Goal: Task Accomplishment & Management: Complete application form

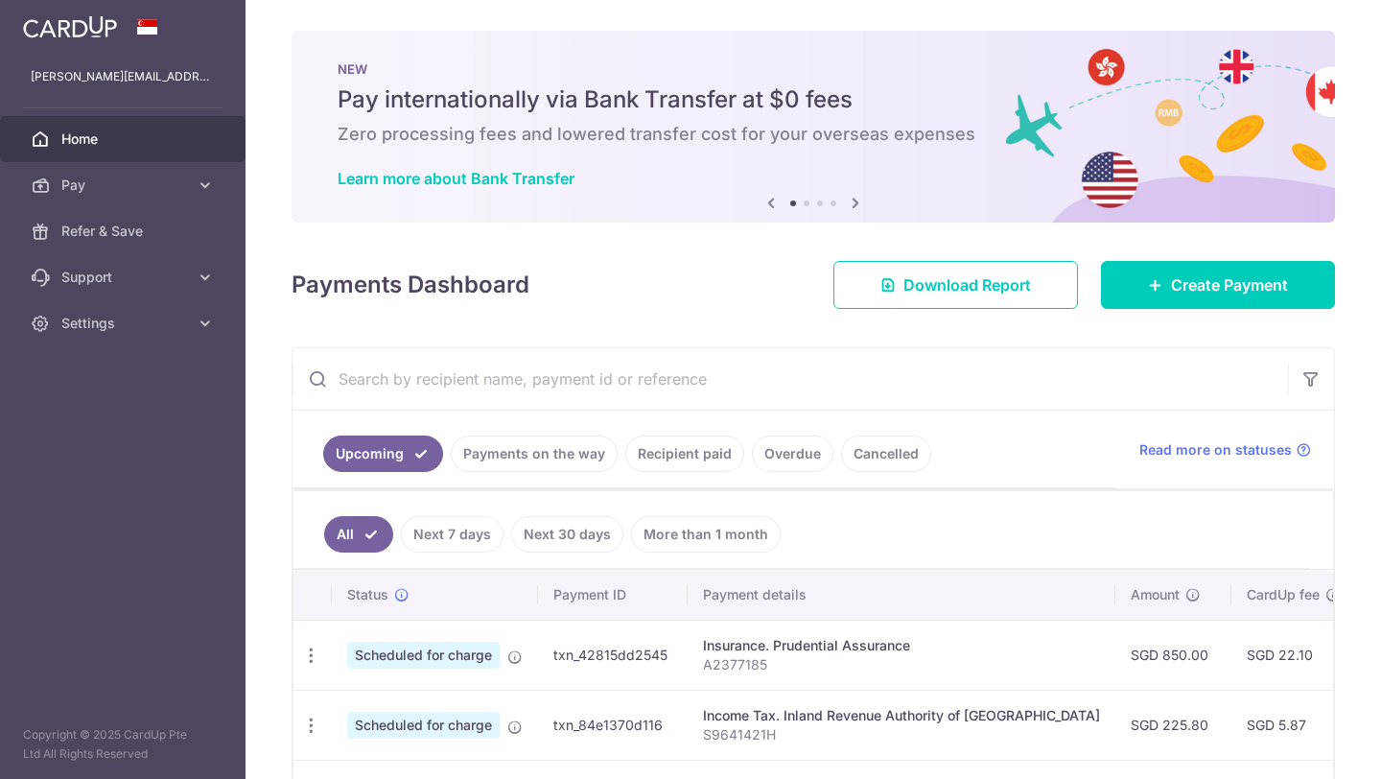
scroll to position [238, 0]
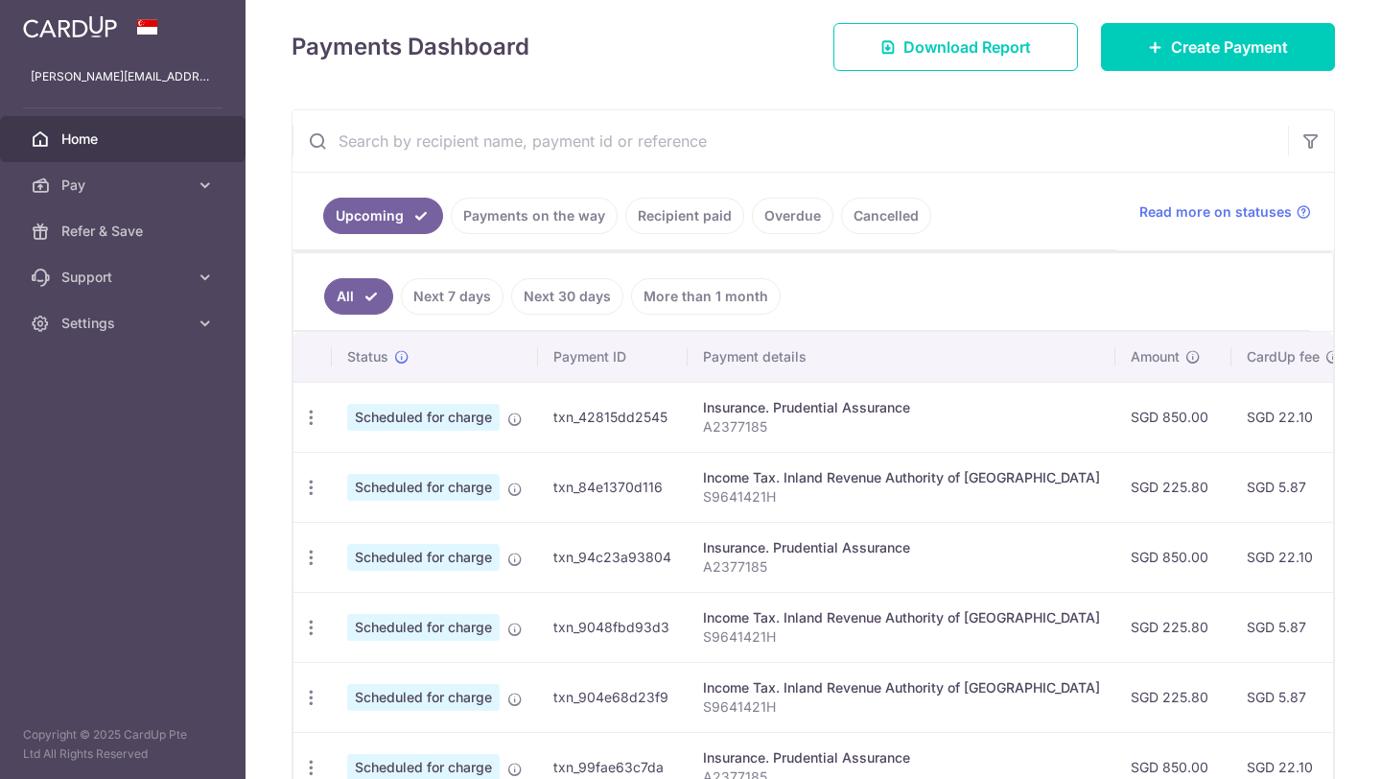
click at [666, 219] on link "Recipient paid" at bounding box center [684, 216] width 119 height 36
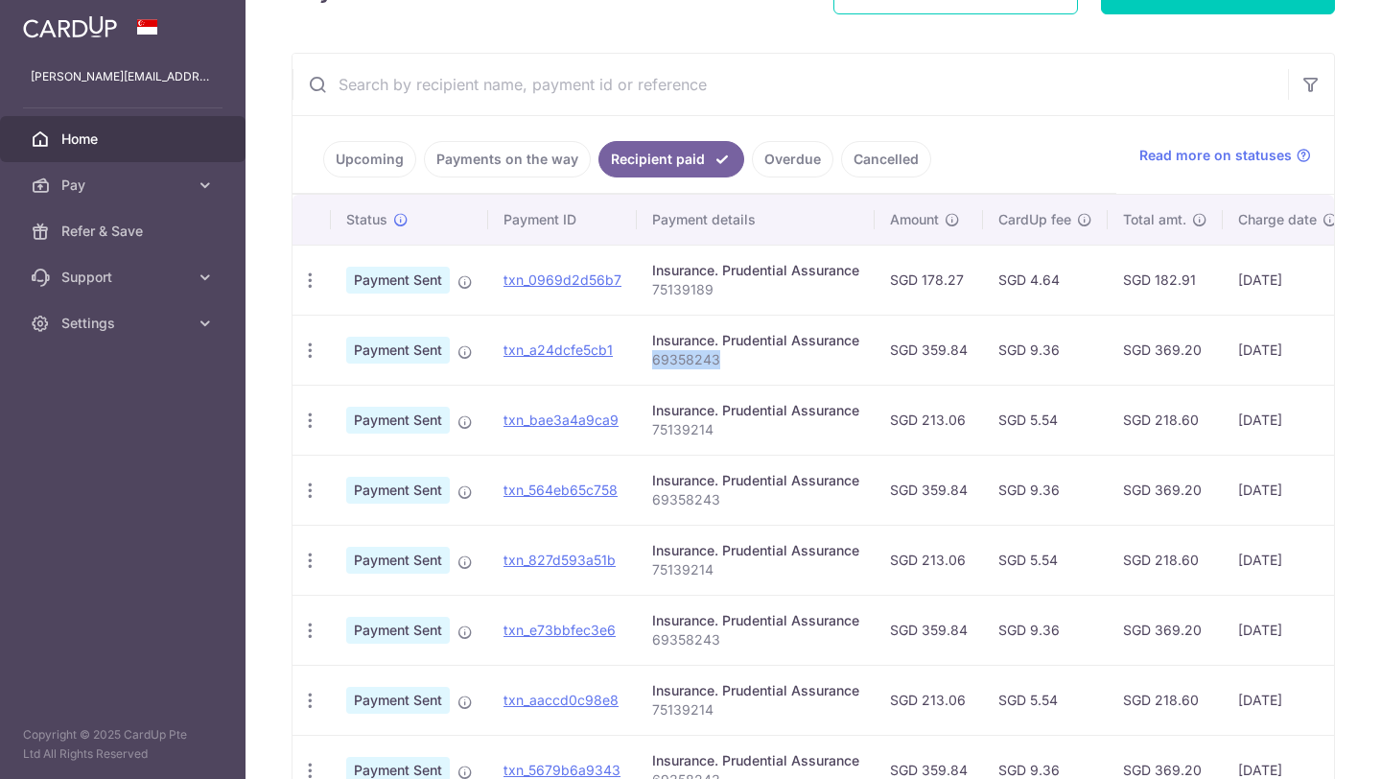
scroll to position [317, 0]
drag, startPoint x: 720, startPoint y: 355, endPoint x: 638, endPoint y: 361, distance: 82.7
click at [638, 361] on td "Insurance. Prudential Assurance 69358243" at bounding box center [756, 349] width 238 height 70
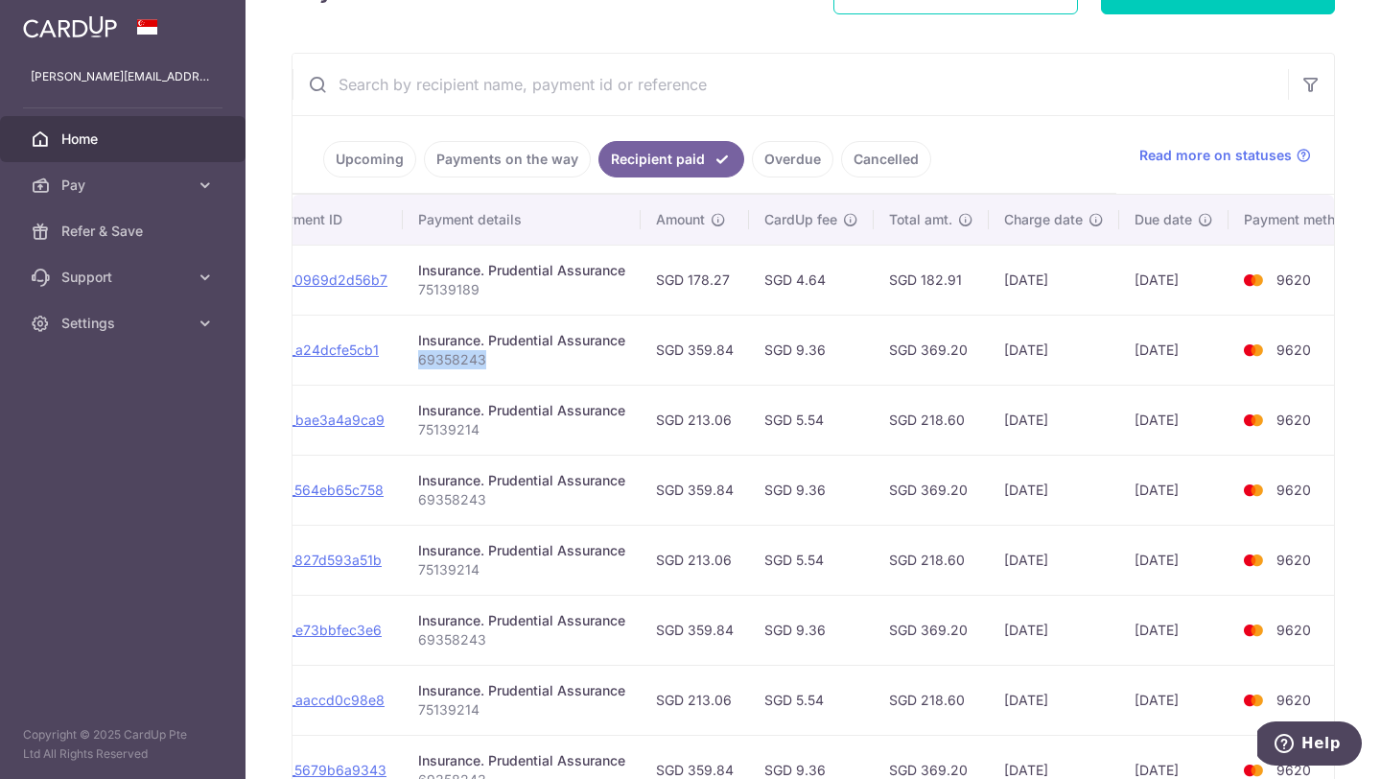
scroll to position [0, 0]
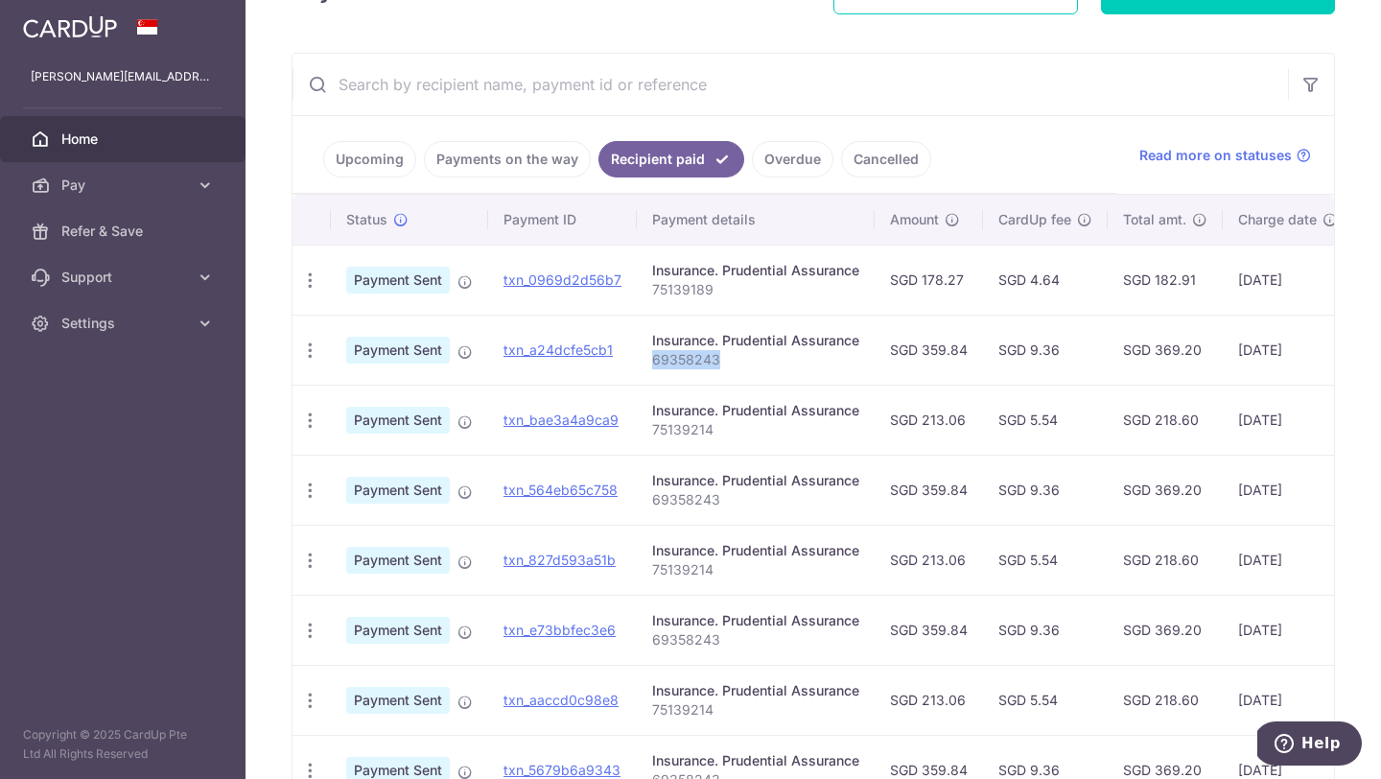
click at [362, 165] on link "Upcoming" at bounding box center [369, 159] width 93 height 36
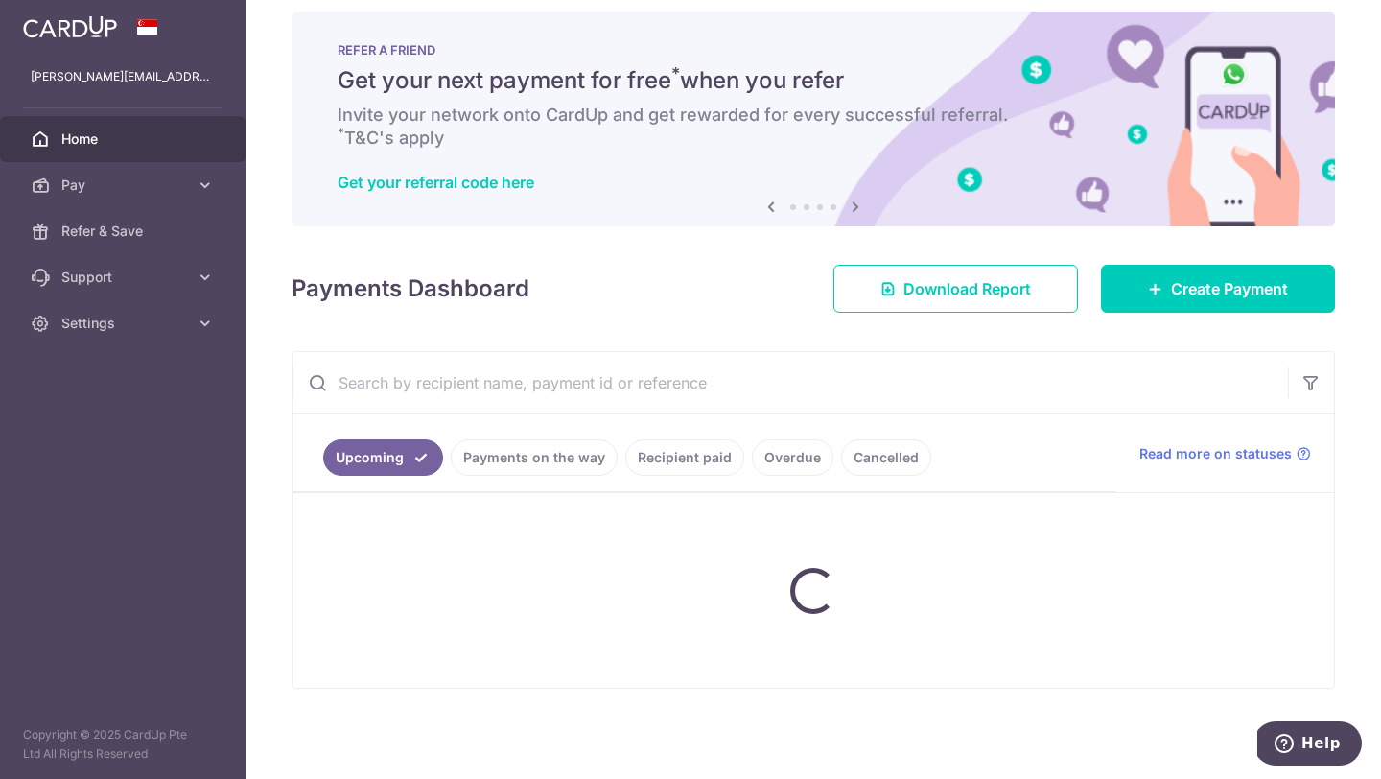
scroll to position [19, 0]
click at [667, 463] on div "Upcoming Payments on the way Recipient paid Overdue Cancelled Read more on stat…" at bounding box center [812, 520] width 1043 height 338
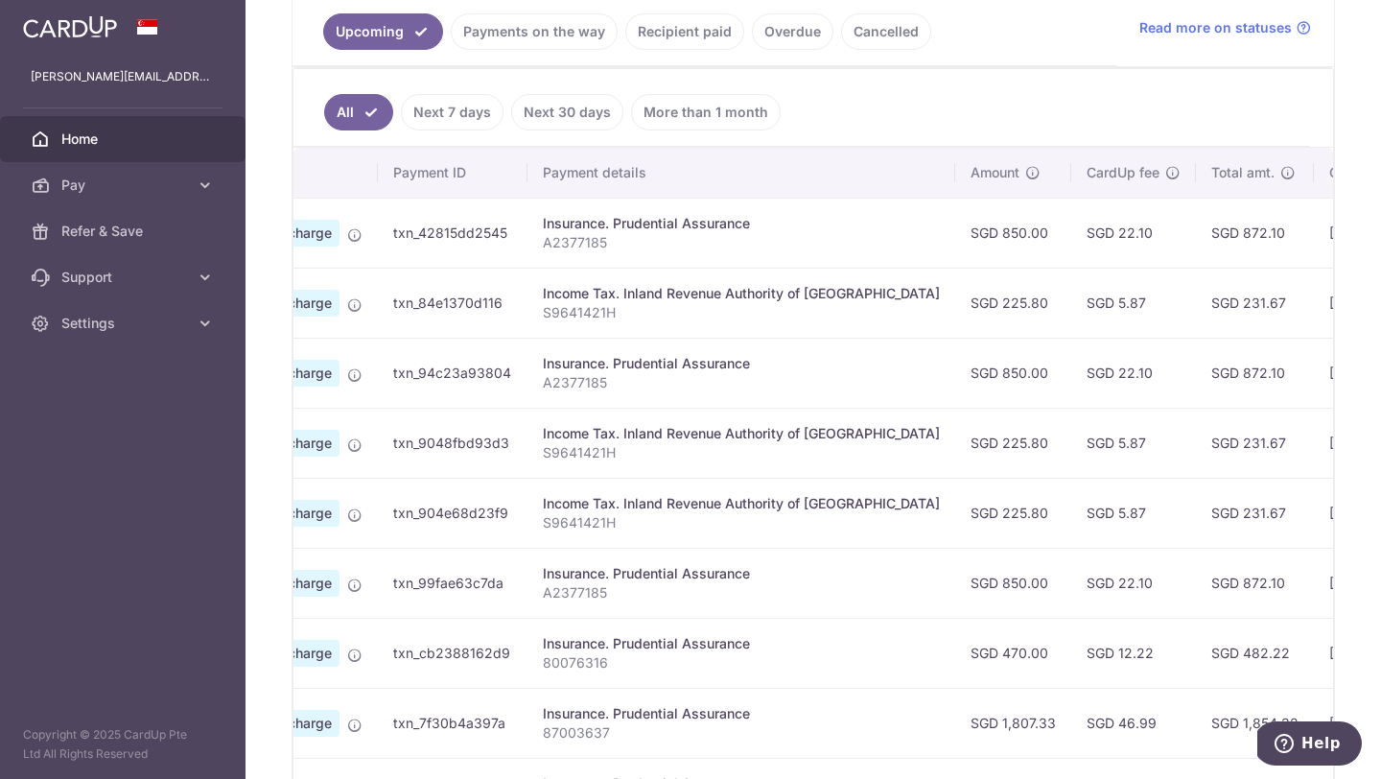
scroll to position [450, 0]
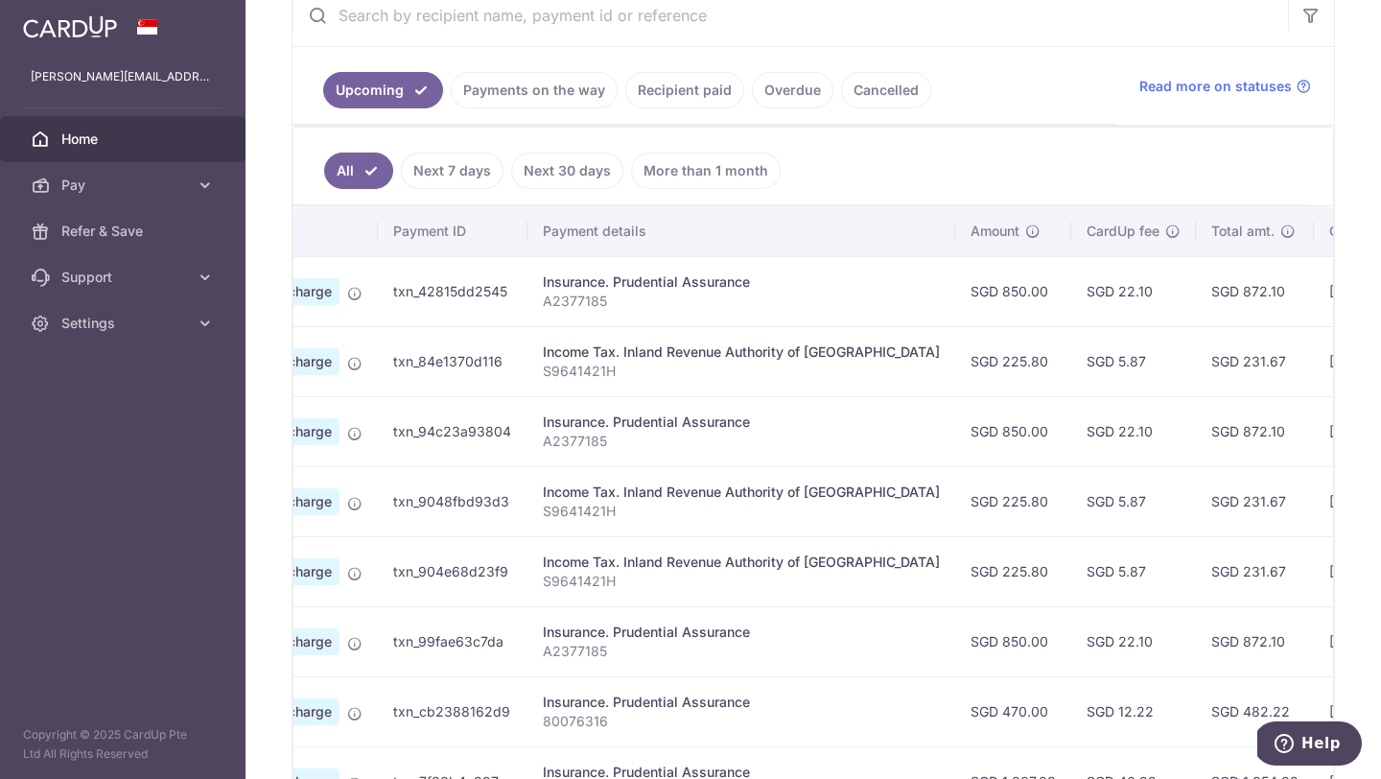
click at [679, 86] on link "Recipient paid" at bounding box center [684, 90] width 119 height 36
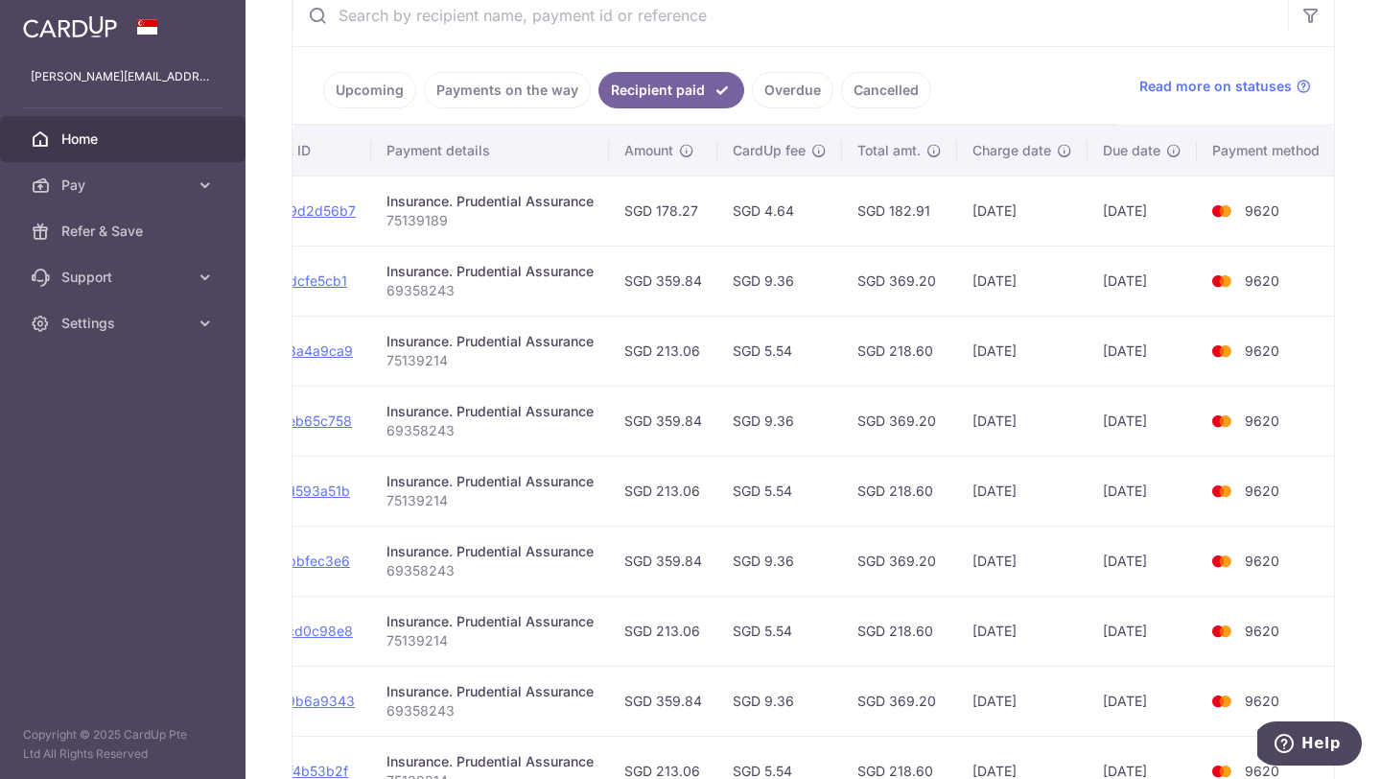
scroll to position [0, 264]
drag, startPoint x: 1101, startPoint y: 281, endPoint x: 1174, endPoint y: 280, distance: 72.9
click at [1174, 280] on td "01/08/2025" at bounding box center [1143, 280] width 109 height 70
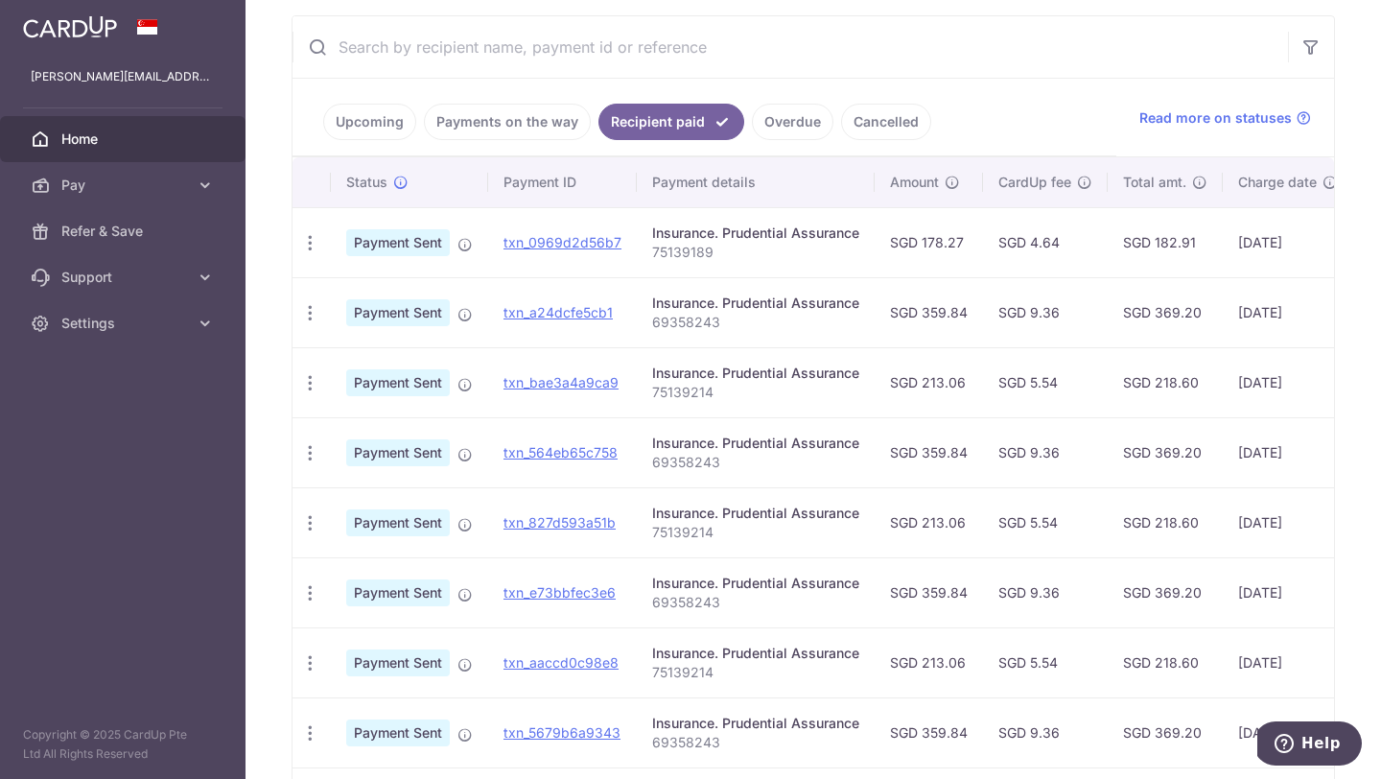
scroll to position [352, 0]
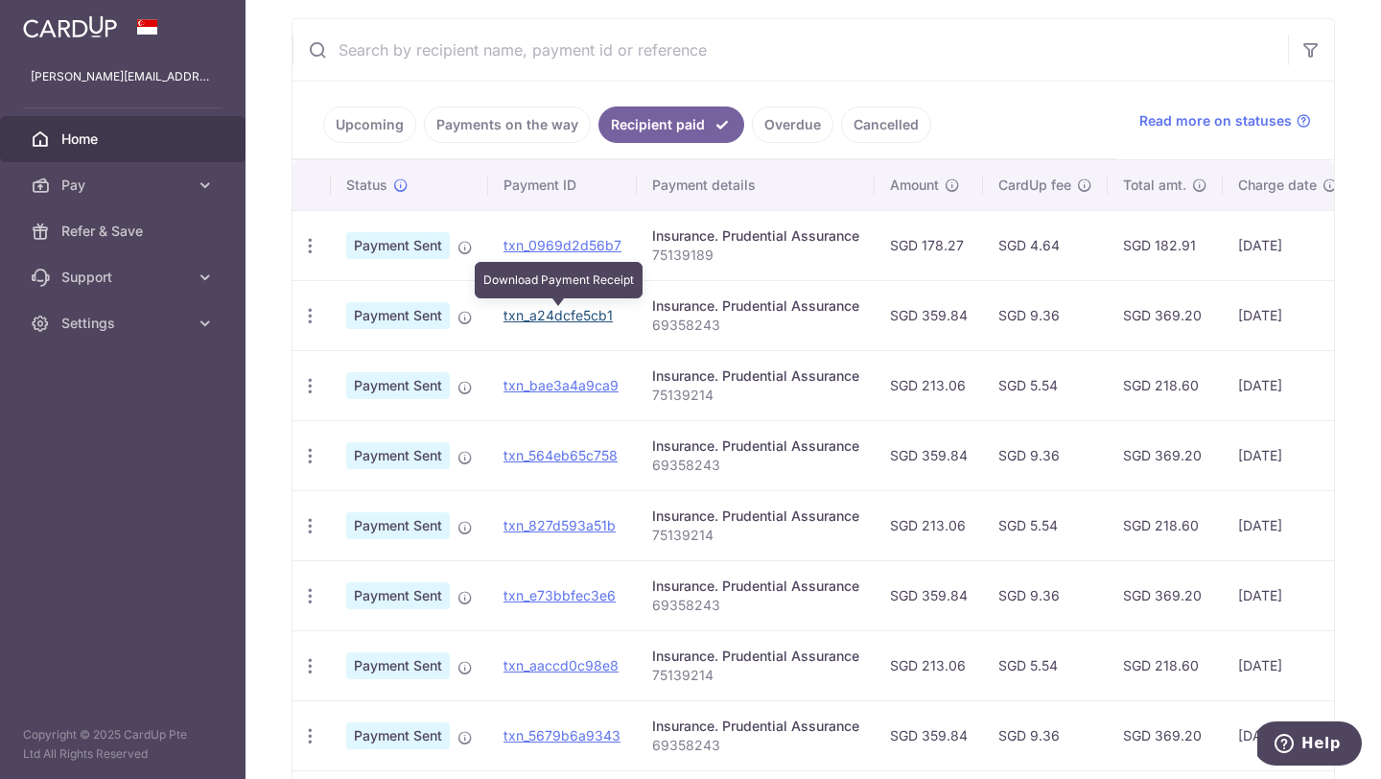
click at [564, 311] on link "txn_a24dcfe5cb1" at bounding box center [557, 315] width 109 height 16
click at [390, 134] on link "Upcoming" at bounding box center [369, 124] width 93 height 36
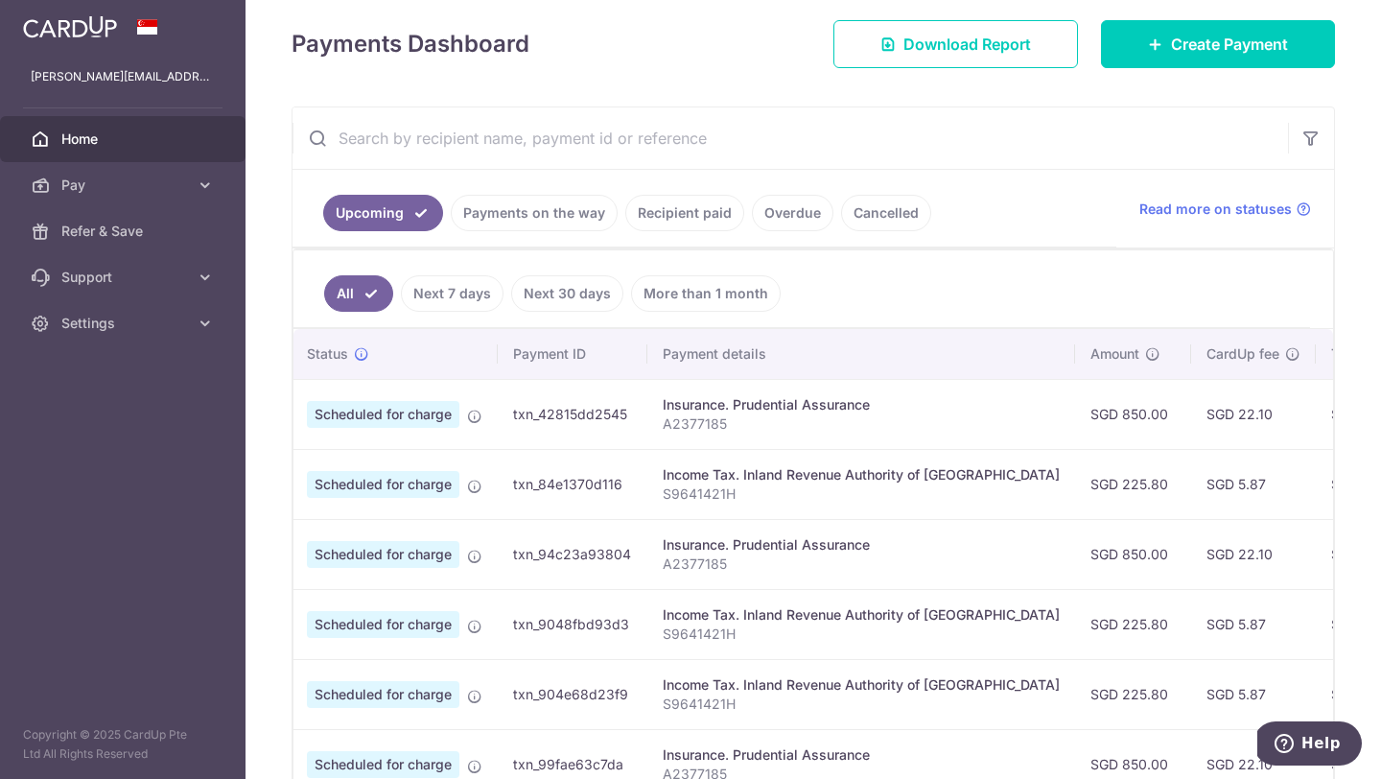
scroll to position [0, 38]
click at [599, 136] on input "text" at bounding box center [789, 137] width 995 height 61
click at [679, 286] on link "More than 1 month" at bounding box center [706, 293] width 150 height 36
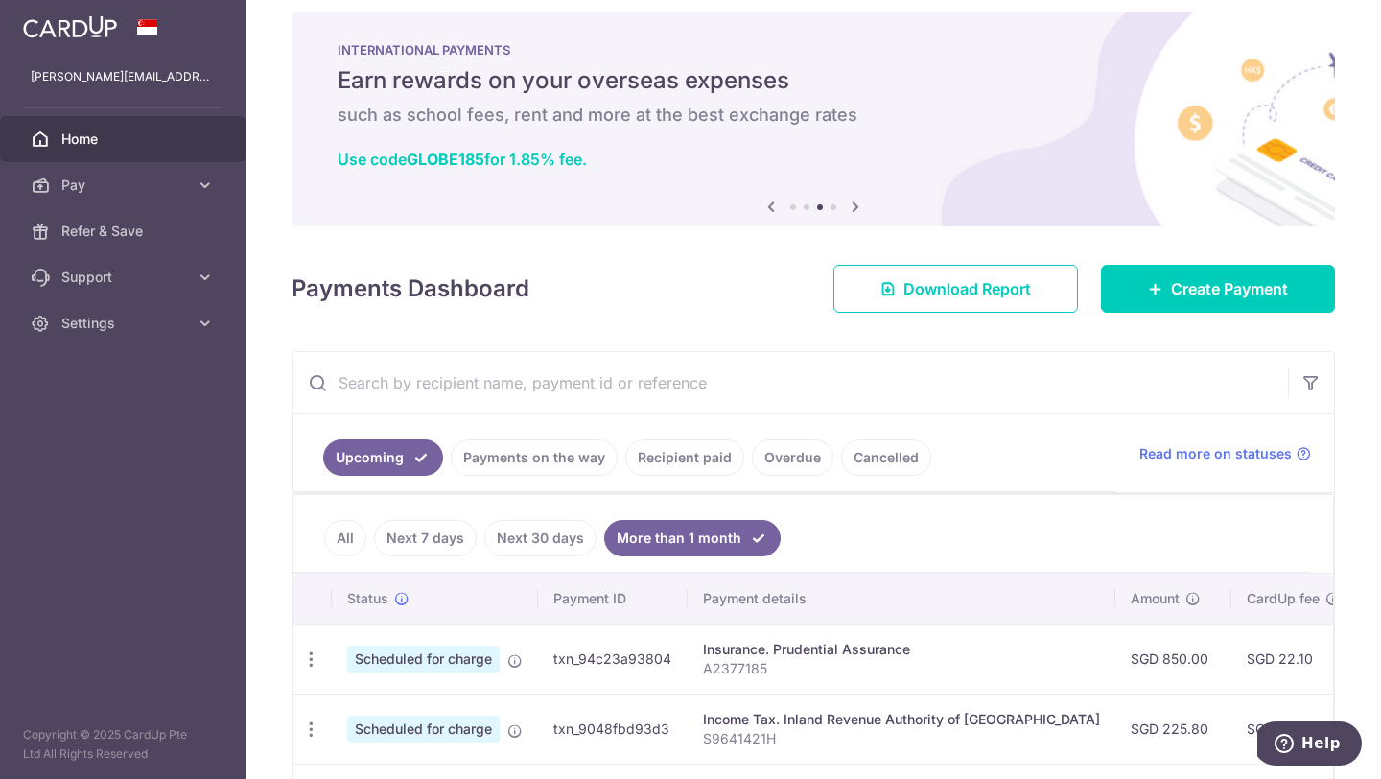
scroll to position [264, 0]
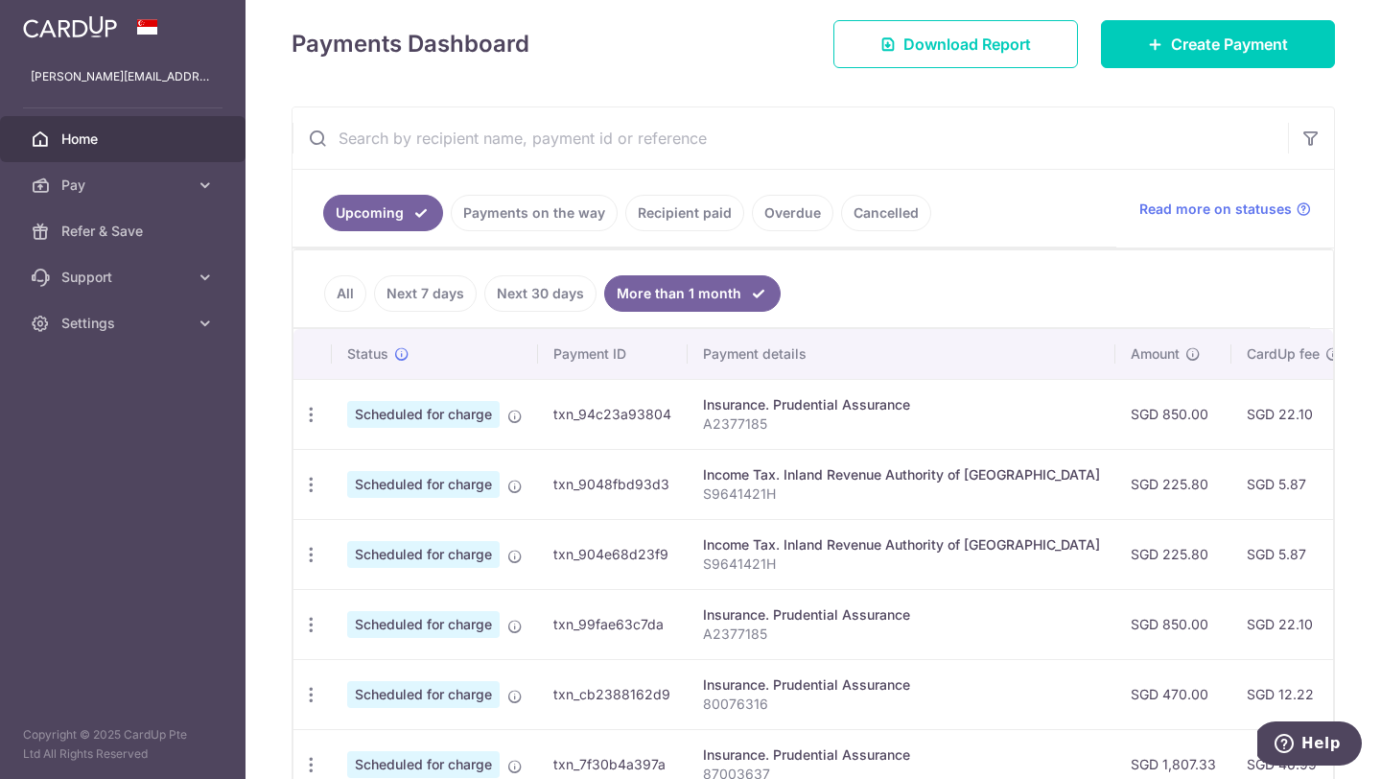
click at [692, 204] on link "Recipient paid" at bounding box center [684, 213] width 119 height 36
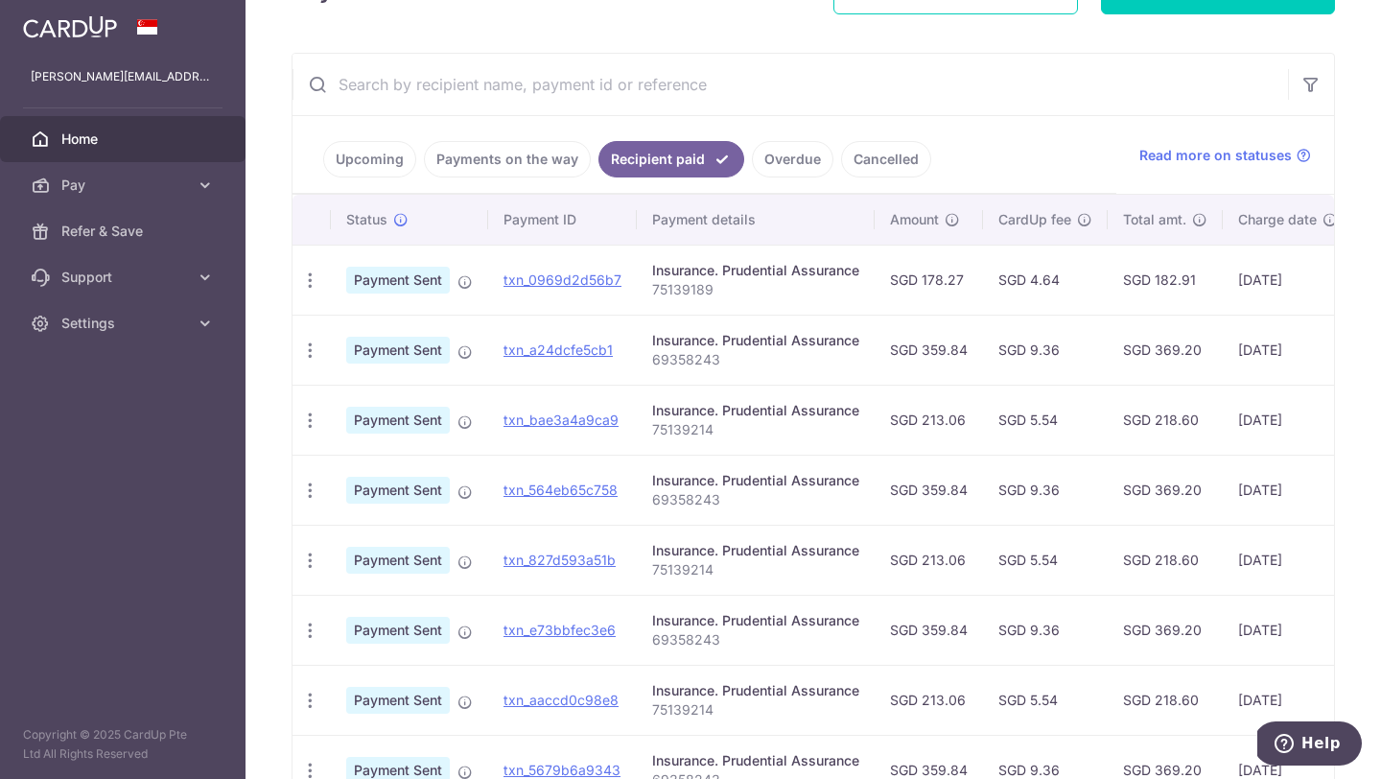
scroll to position [328, 0]
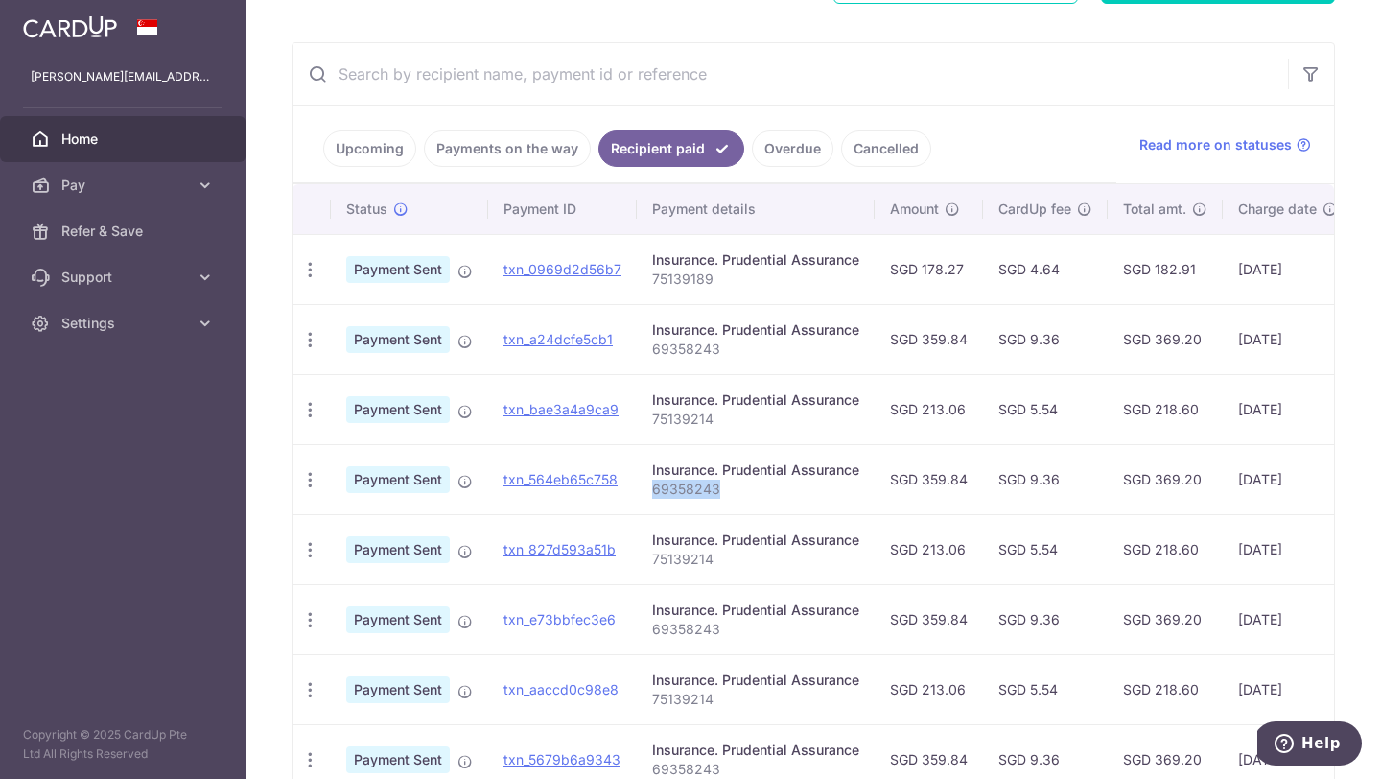
copy p "69358243"
drag, startPoint x: 719, startPoint y: 487, endPoint x: 647, endPoint y: 491, distance: 72.0
click at [647, 491] on td "Insurance. Prudential Assurance 69358243" at bounding box center [756, 479] width 238 height 70
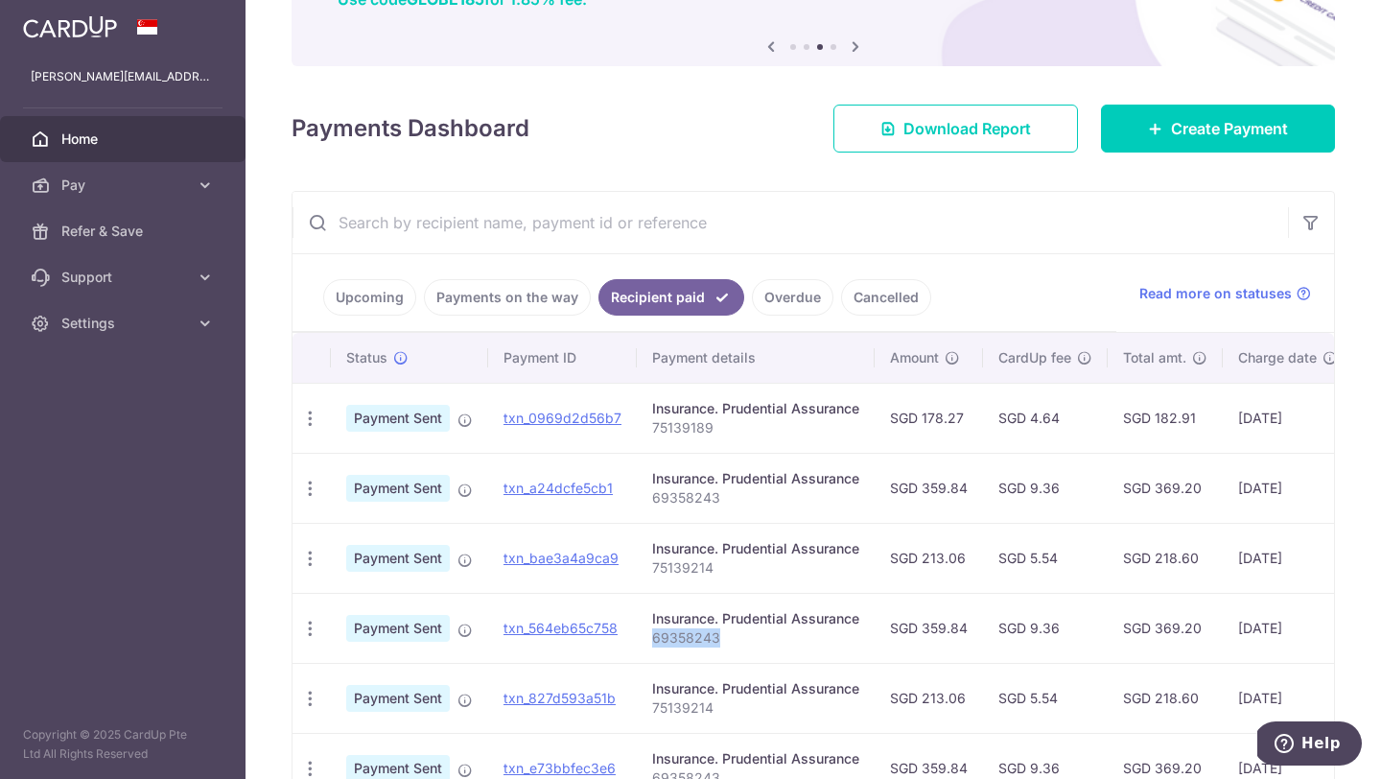
scroll to position [151, 0]
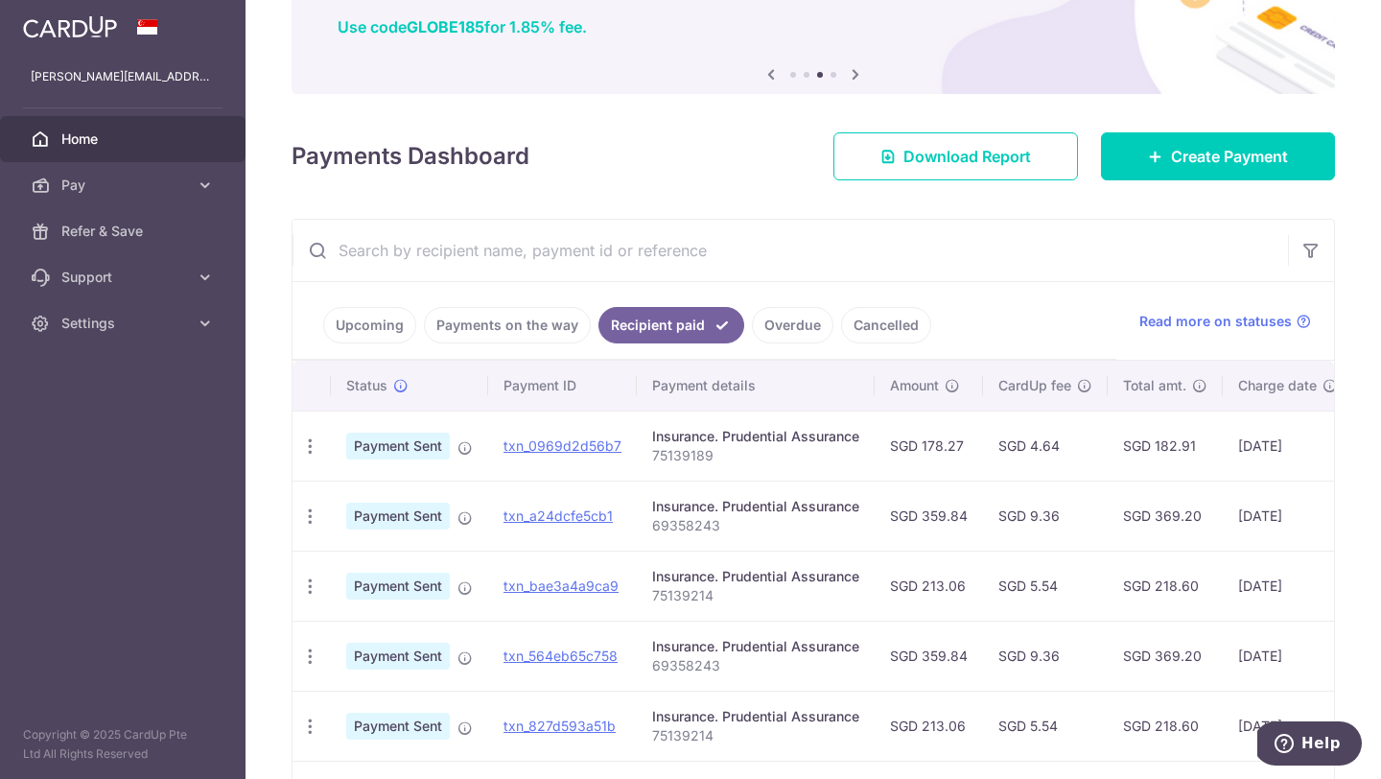
click at [558, 247] on input "text" at bounding box center [789, 250] width 995 height 61
paste input "69358243"
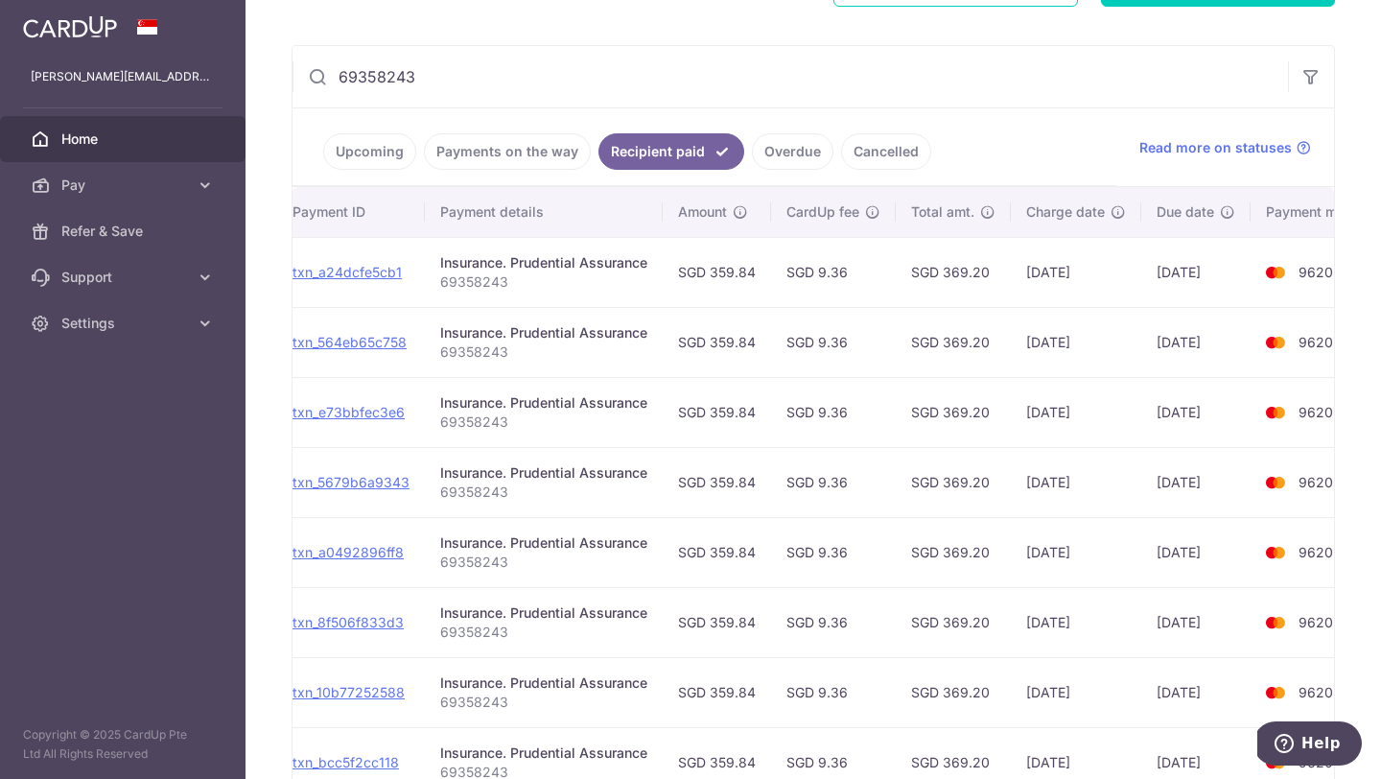
scroll to position [0, 212]
type input "69358243"
click at [483, 155] on link "Payments on the way" at bounding box center [507, 151] width 167 height 36
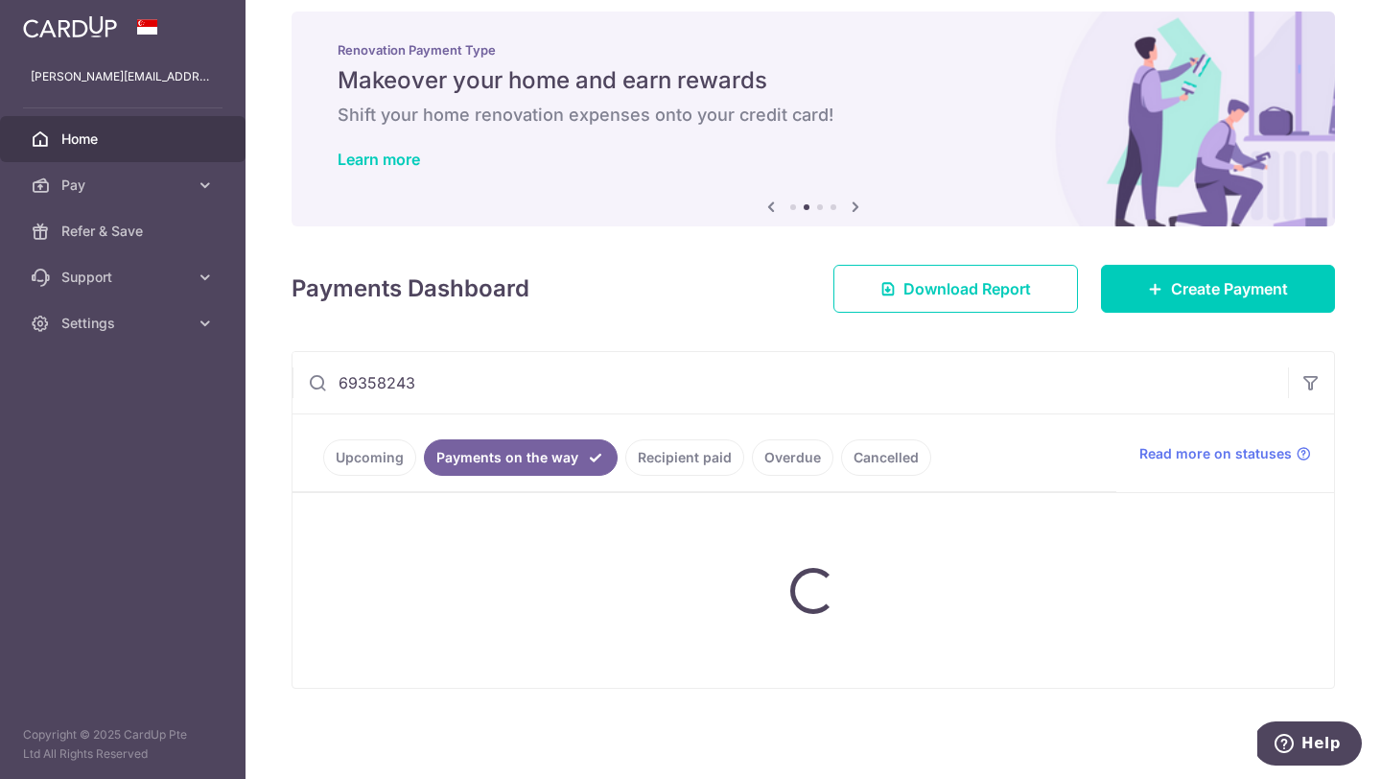
scroll to position [77, 0]
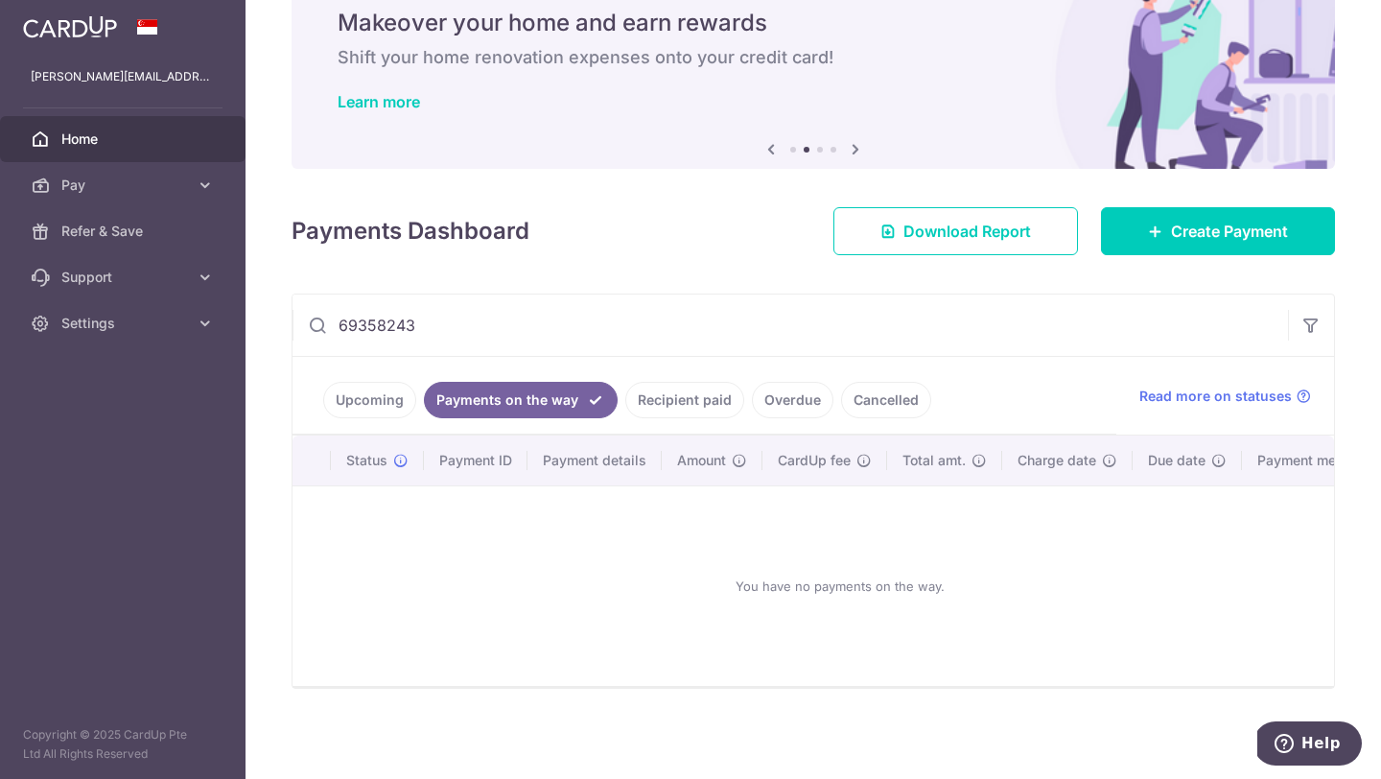
click at [368, 395] on link "Upcoming" at bounding box center [369, 400] width 93 height 36
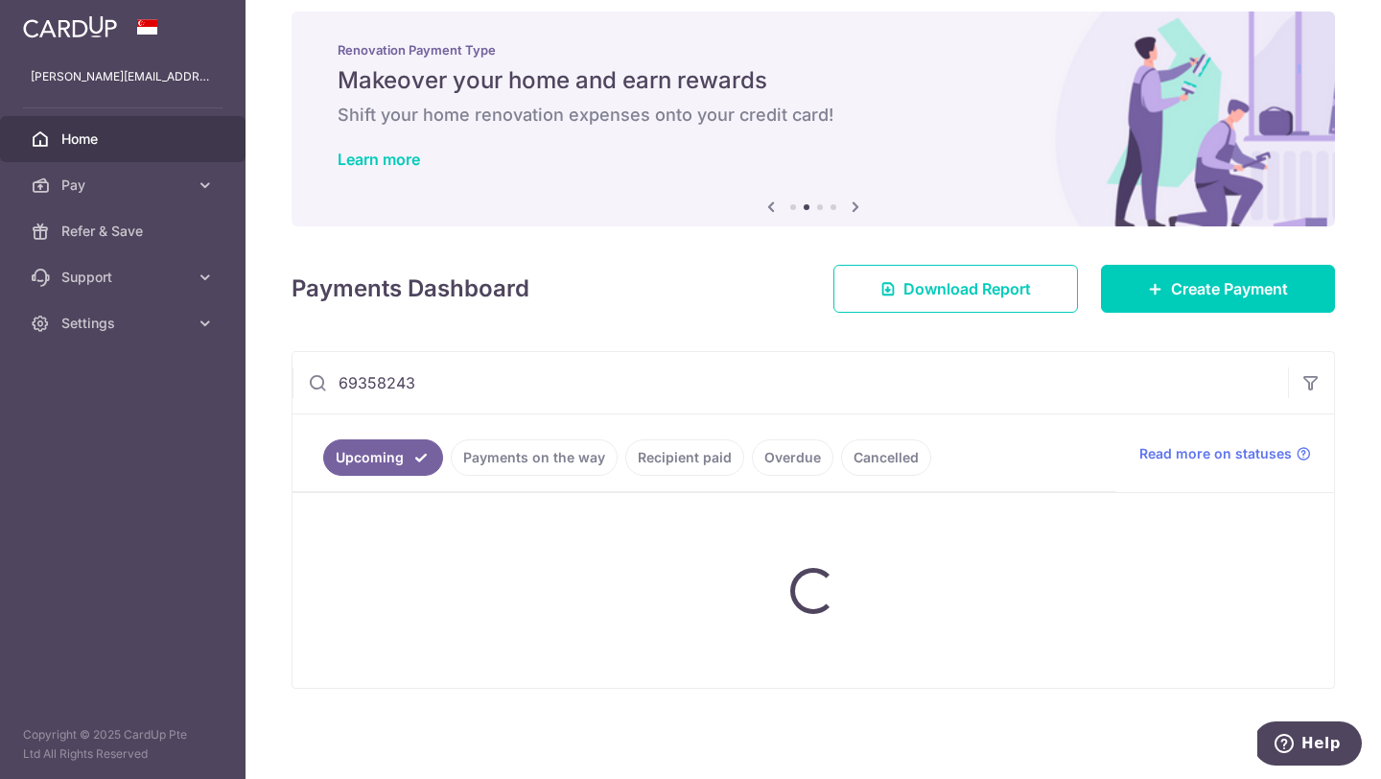
scroll to position [158, 0]
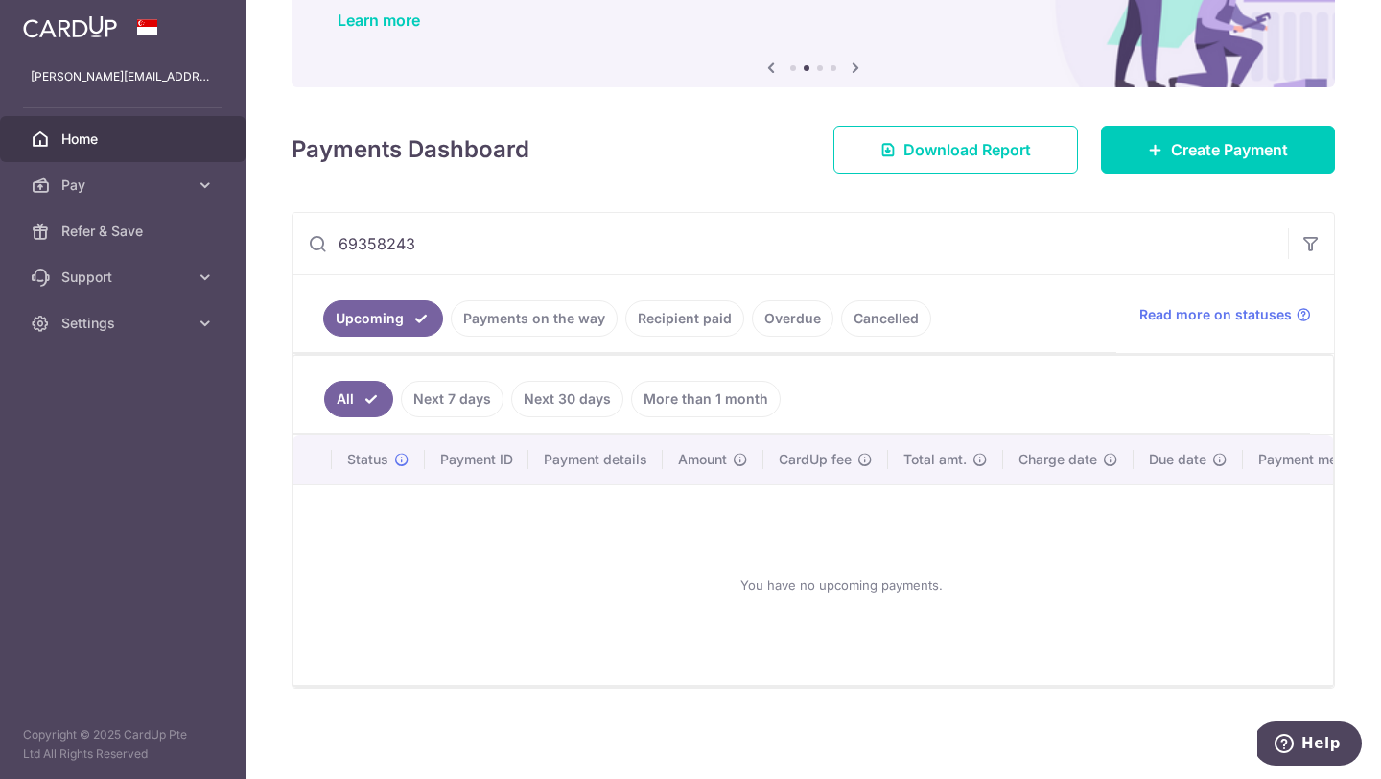
drag, startPoint x: 471, startPoint y: 235, endPoint x: 325, endPoint y: 249, distance: 146.5
click at [325, 249] on div "69358243" at bounding box center [789, 243] width 995 height 61
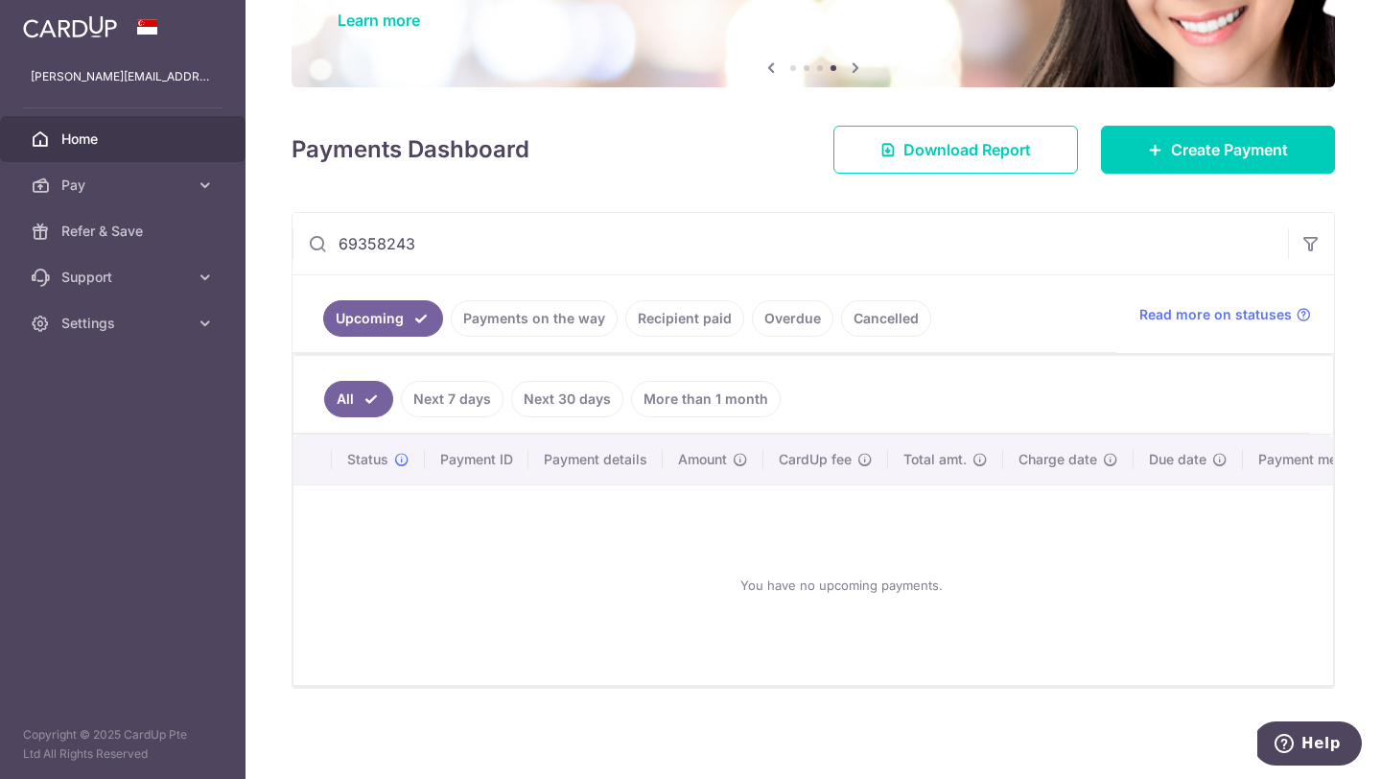
click at [515, 313] on link "Payments on the way" at bounding box center [534, 318] width 167 height 36
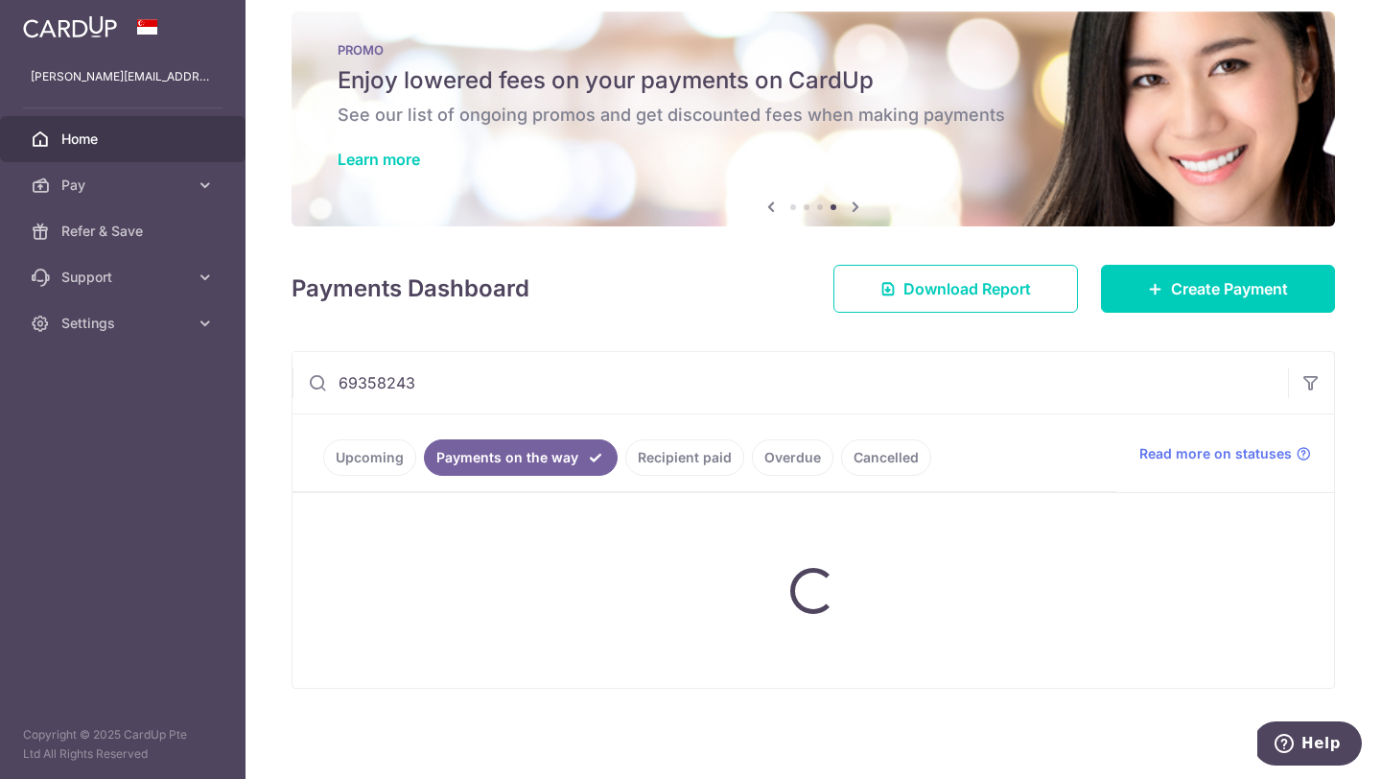
scroll to position [77, 0]
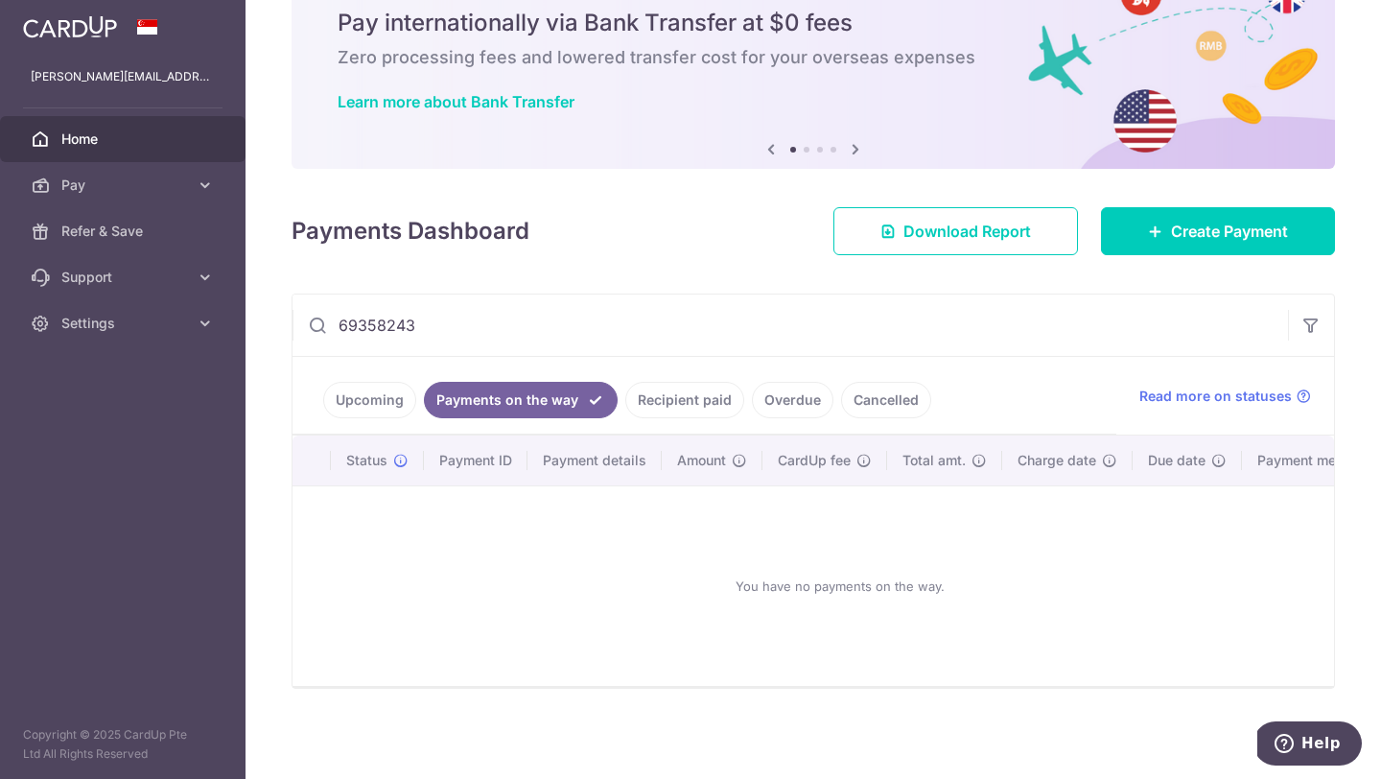
click at [382, 394] on link "Upcoming" at bounding box center [369, 400] width 93 height 36
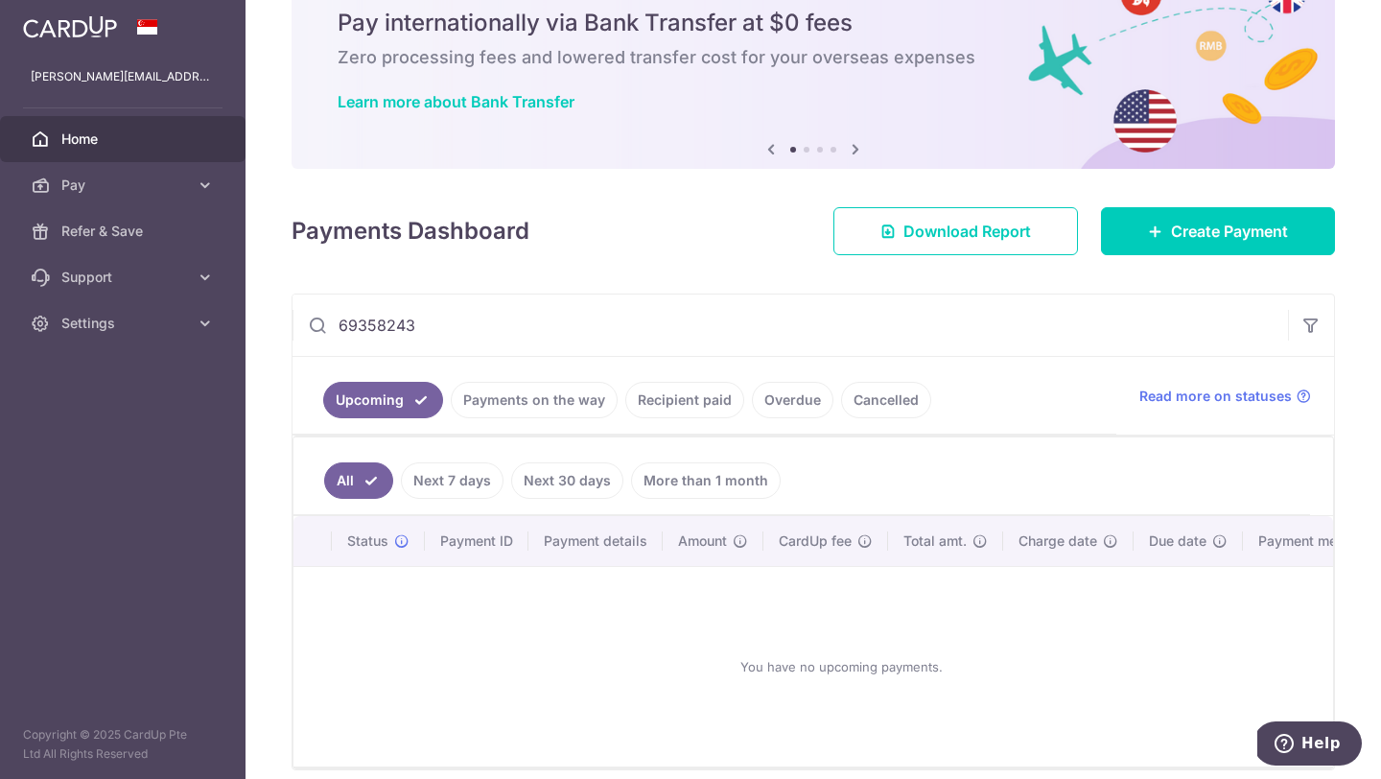
scroll to position [158, 0]
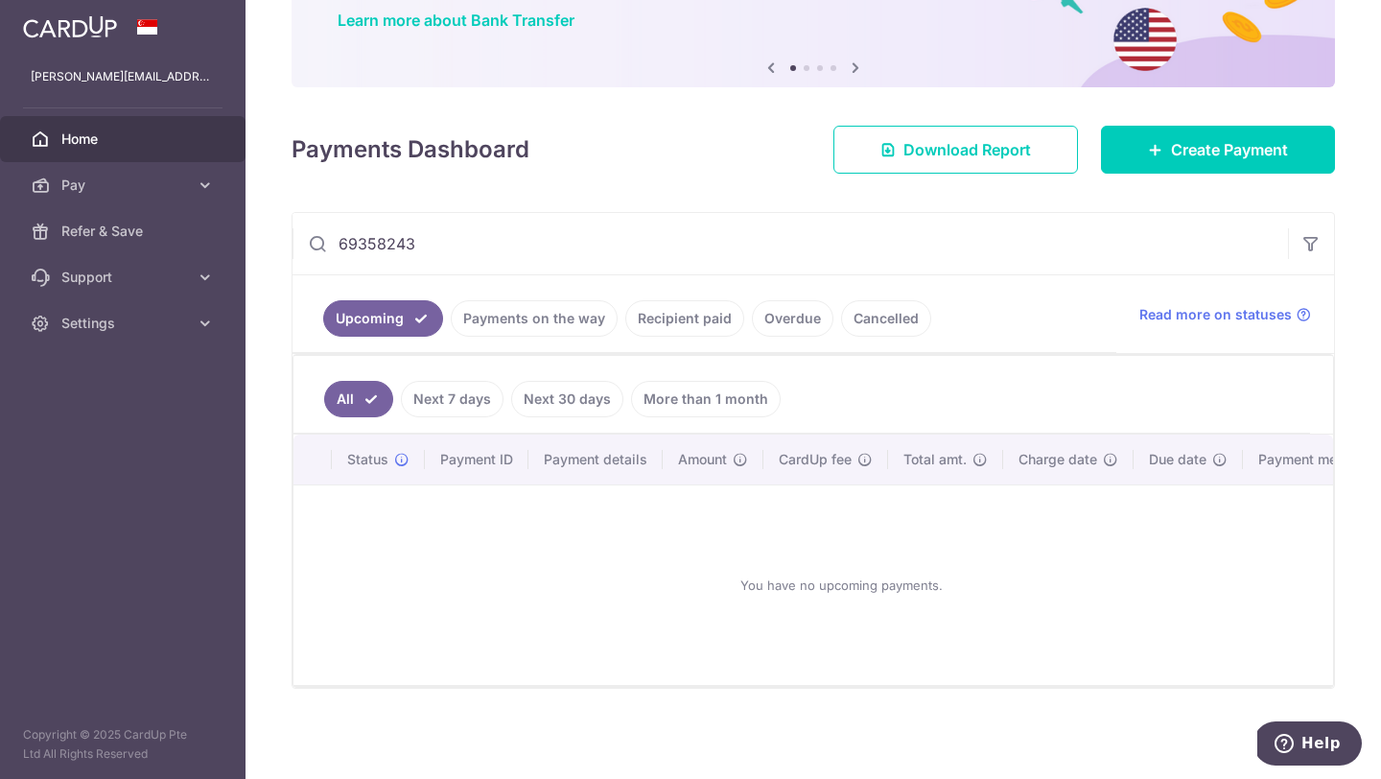
click at [560, 309] on link "Payments on the way" at bounding box center [534, 318] width 167 height 36
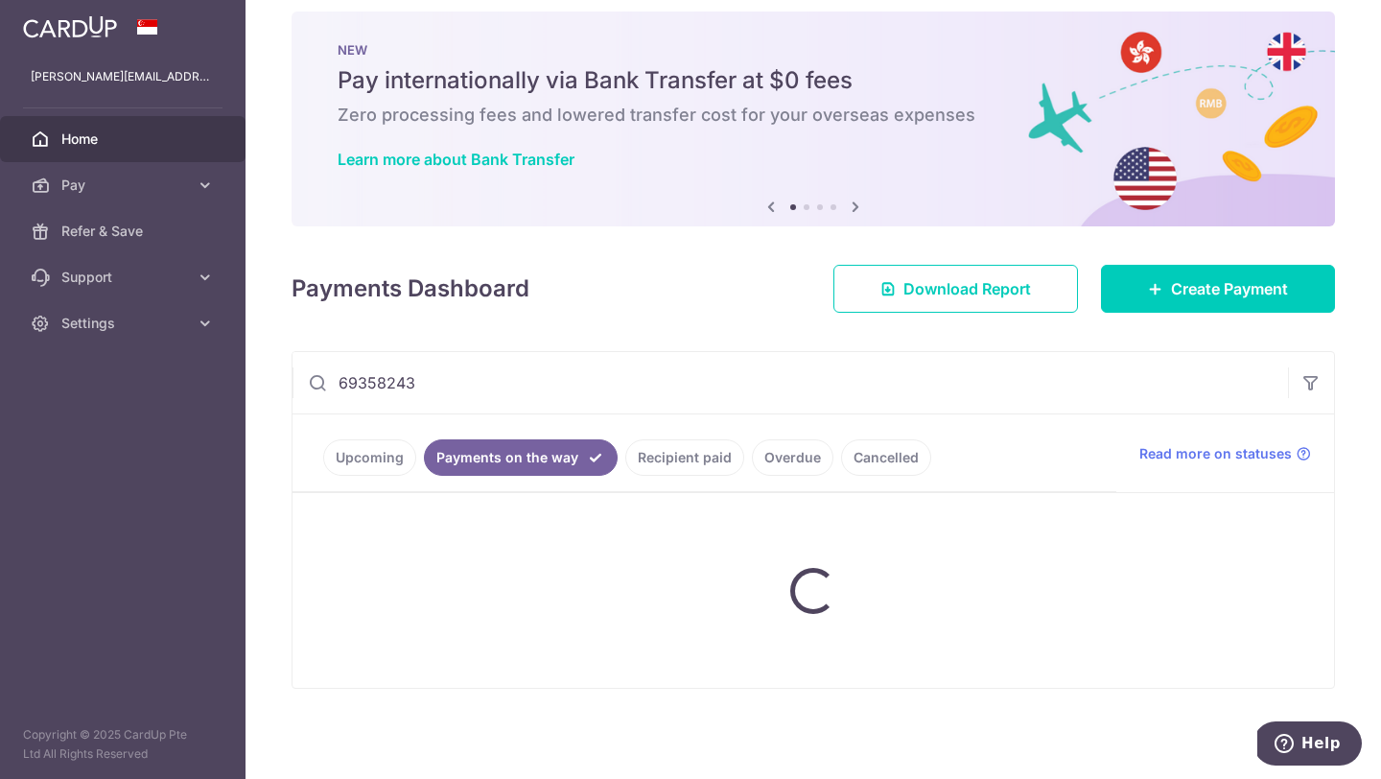
scroll to position [77, 0]
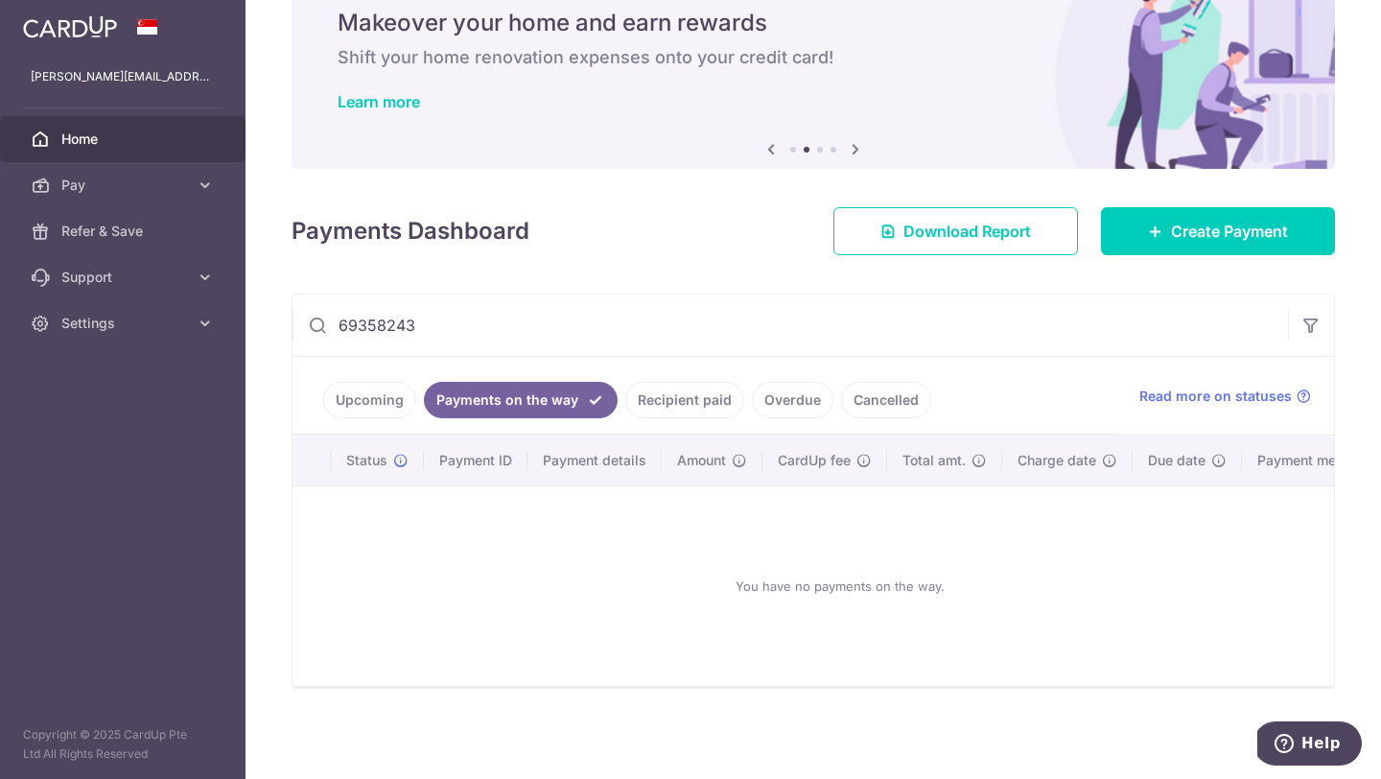
click at [706, 408] on link "Recipient paid" at bounding box center [684, 400] width 119 height 36
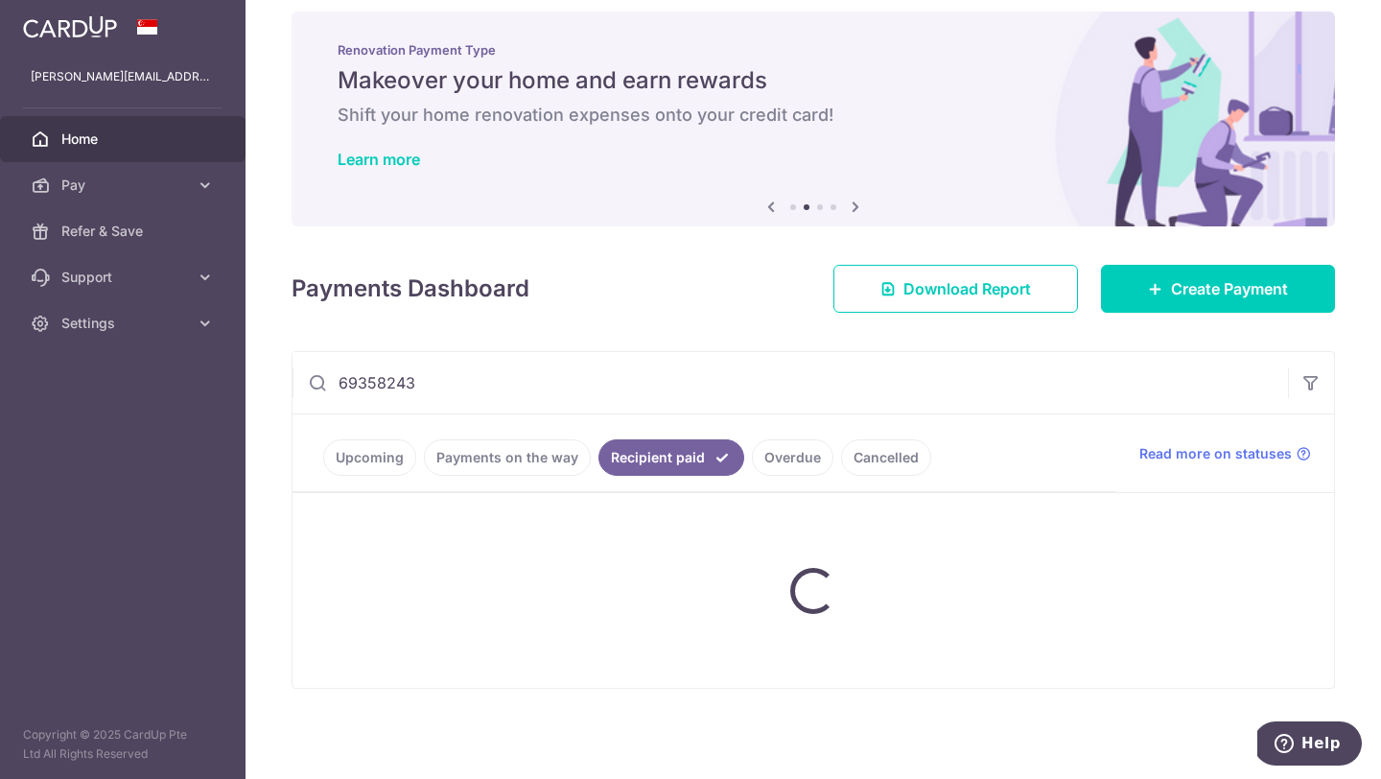
click at [371, 454] on ul "Upcoming Payments on the way Recipient paid Overdue Cancelled" at bounding box center [704, 453] width 824 height 78
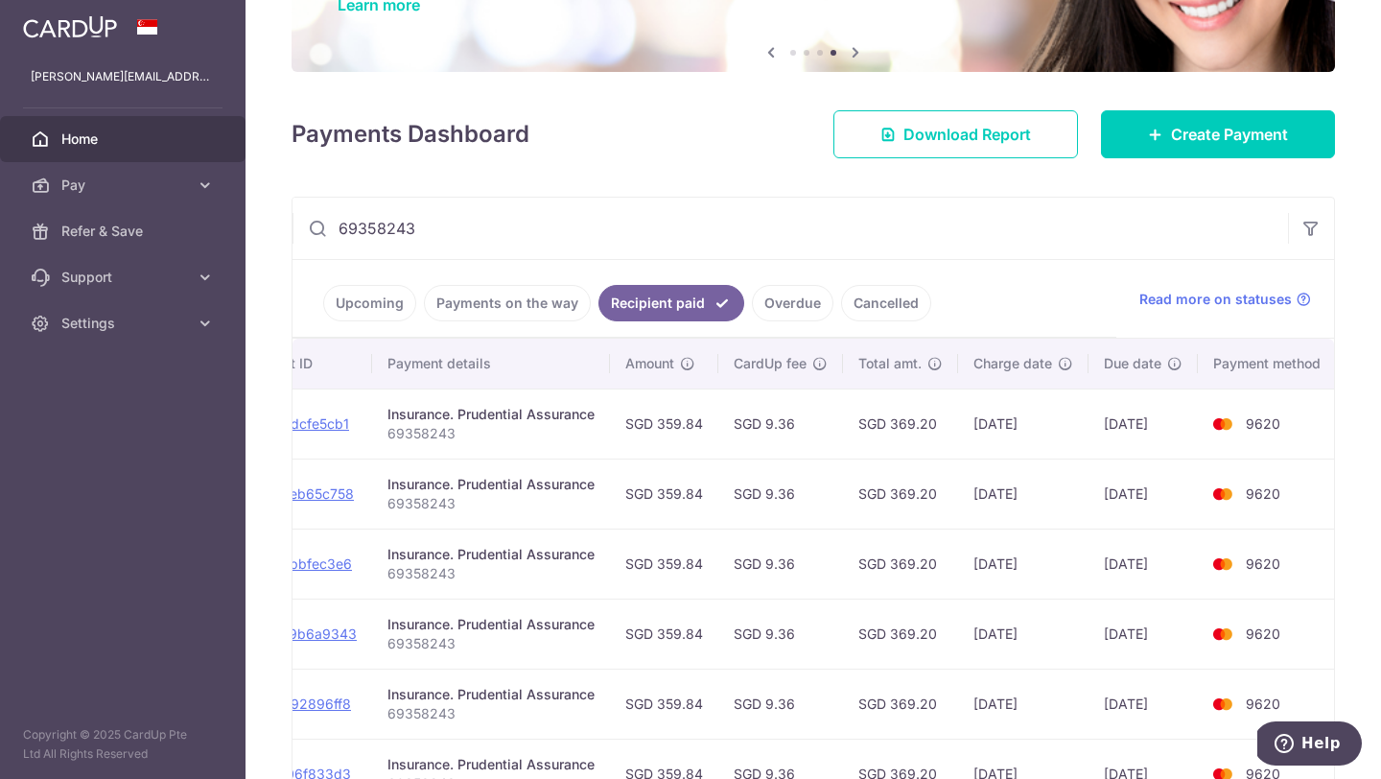
scroll to position [241, 0]
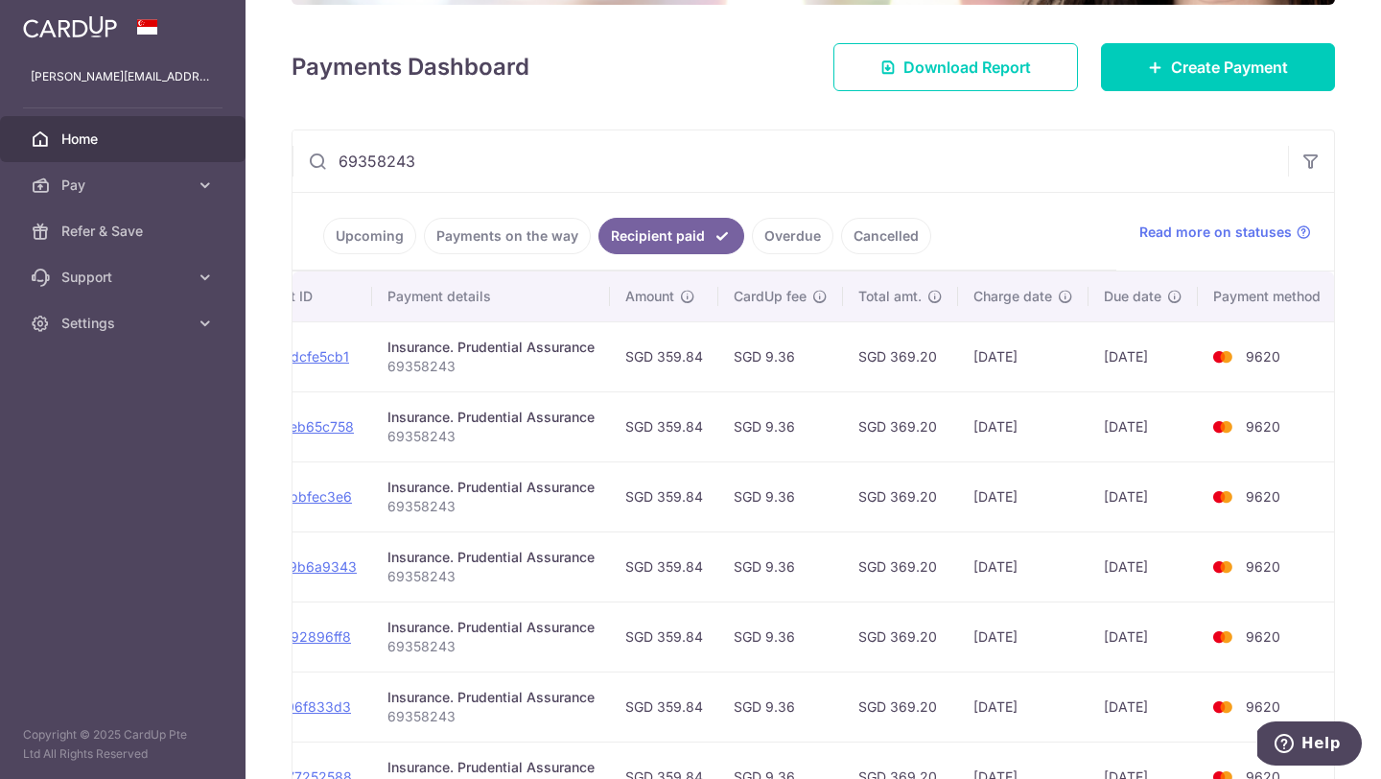
click at [374, 239] on link "Upcoming" at bounding box center [369, 236] width 93 height 36
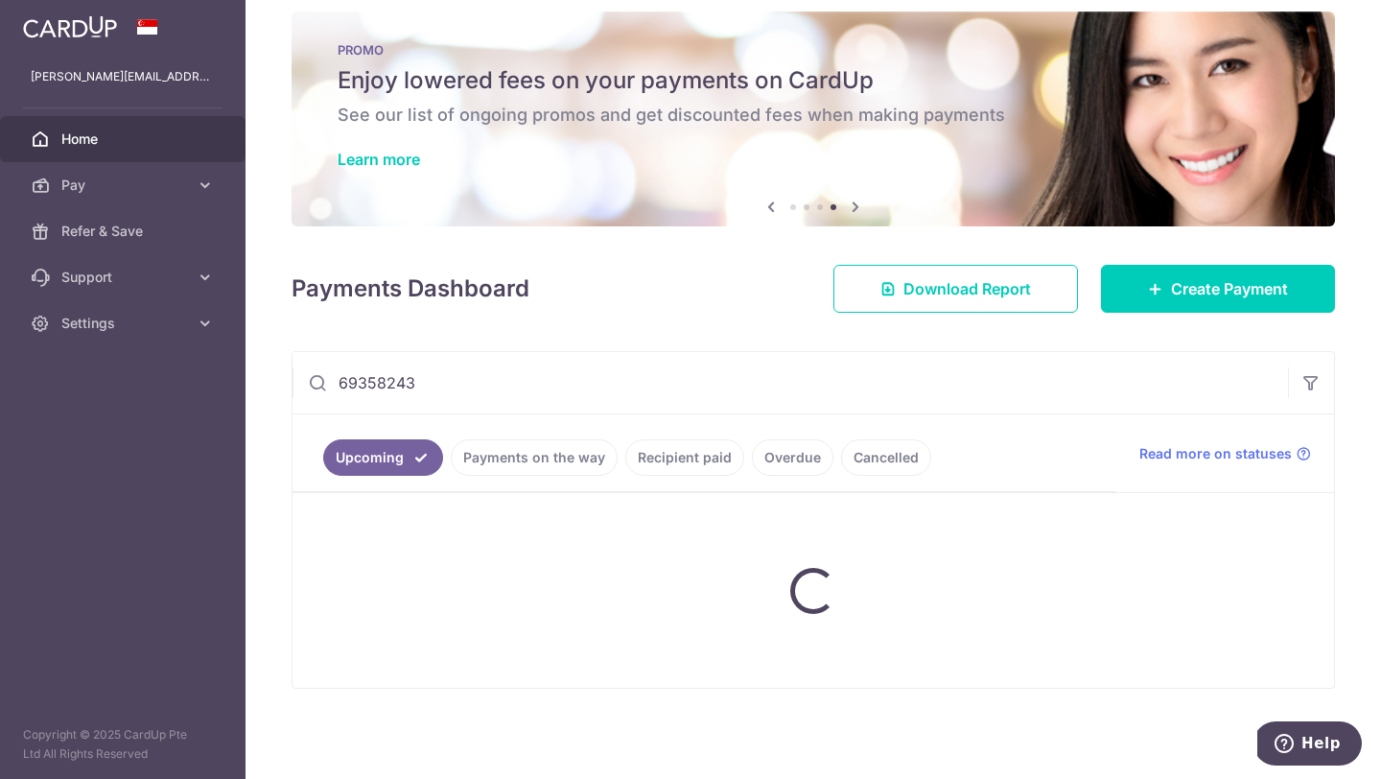
scroll to position [158, 0]
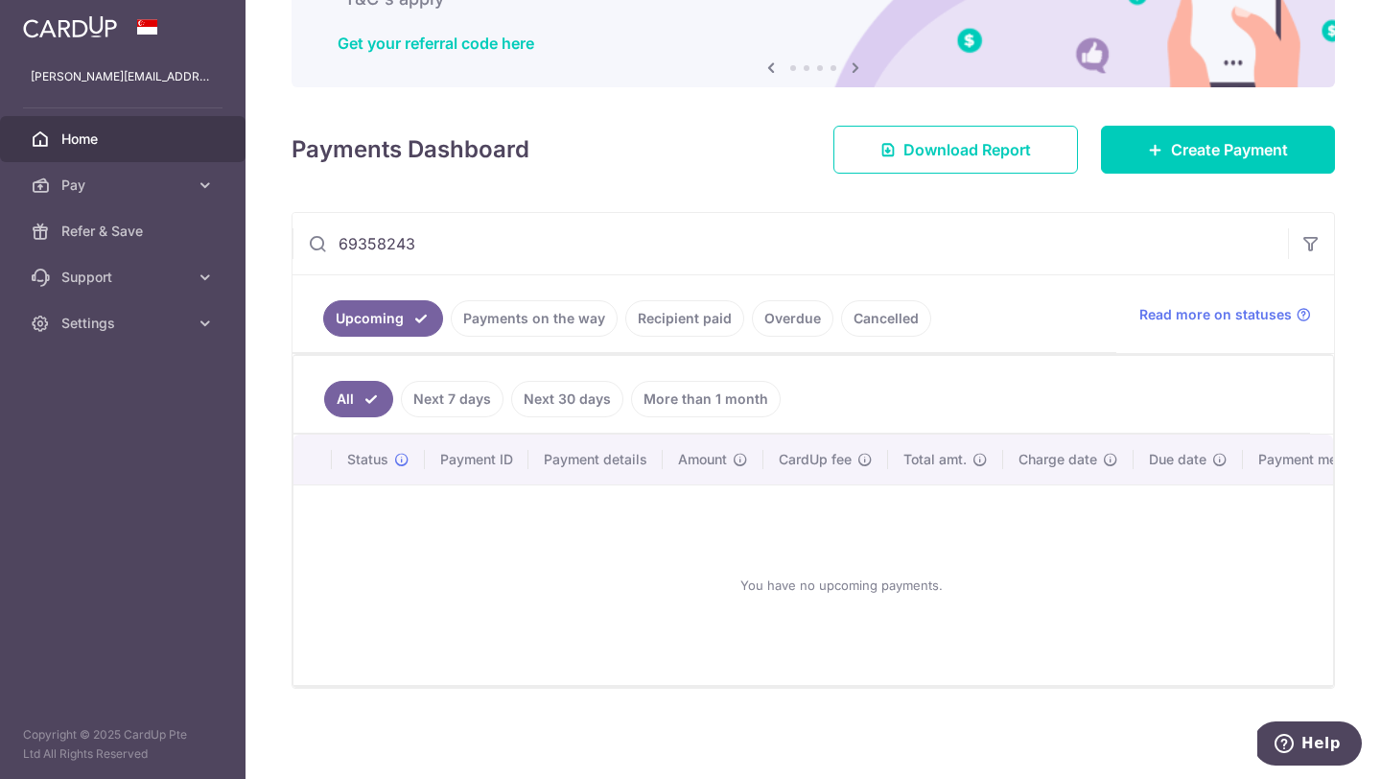
click at [592, 326] on link "Payments on the way" at bounding box center [534, 318] width 167 height 36
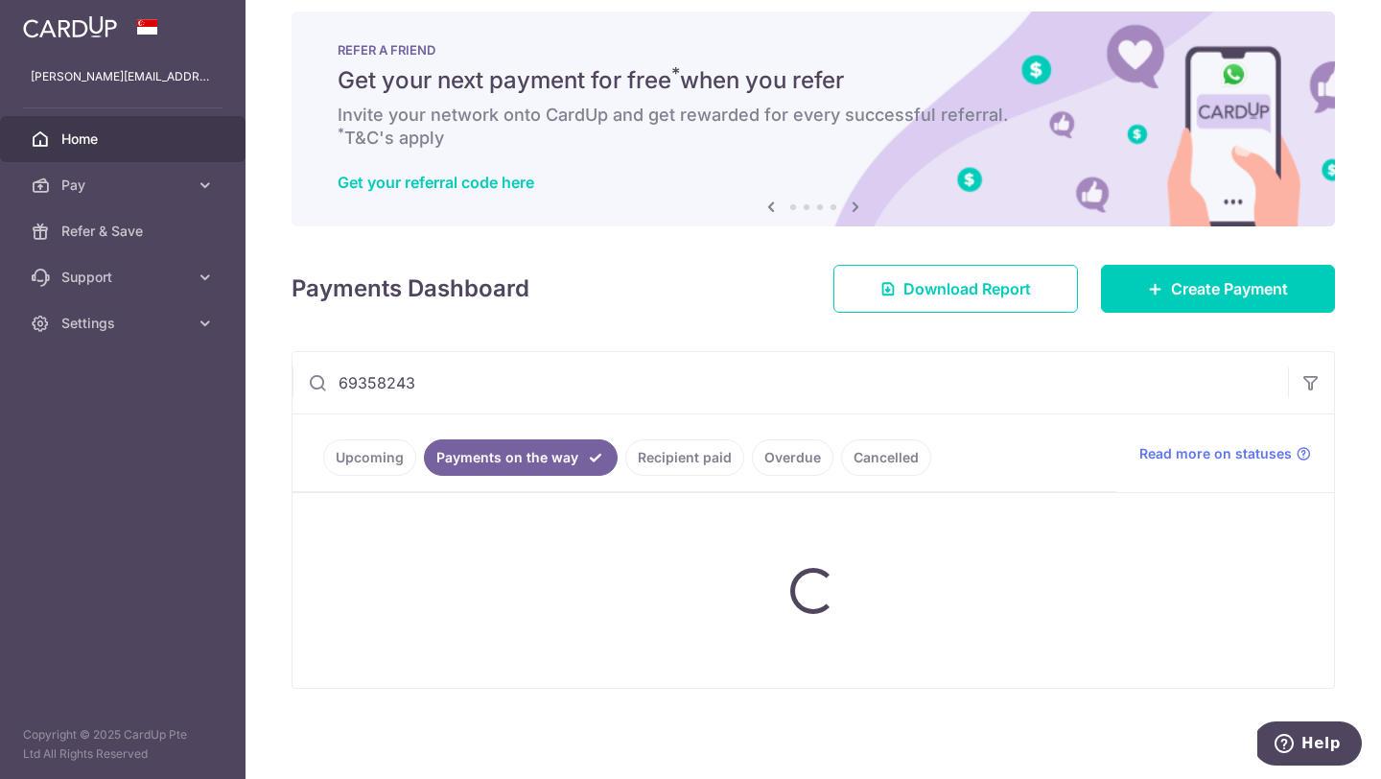
scroll to position [77, 0]
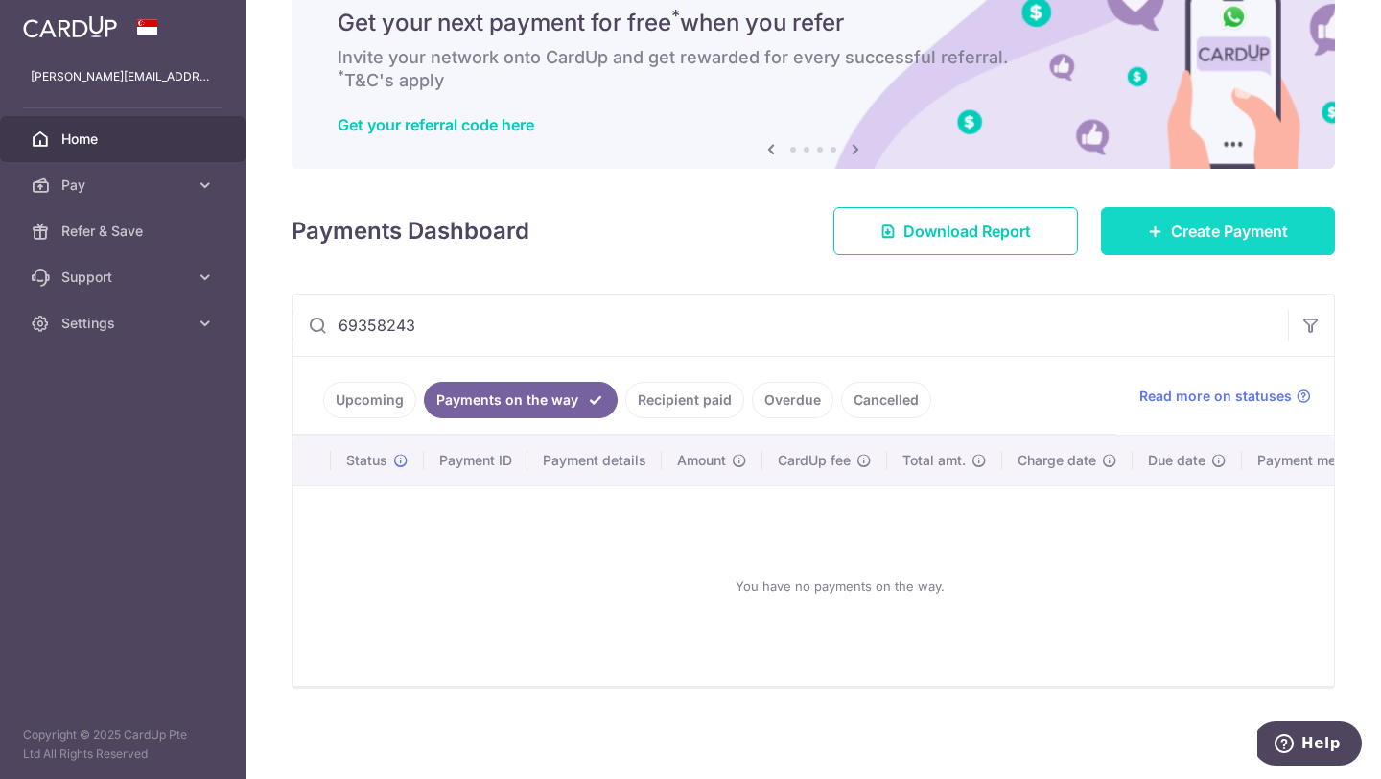
click at [1233, 221] on span "Create Payment" at bounding box center [1229, 231] width 117 height 23
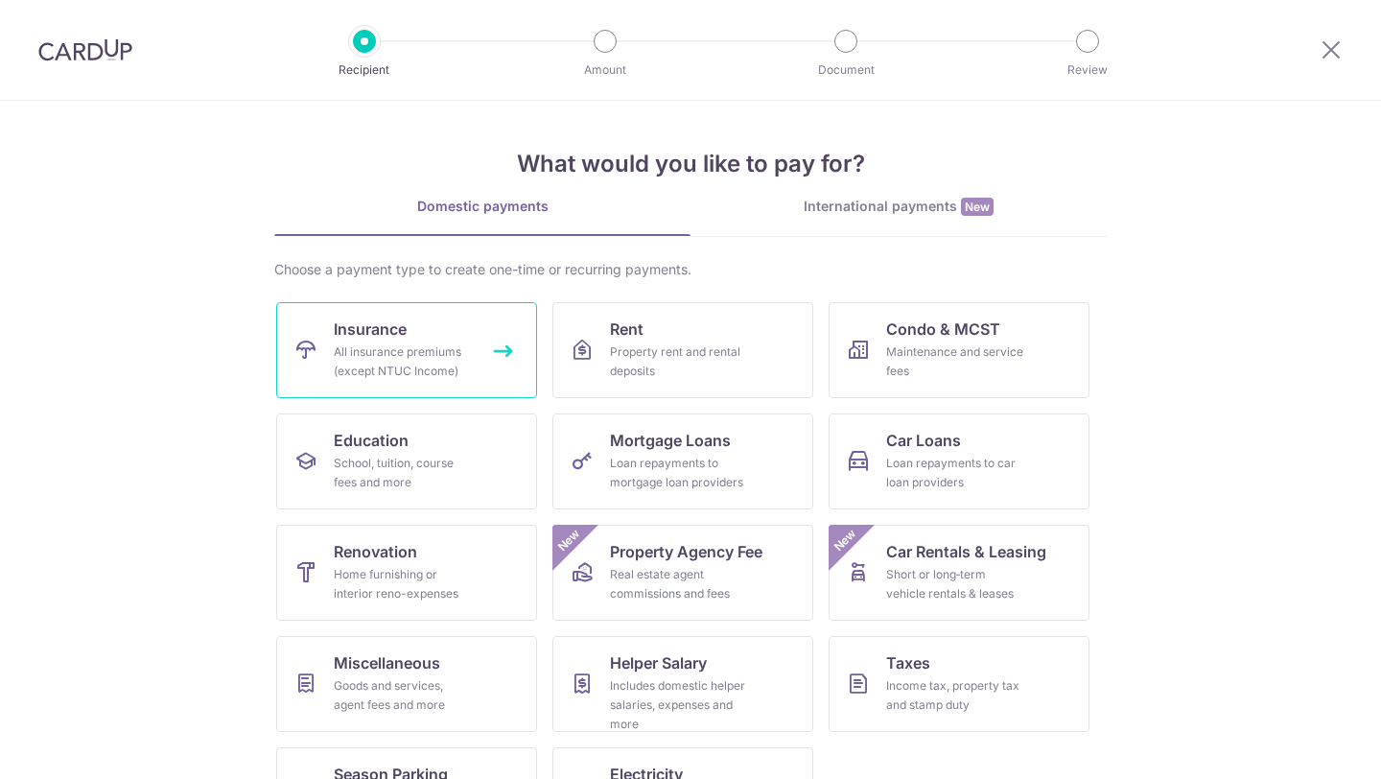
click at [460, 369] on div "All insurance premiums (except NTUC Income)" at bounding box center [403, 361] width 138 height 38
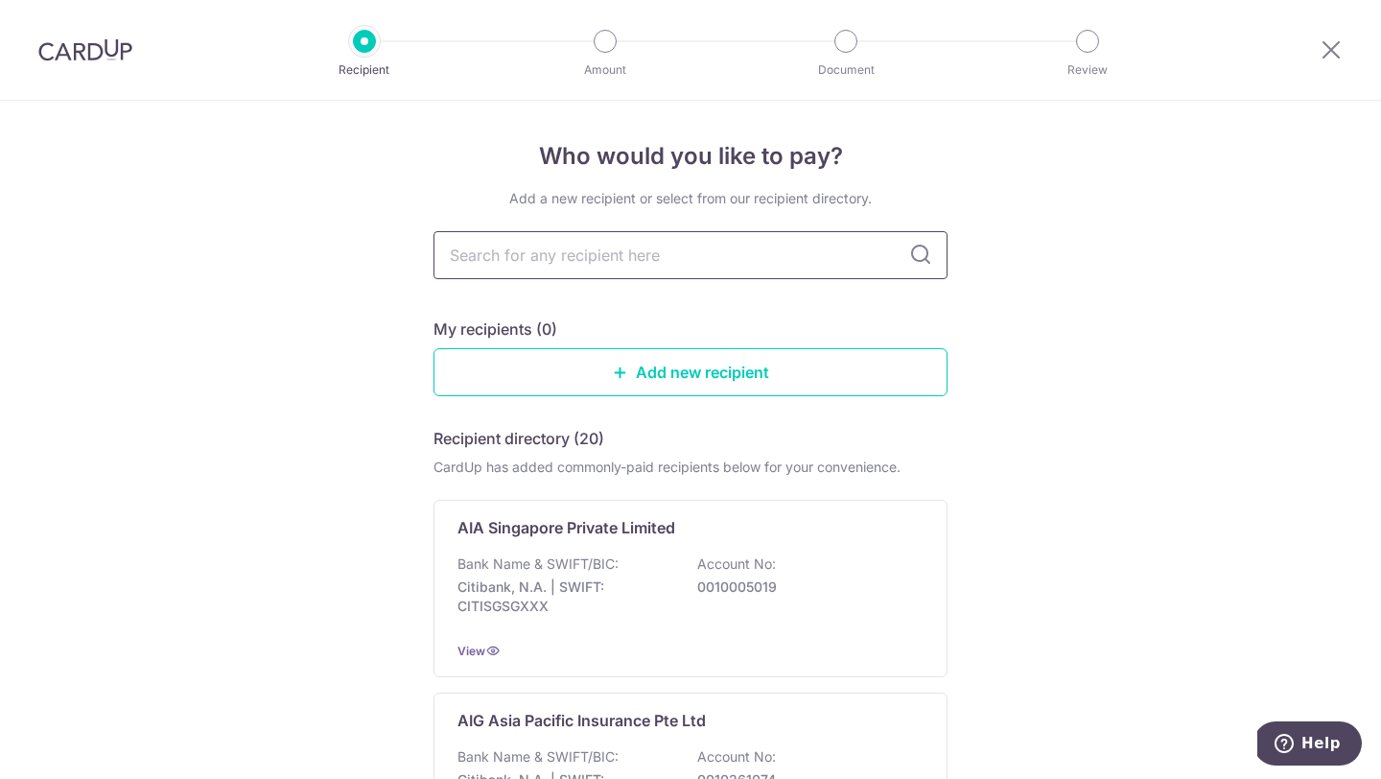
click at [778, 254] on input "text" at bounding box center [690, 255] width 514 height 48
type input "r"
type input "Prudential"
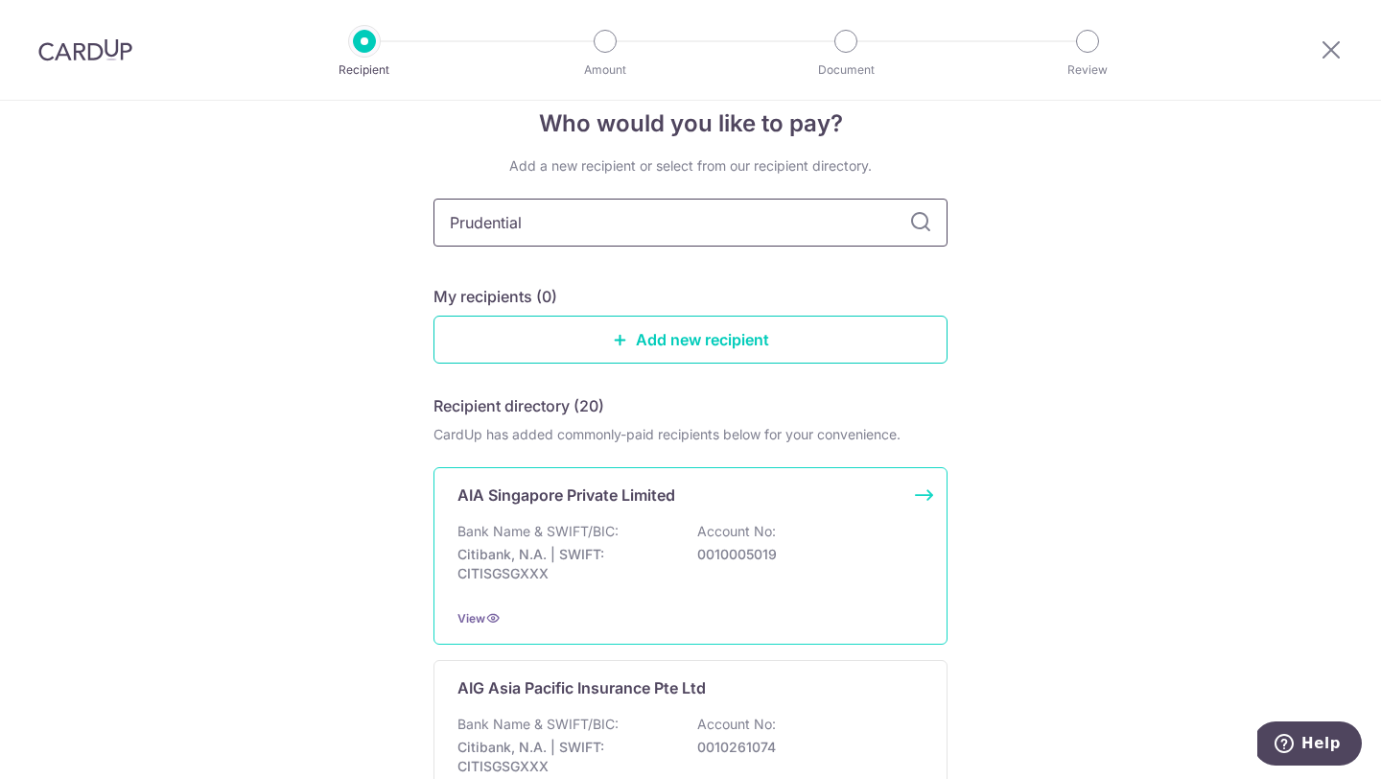
scroll to position [51, 0]
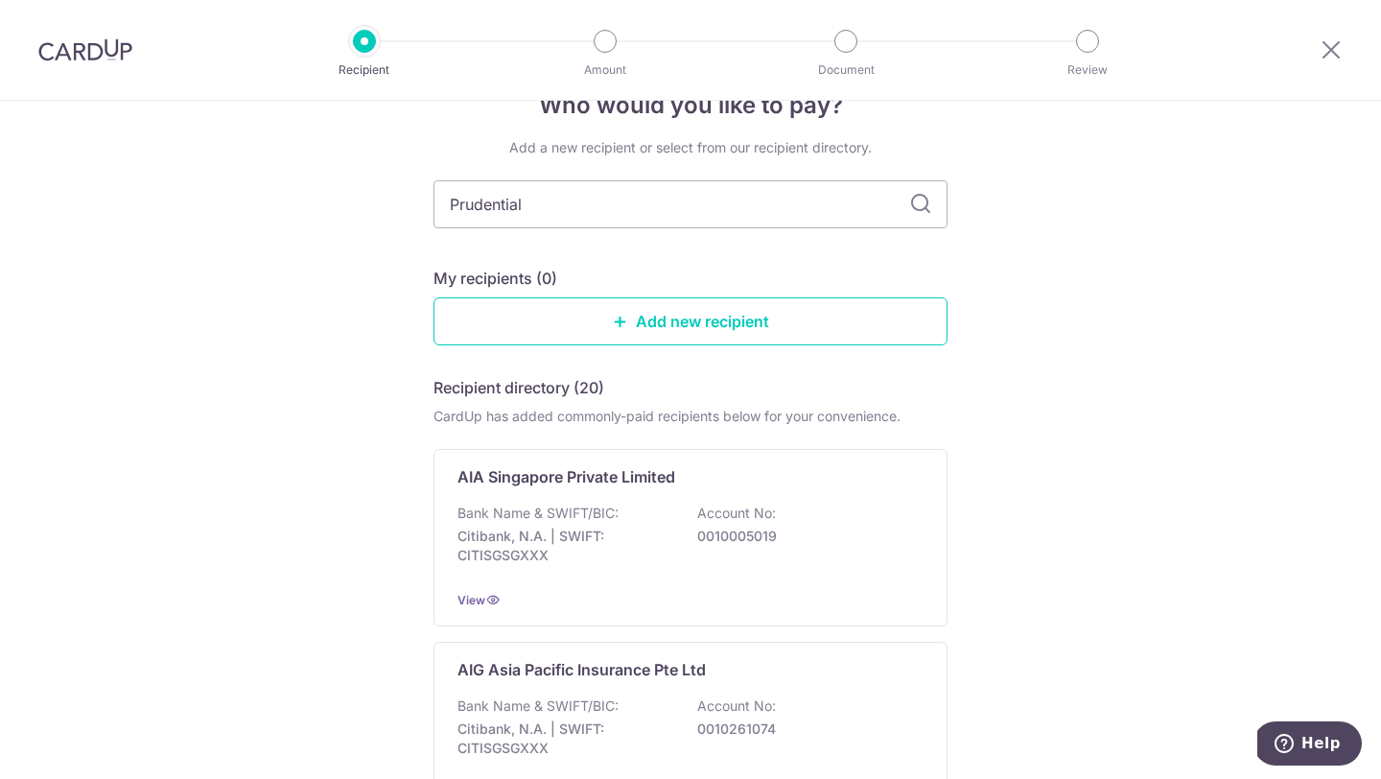
click at [917, 202] on icon at bounding box center [920, 204] width 23 height 23
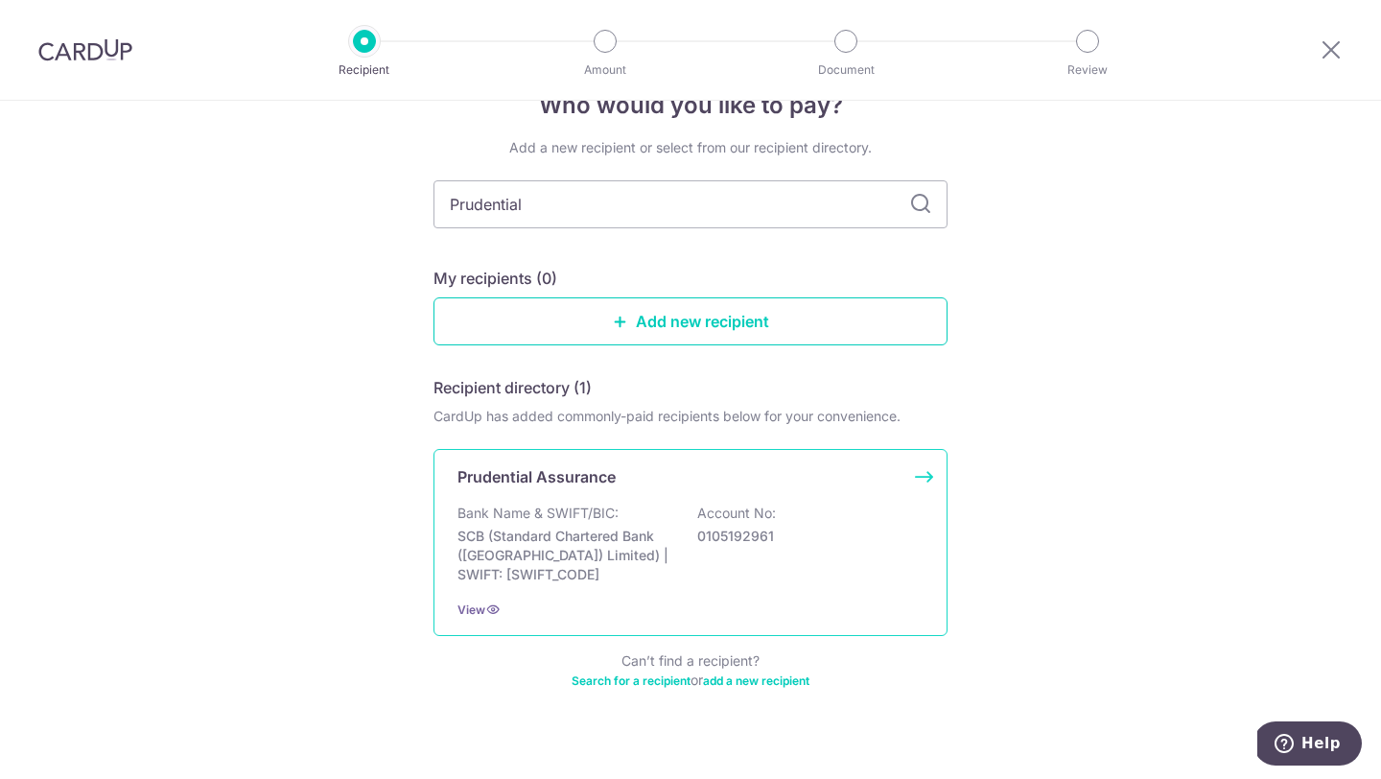
click at [591, 513] on p "Bank Name & SWIFT/BIC:" at bounding box center [537, 512] width 161 height 19
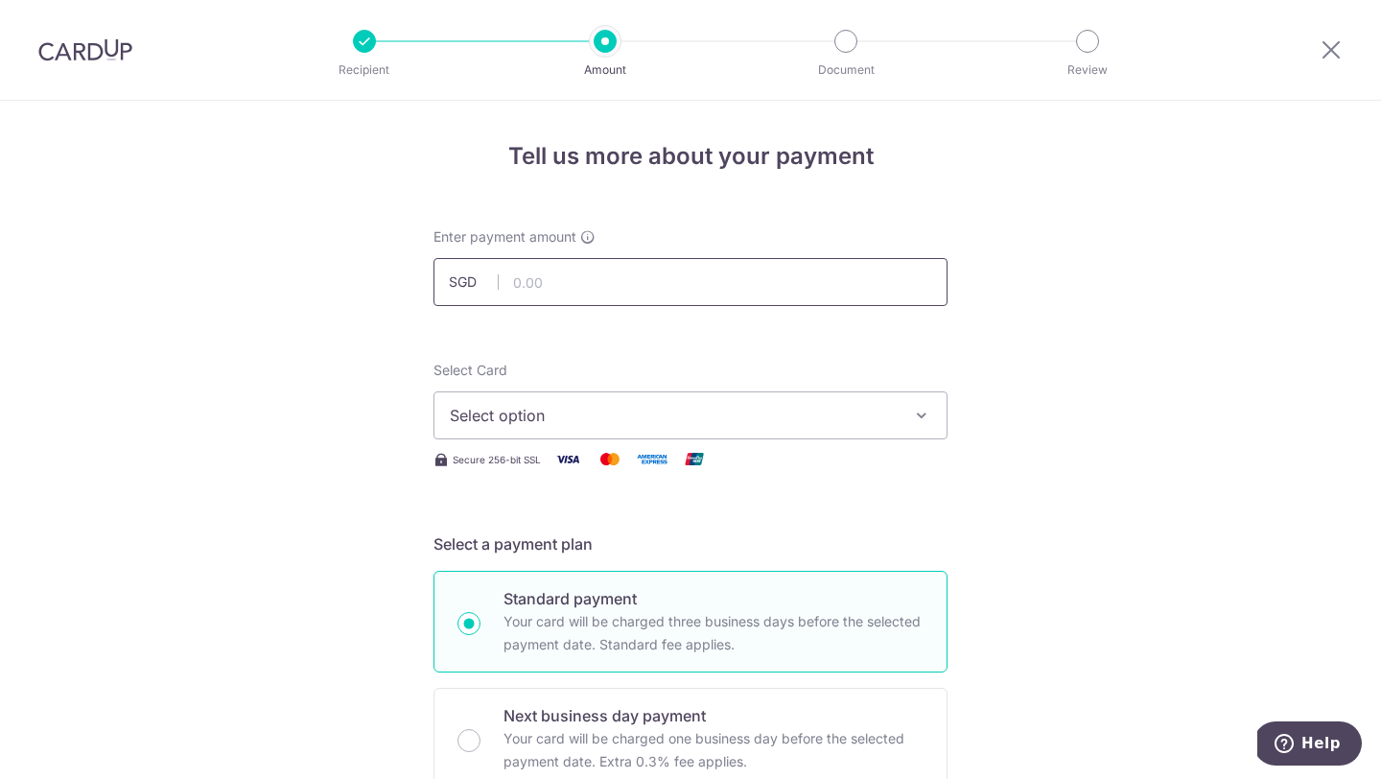
click at [588, 292] on input "text" at bounding box center [690, 282] width 514 height 48
paste input "359.84"
type input "359.84"
click at [537, 406] on span "Select option" at bounding box center [673, 415] width 447 height 23
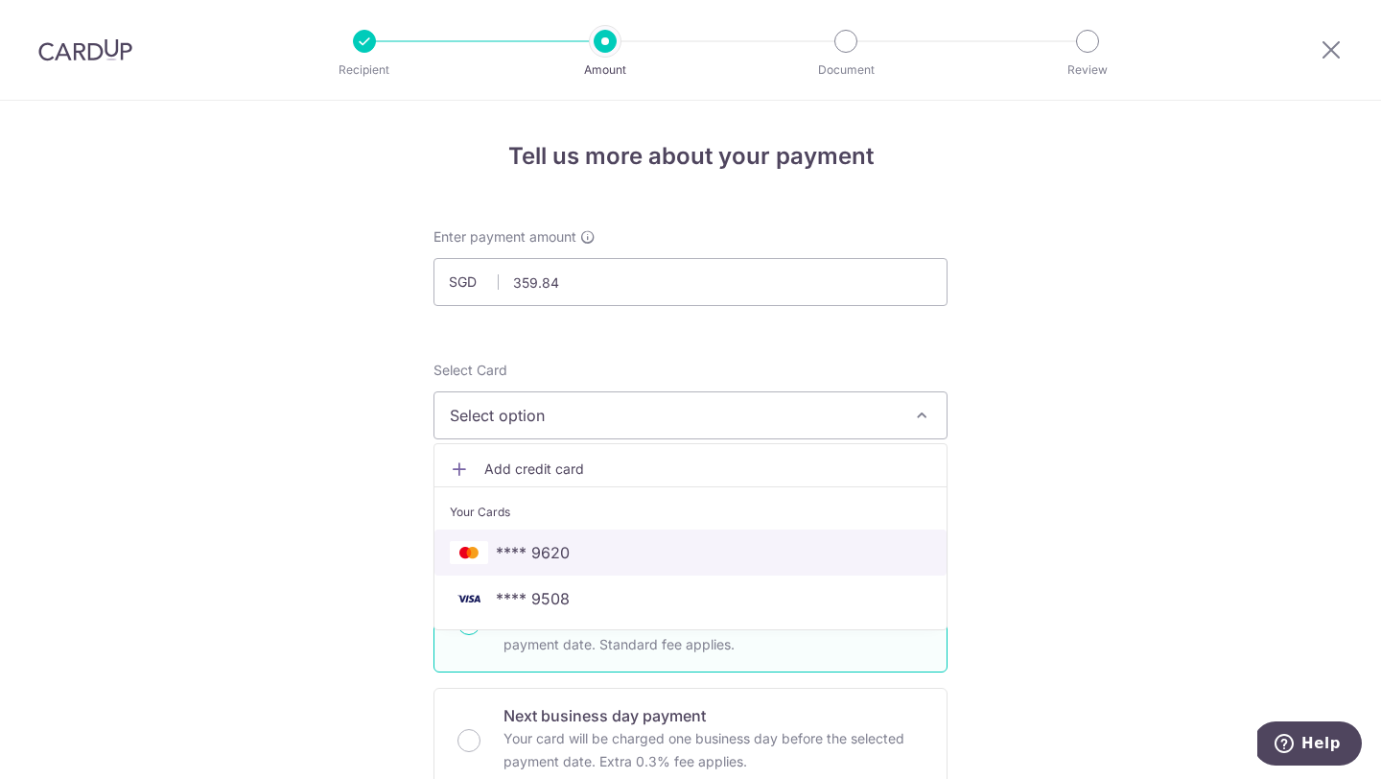
click at [547, 541] on span "**** 9620" at bounding box center [533, 552] width 74 height 23
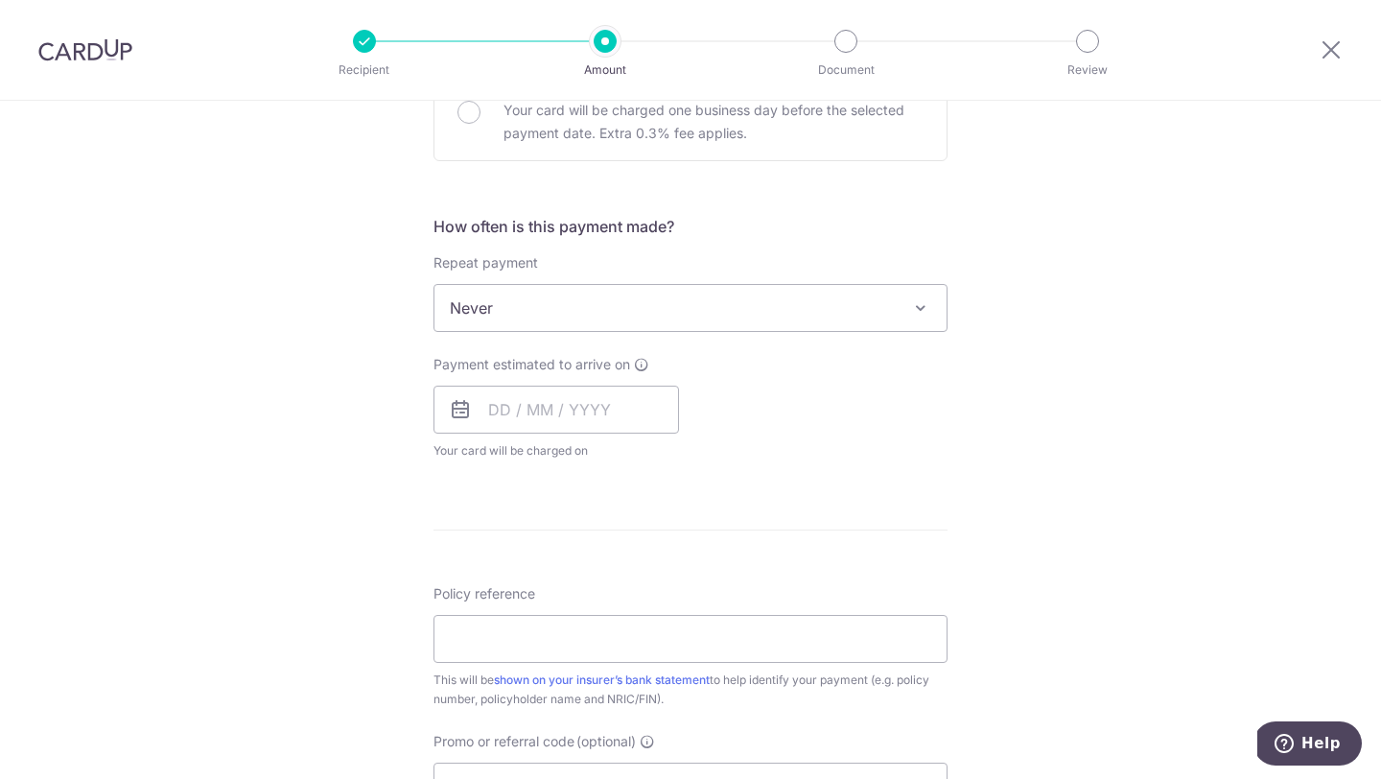
scroll to position [639, 0]
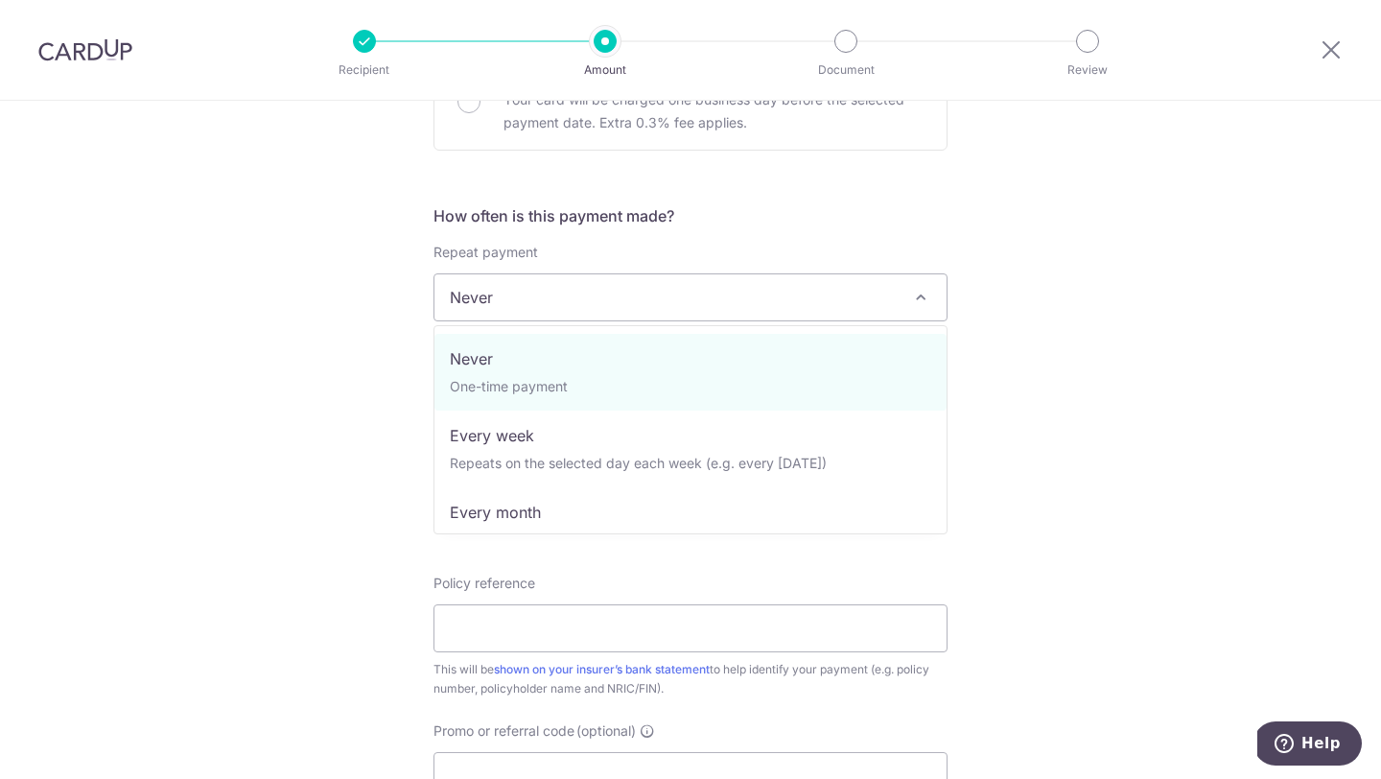
click at [619, 295] on span "Never" at bounding box center [690, 297] width 512 height 46
select select "3"
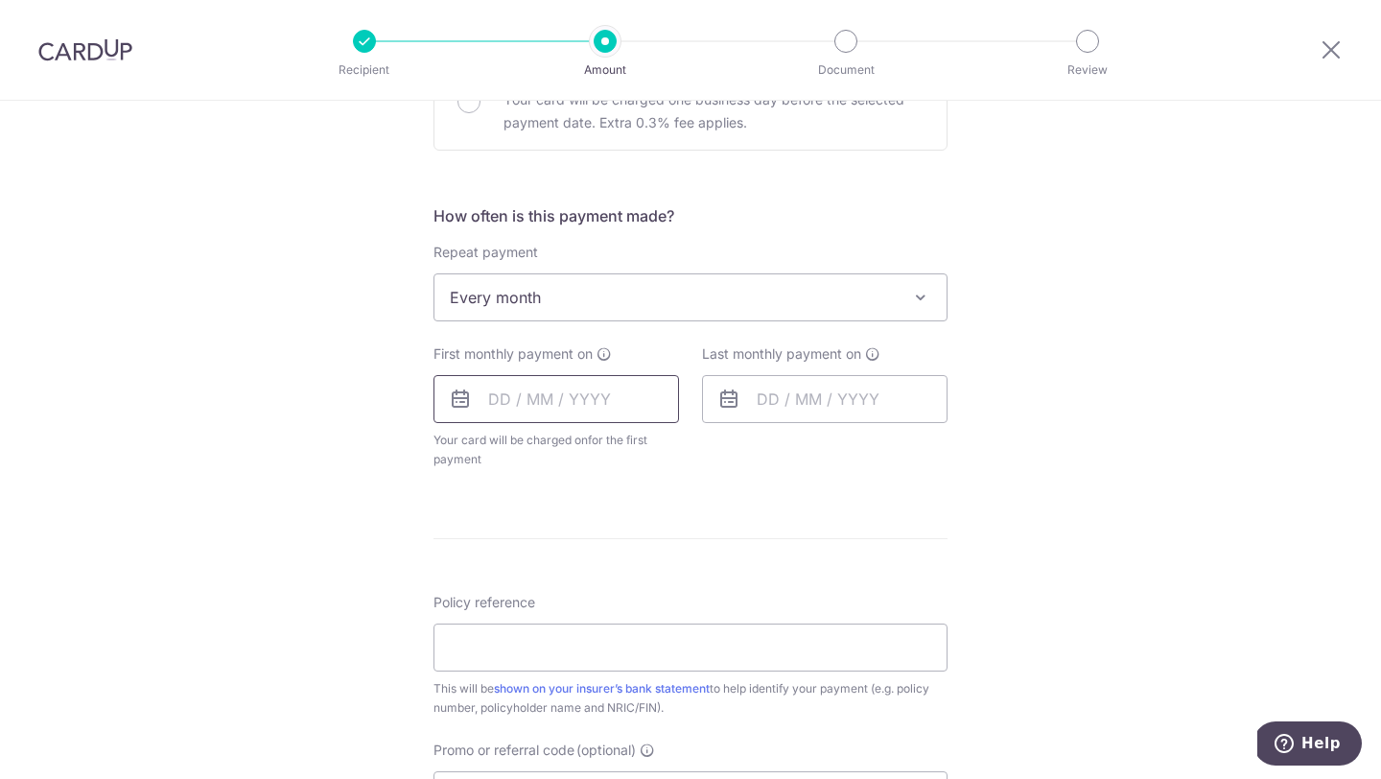
click at [494, 395] on input "text" at bounding box center [555, 399] width 245 height 48
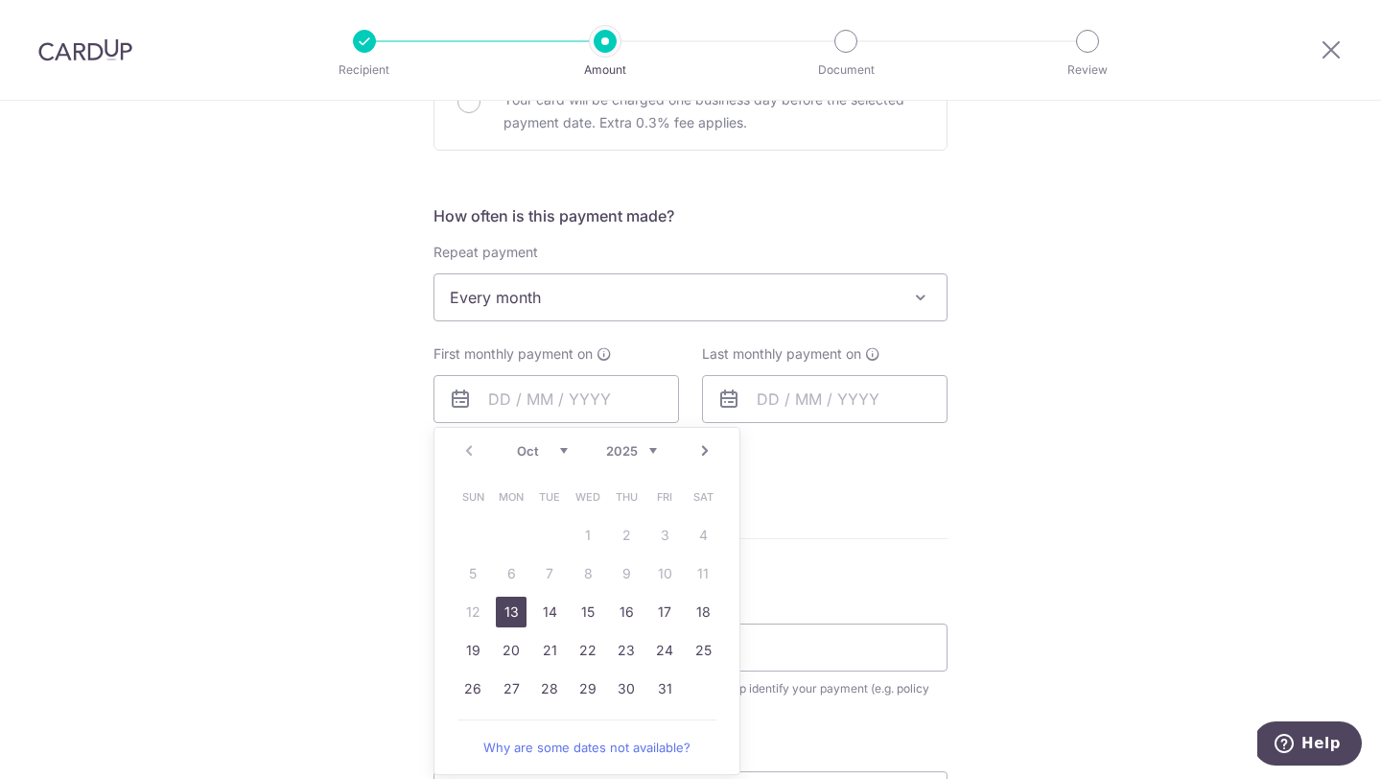
click at [563, 450] on select "Oct Nov Dec" at bounding box center [542, 450] width 51 height 15
click at [473, 578] on link "2" at bounding box center [472, 573] width 31 height 31
type input "[DATE]"
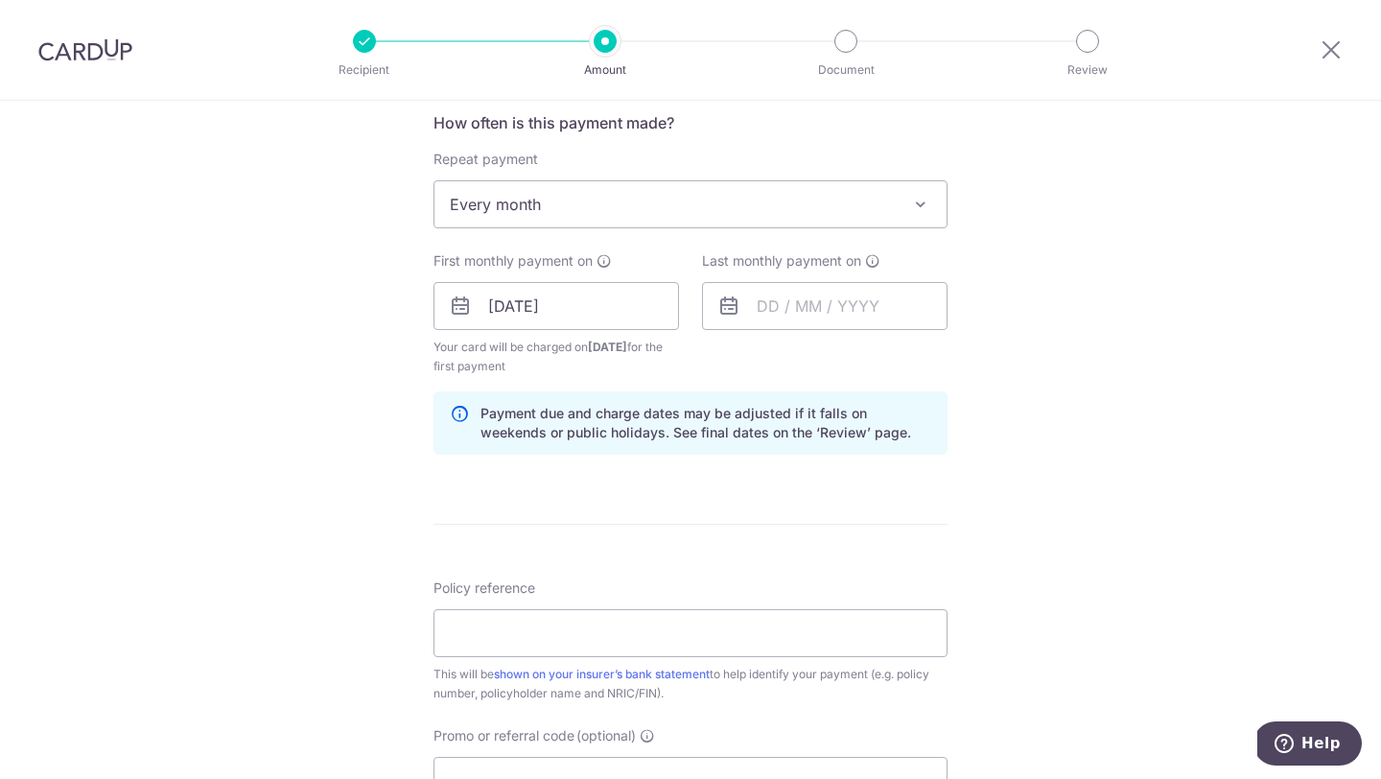
scroll to position [748, 0]
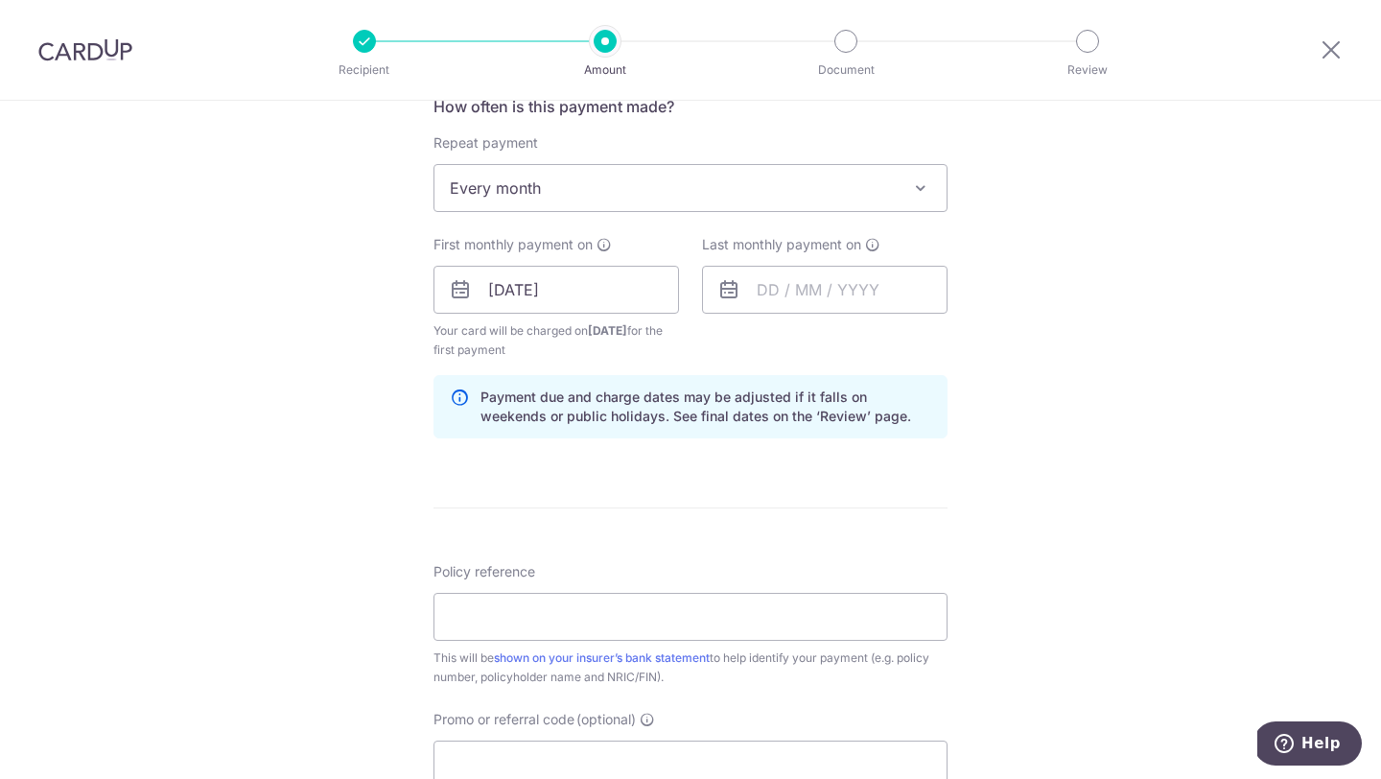
click at [1132, 339] on div "Tell us more about your payment Enter payment amount SGD 359.84 359.84 Select C…" at bounding box center [690, 269] width 1381 height 1832
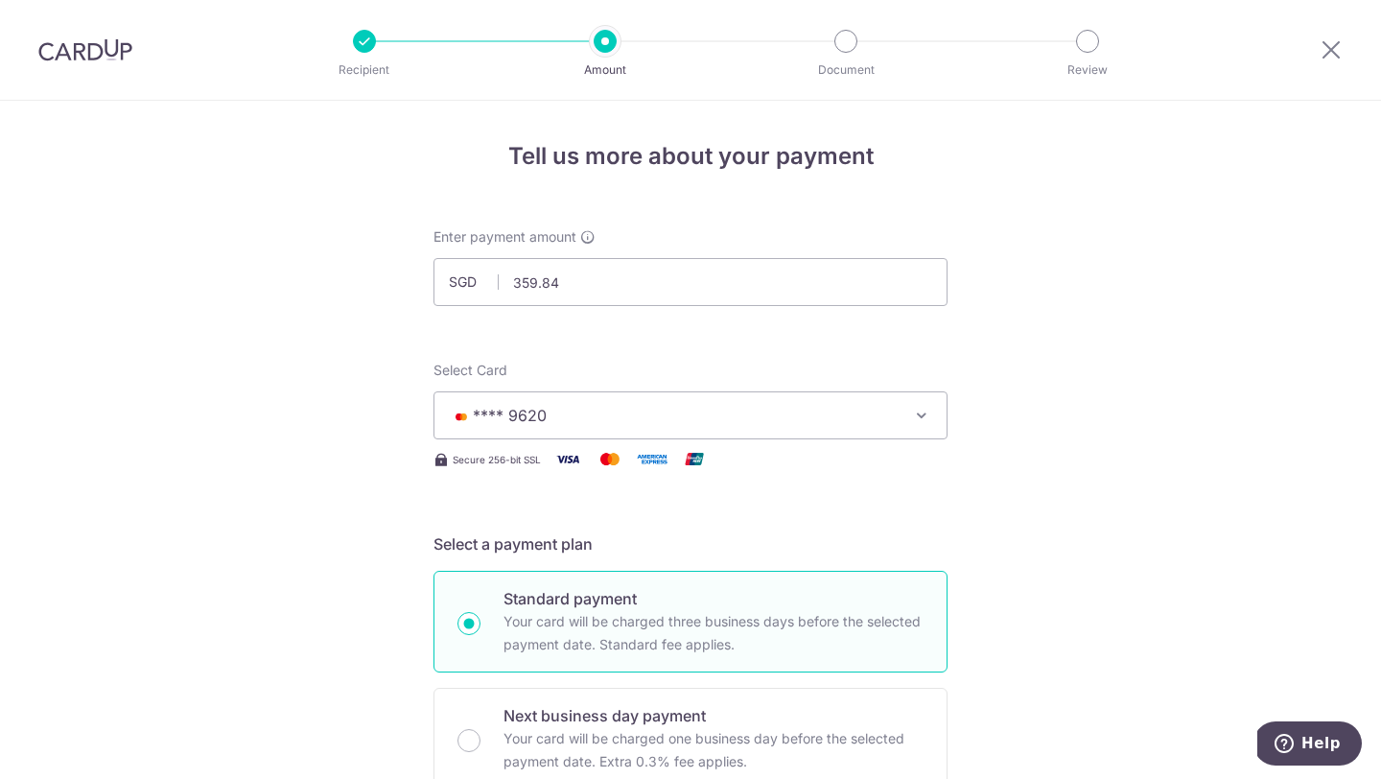
scroll to position [536, 0]
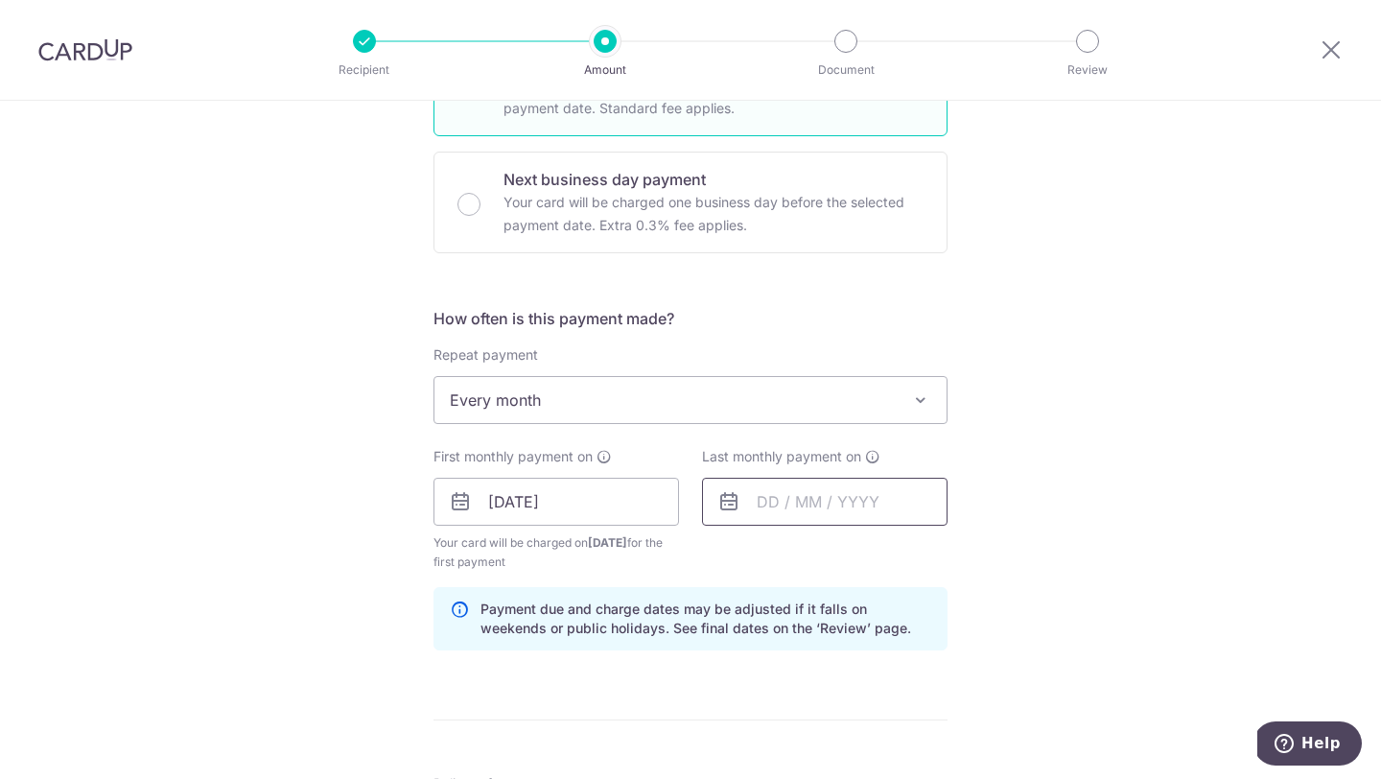
click at [757, 496] on input "text" at bounding box center [824, 502] width 245 height 48
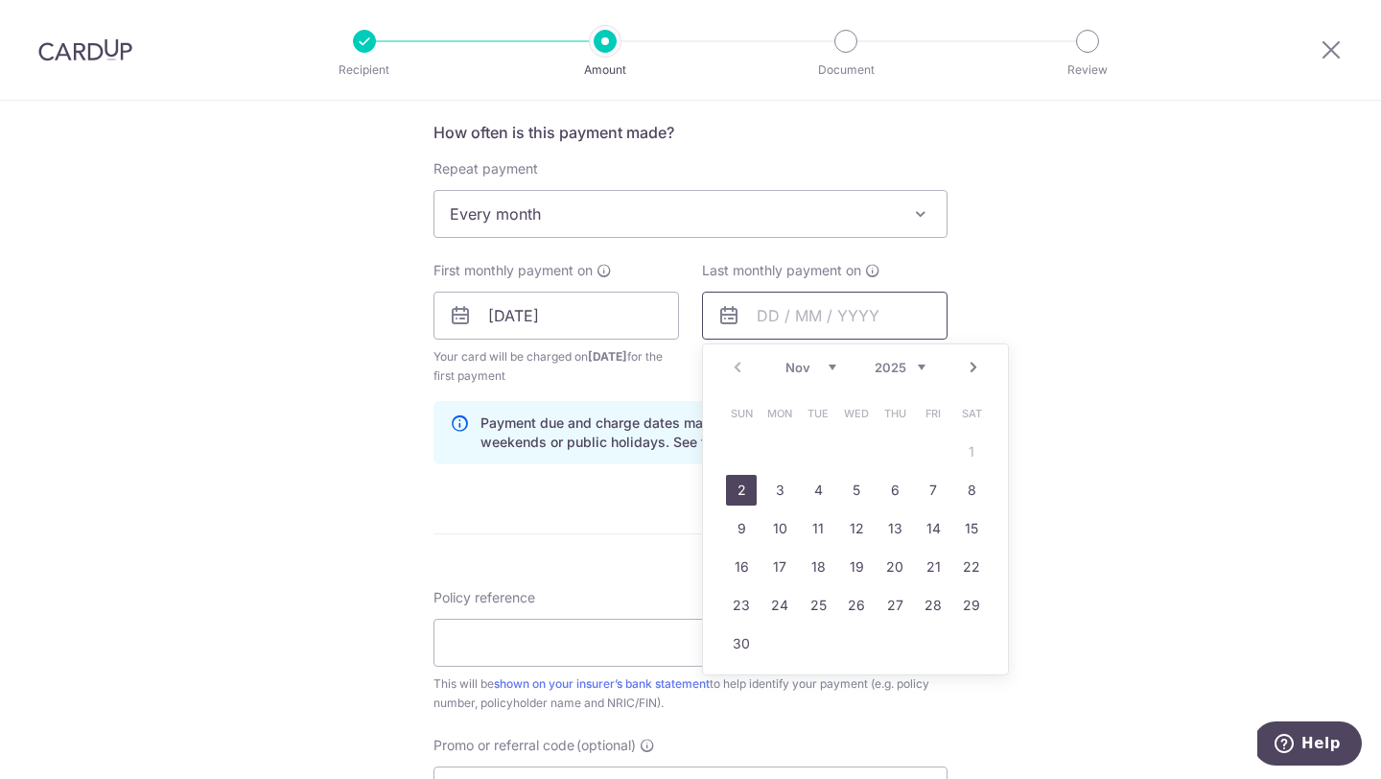
scroll to position [754, 0]
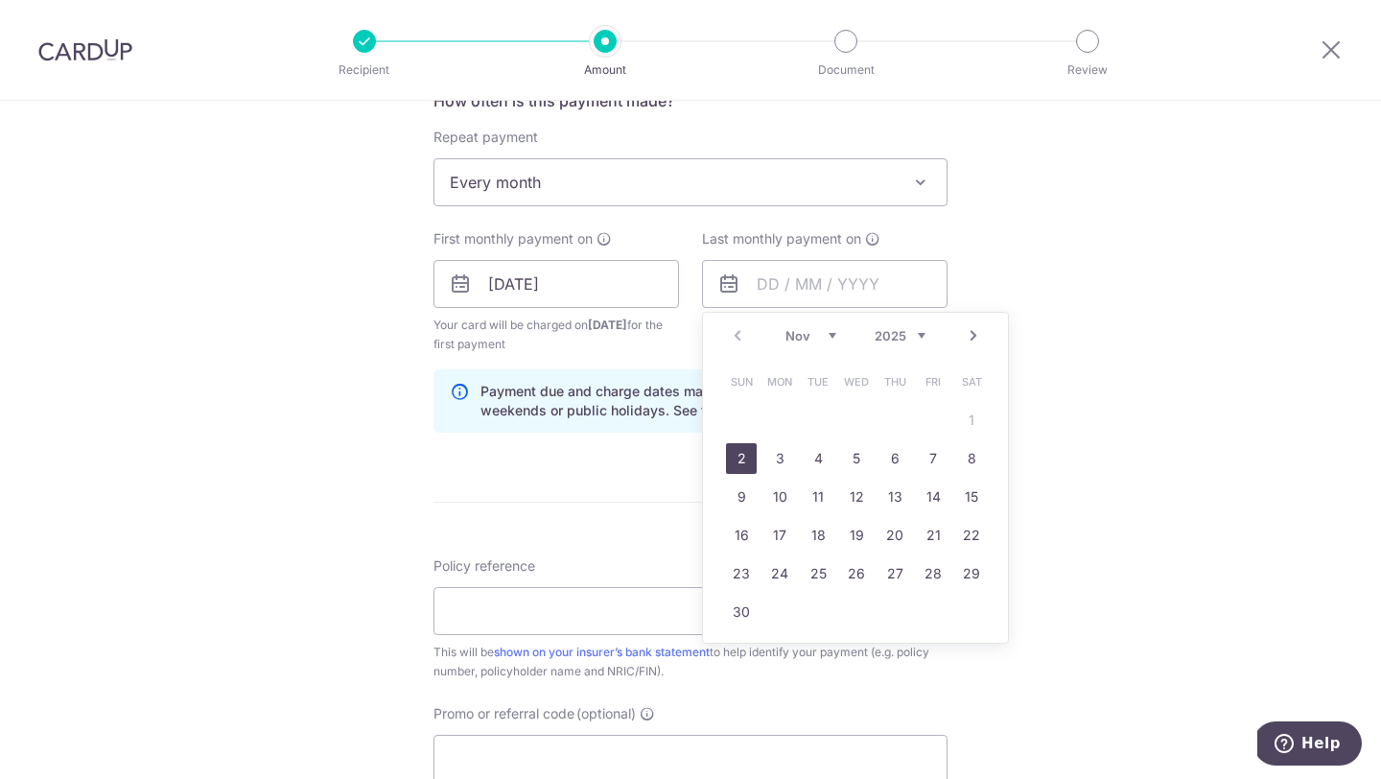
click at [914, 336] on select "2025 2026 2027 2028 2029 2030 2031 2032 2033 2034 2035" at bounding box center [899, 335] width 51 height 15
click at [920, 343] on div "Jan Feb Mar Apr May Jun Jul Aug Sep Oct Nov Dec 2025 2026 2027 2028 2029 2030 2…" at bounding box center [855, 336] width 140 height 16
click at [907, 339] on select "2025 2026 2027 2028 2029 2030 2031 2032 2033 2034 2035" at bounding box center [899, 335] width 51 height 15
click at [928, 415] on link "2" at bounding box center [933, 420] width 31 height 31
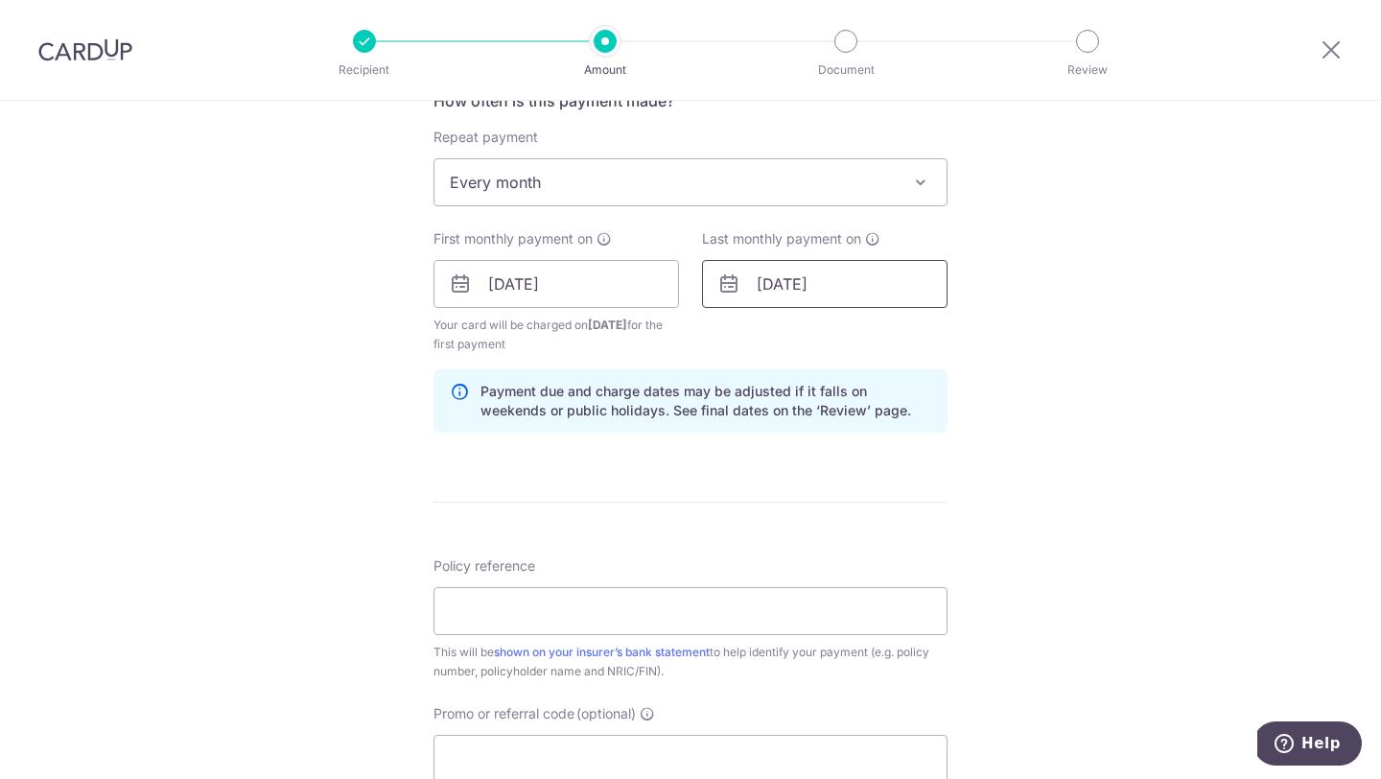
click at [790, 294] on input "02/11/2029" at bounding box center [824, 284] width 245 height 48
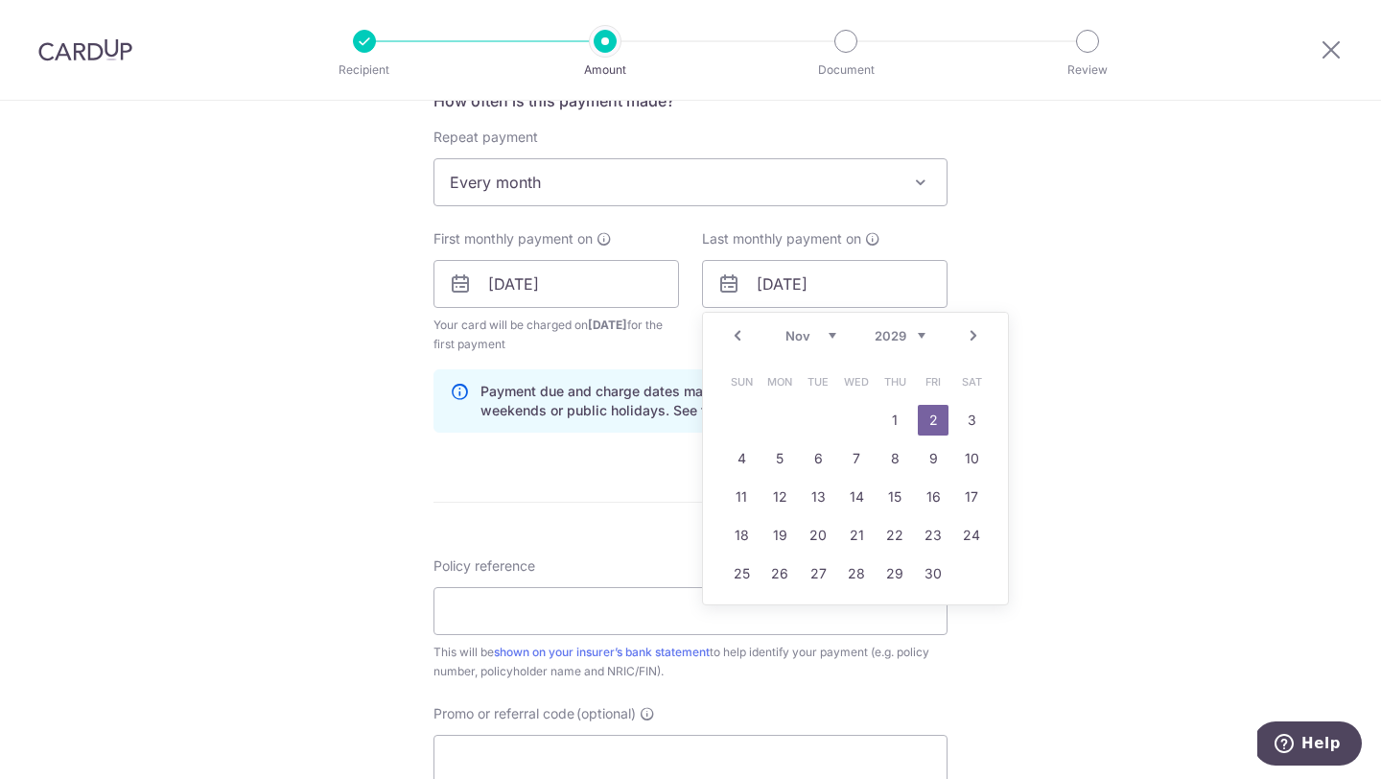
click at [803, 338] on select "Jan Feb Mar Apr May Jun Jul Aug Sep Oct Nov Dec" at bounding box center [810, 335] width 51 height 15
click at [781, 419] on link "2" at bounding box center [779, 420] width 31 height 31
type input "02/07/2029"
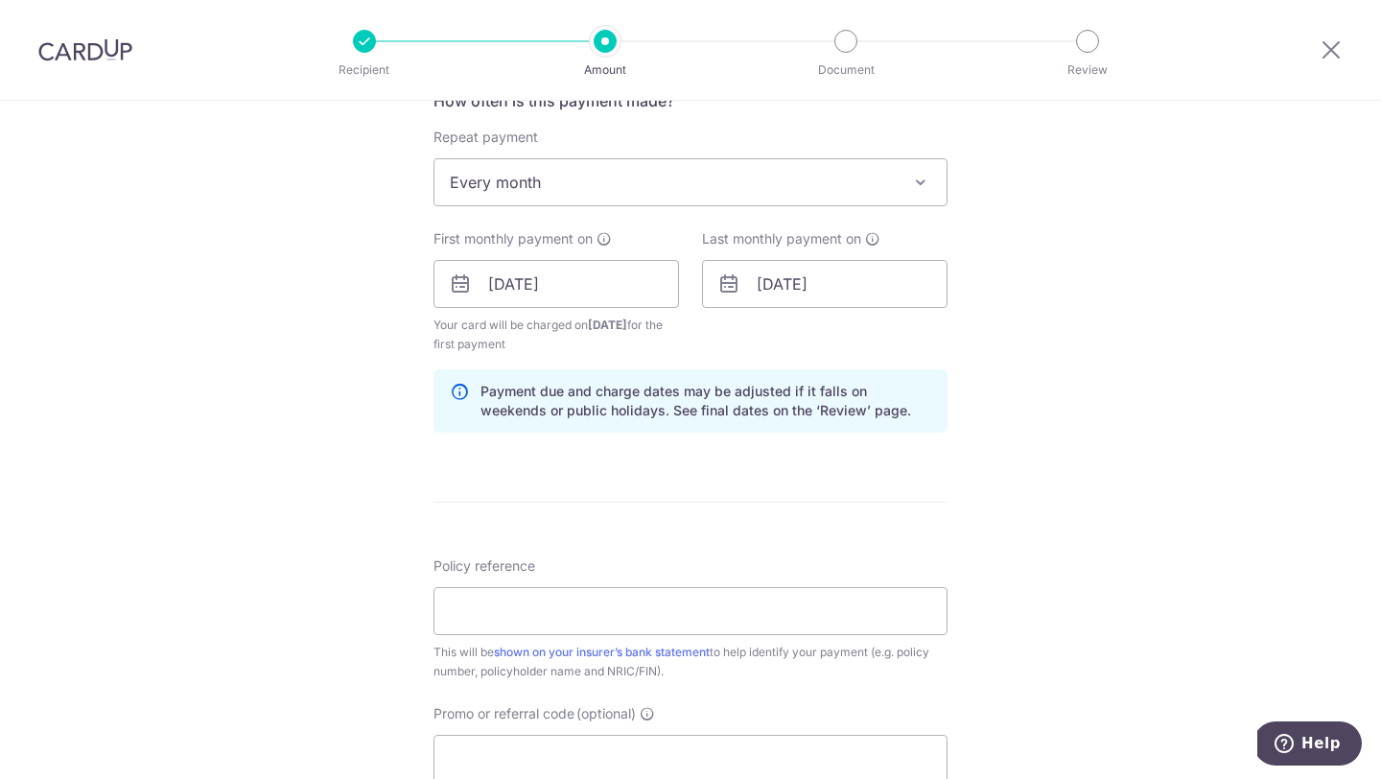
click at [1104, 396] on div "Tell us more about your payment Enter payment amount SGD 359.84 359.84 Select C…" at bounding box center [690, 263] width 1381 height 1832
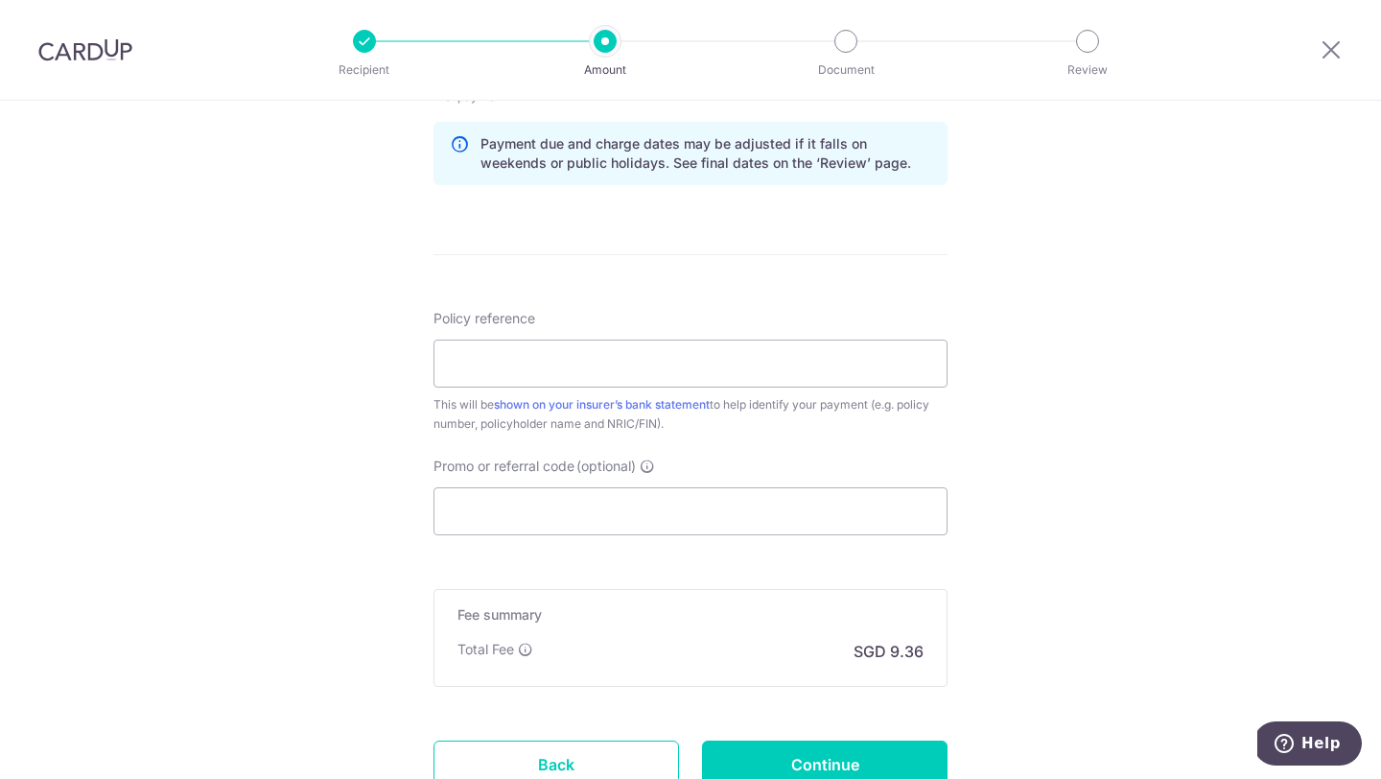
scroll to position [1060, 0]
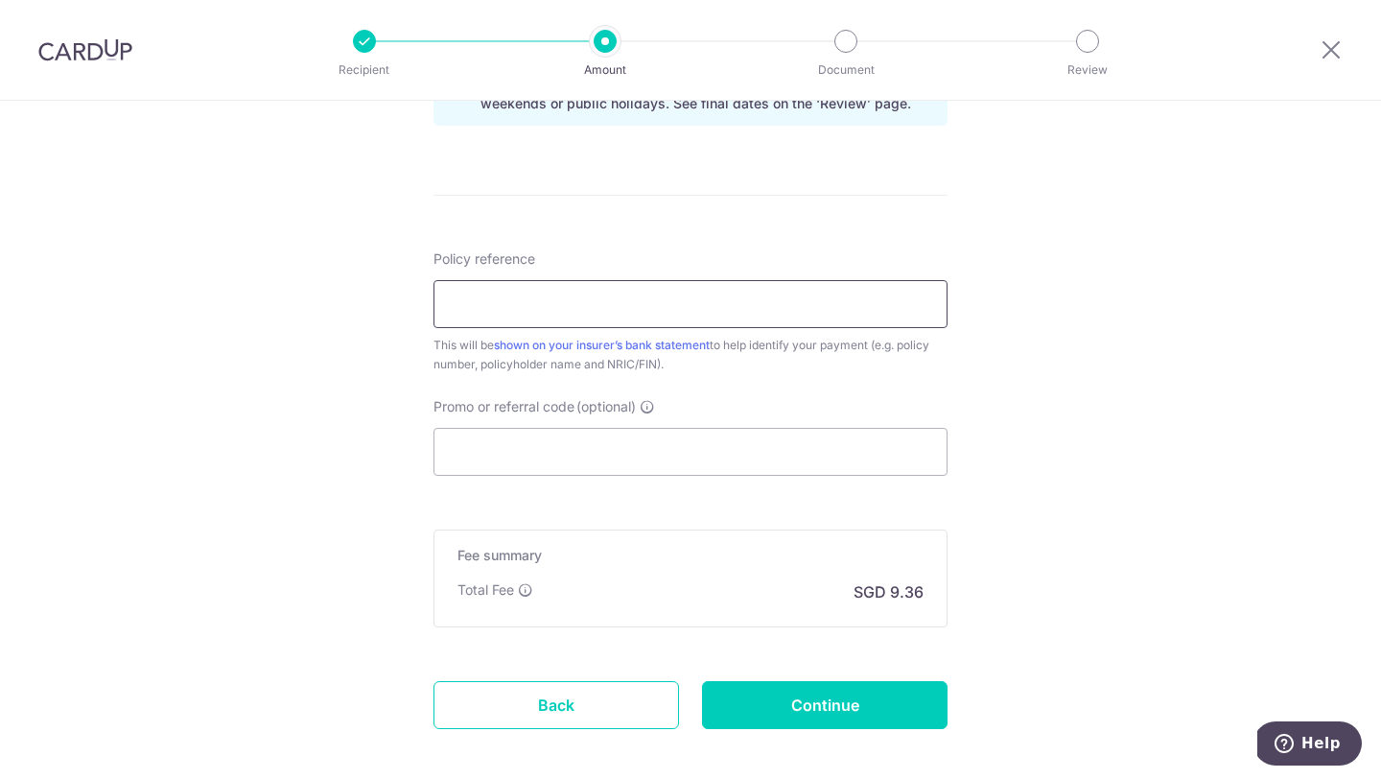
click at [878, 315] on input "Policy reference" at bounding box center [690, 304] width 514 height 48
paste input "69358243"
type input "69358243"
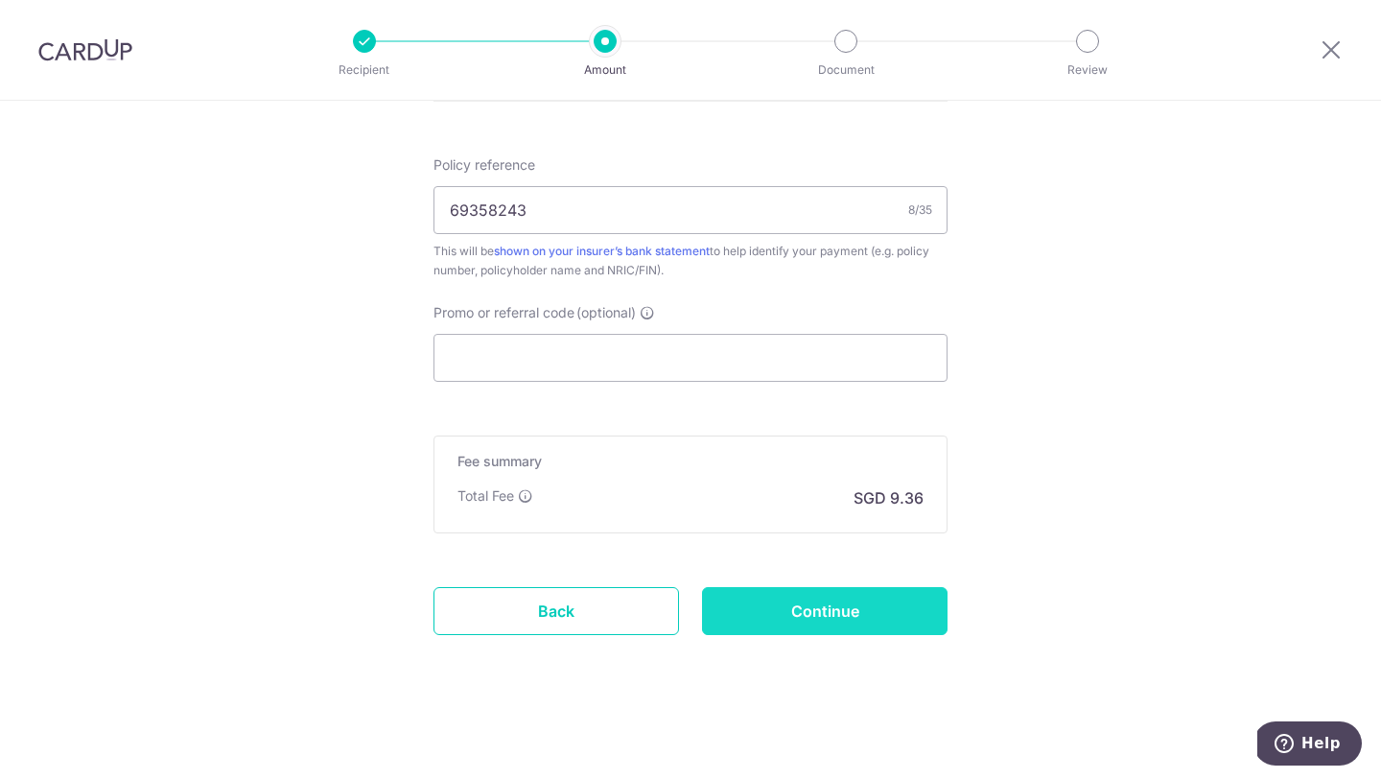
click at [844, 613] on input "Continue" at bounding box center [824, 611] width 245 height 48
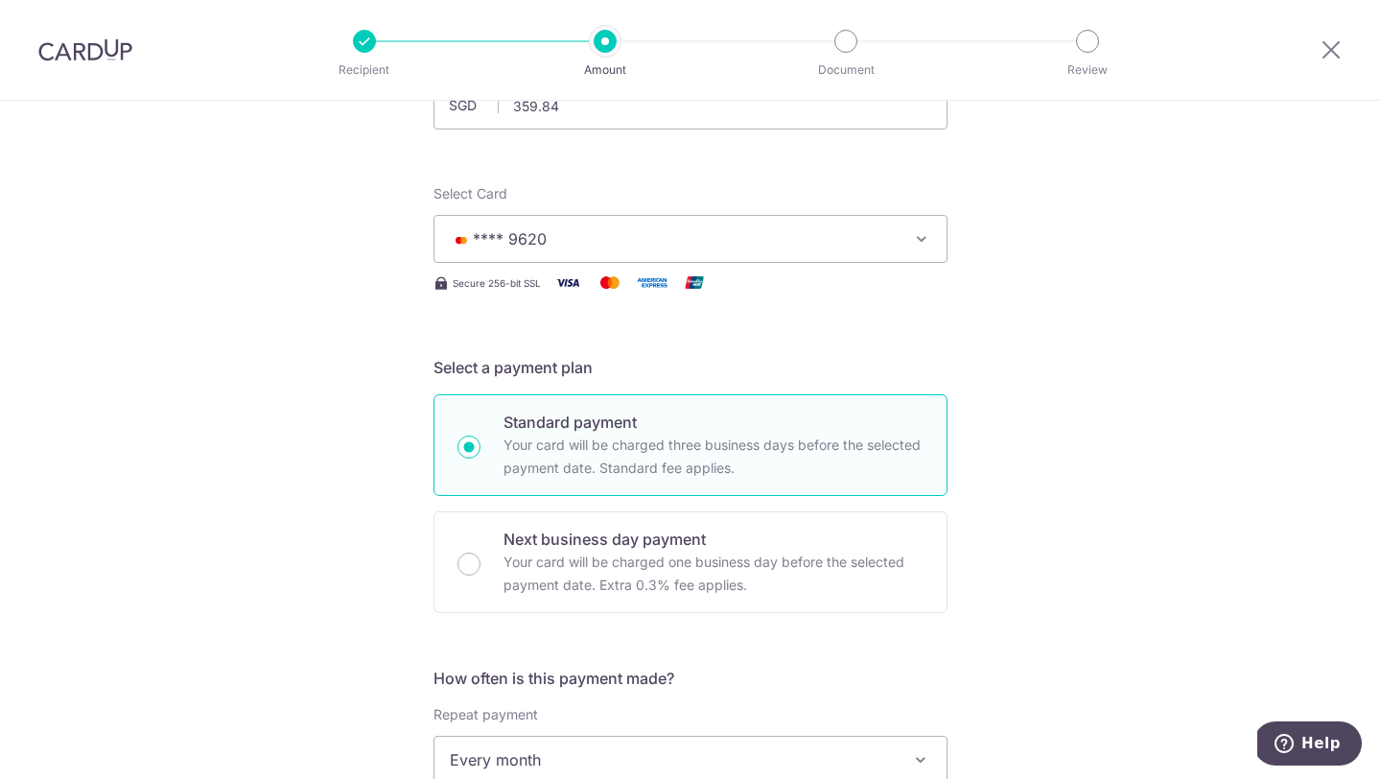
scroll to position [175, 0]
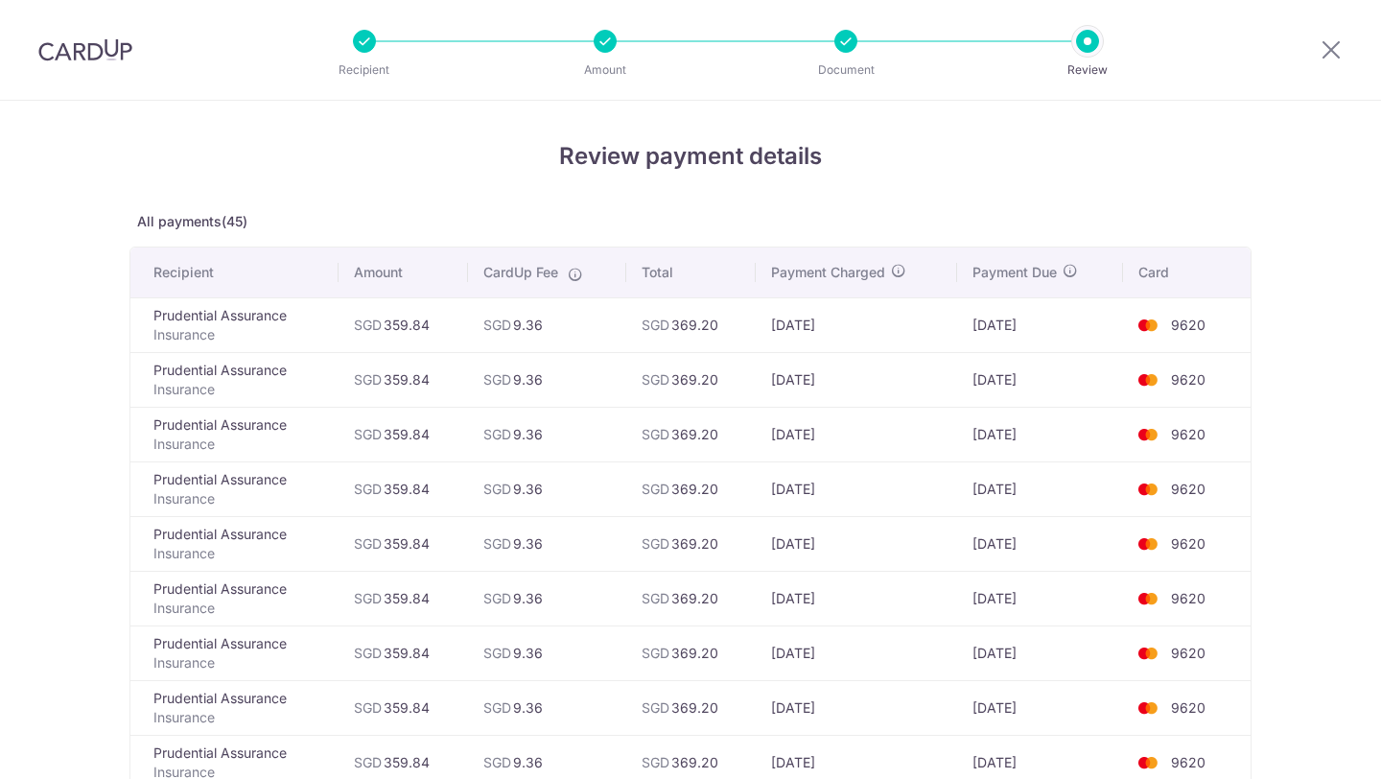
scroll to position [2301, 0]
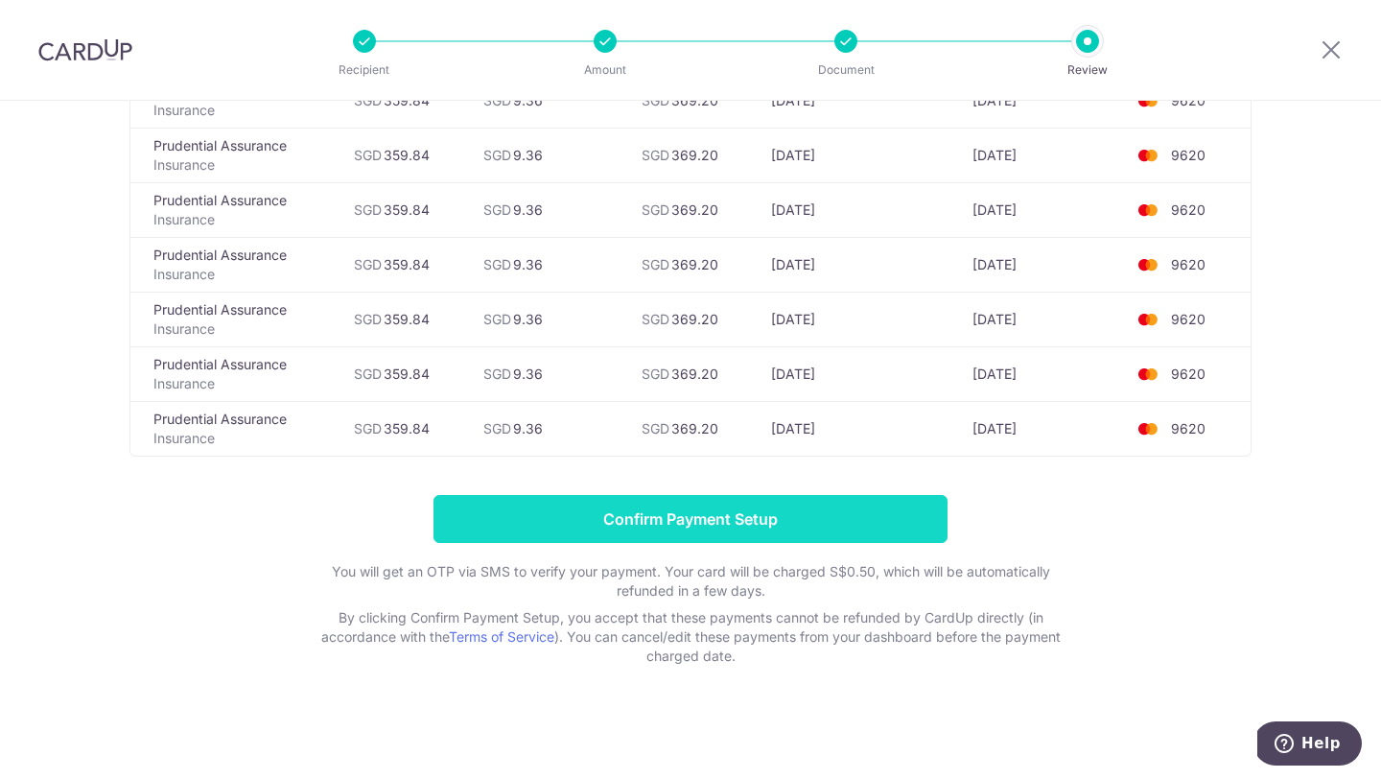
click at [729, 505] on input "Confirm Payment Setup" at bounding box center [690, 519] width 514 height 48
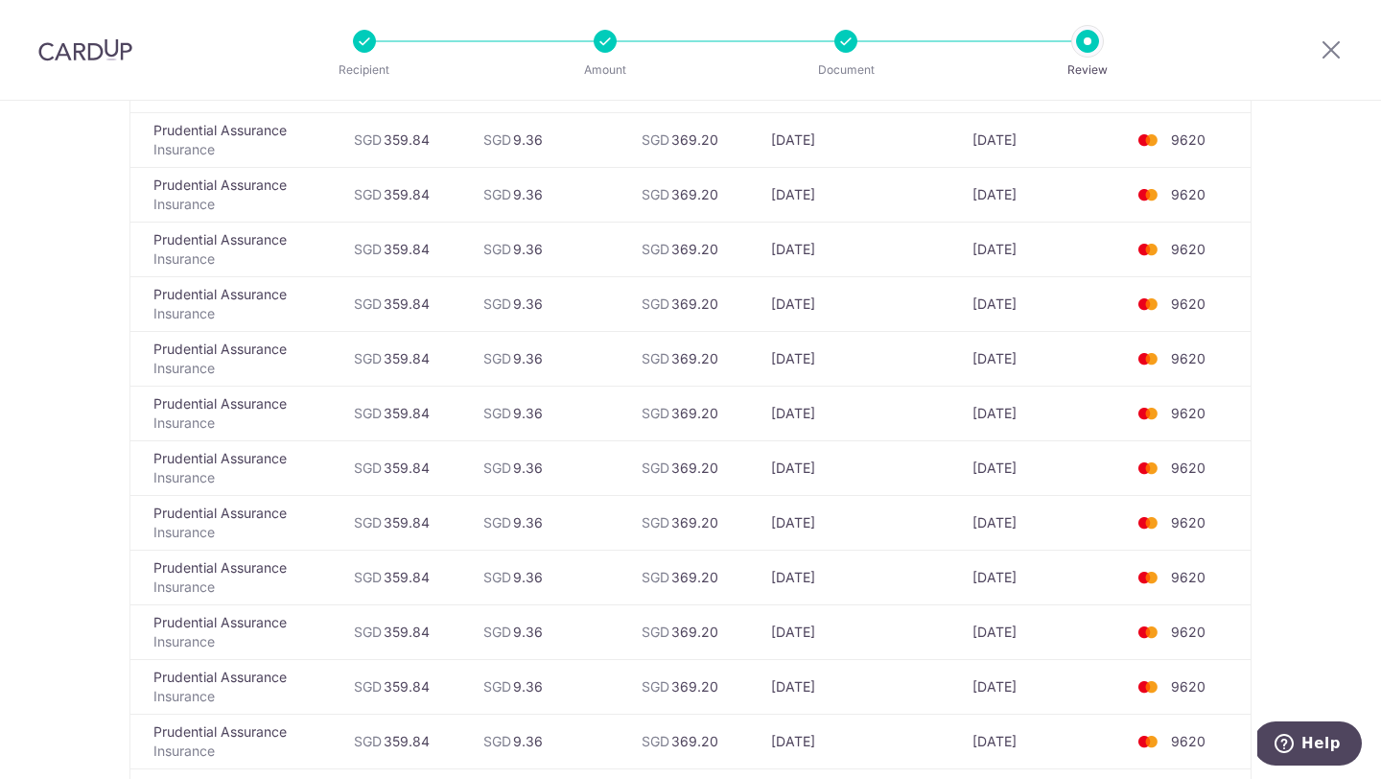
scroll to position [295, 0]
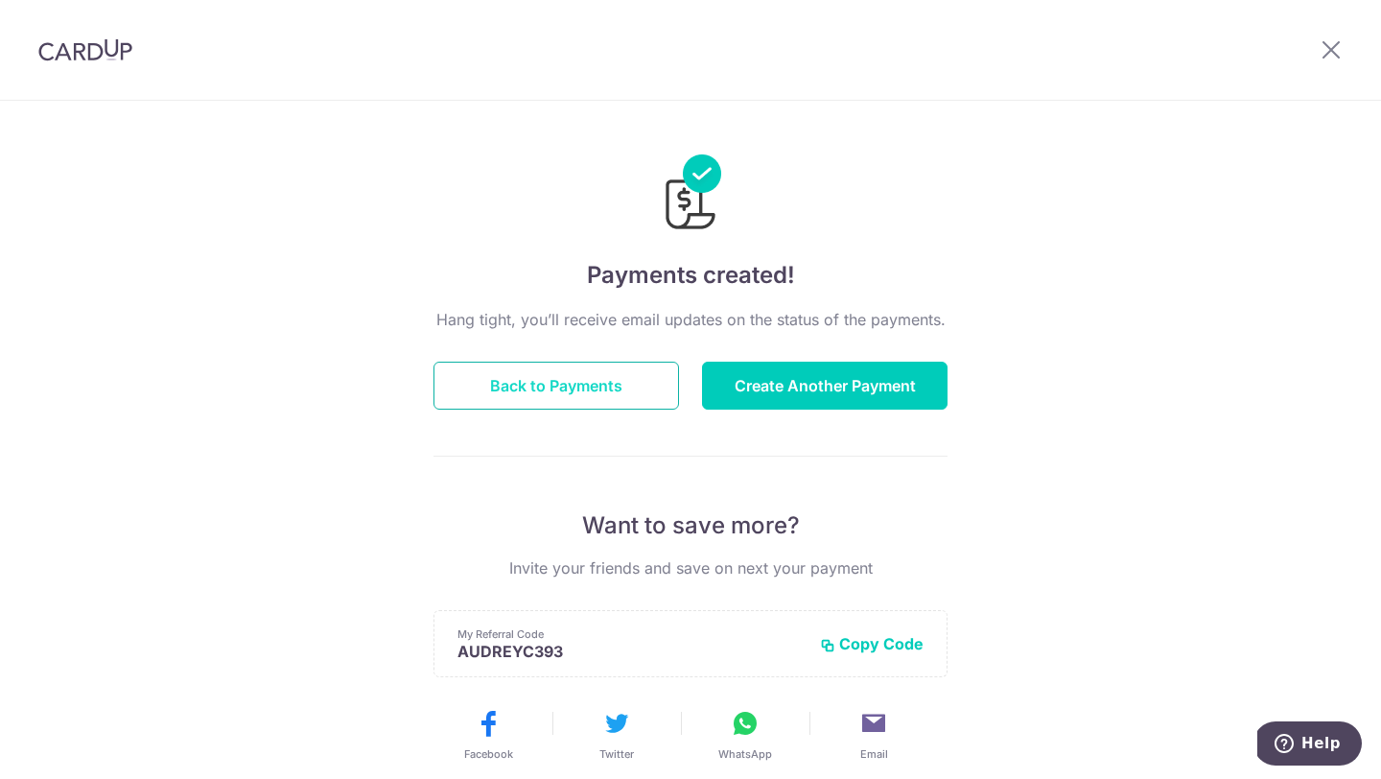
click at [611, 373] on button "Back to Payments" at bounding box center [555, 385] width 245 height 48
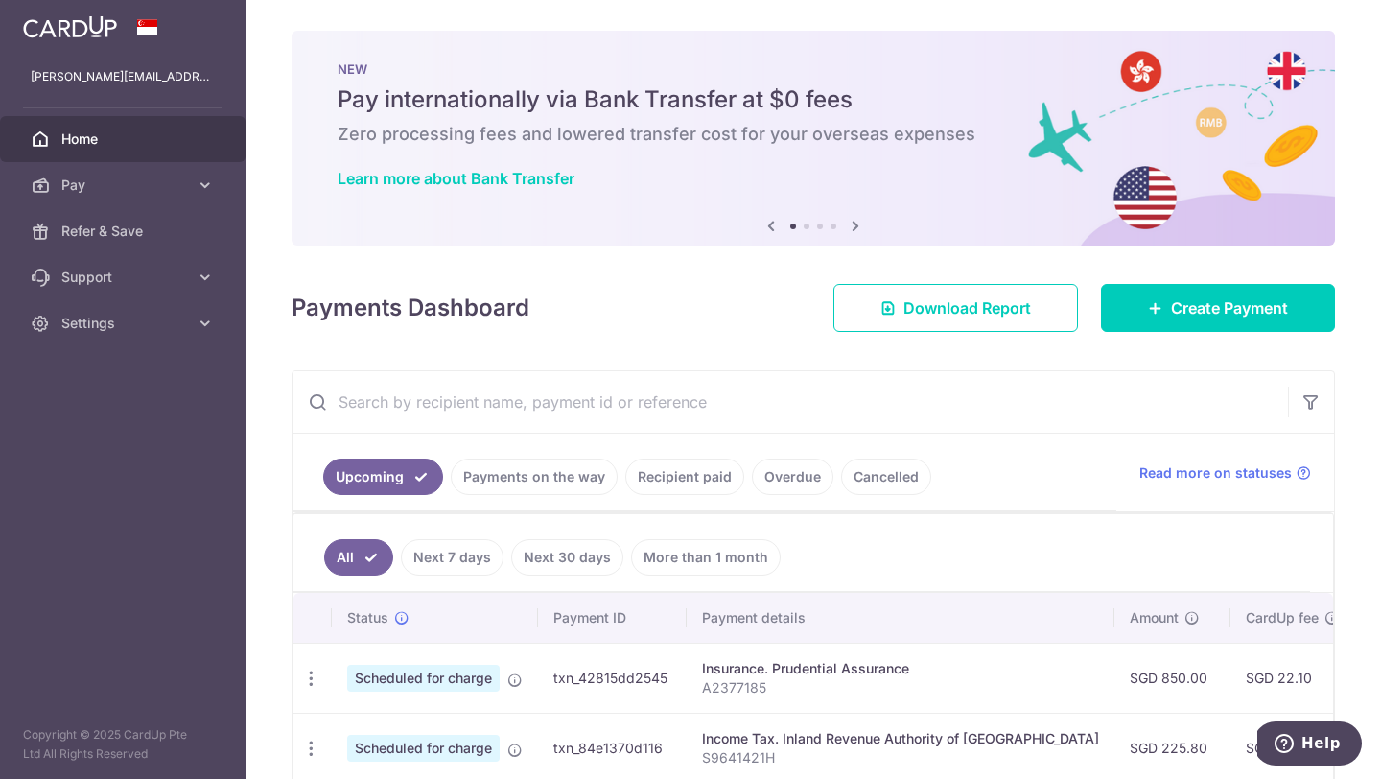
scroll to position [358, 0]
